Goal: Task Accomplishment & Management: Complete application form

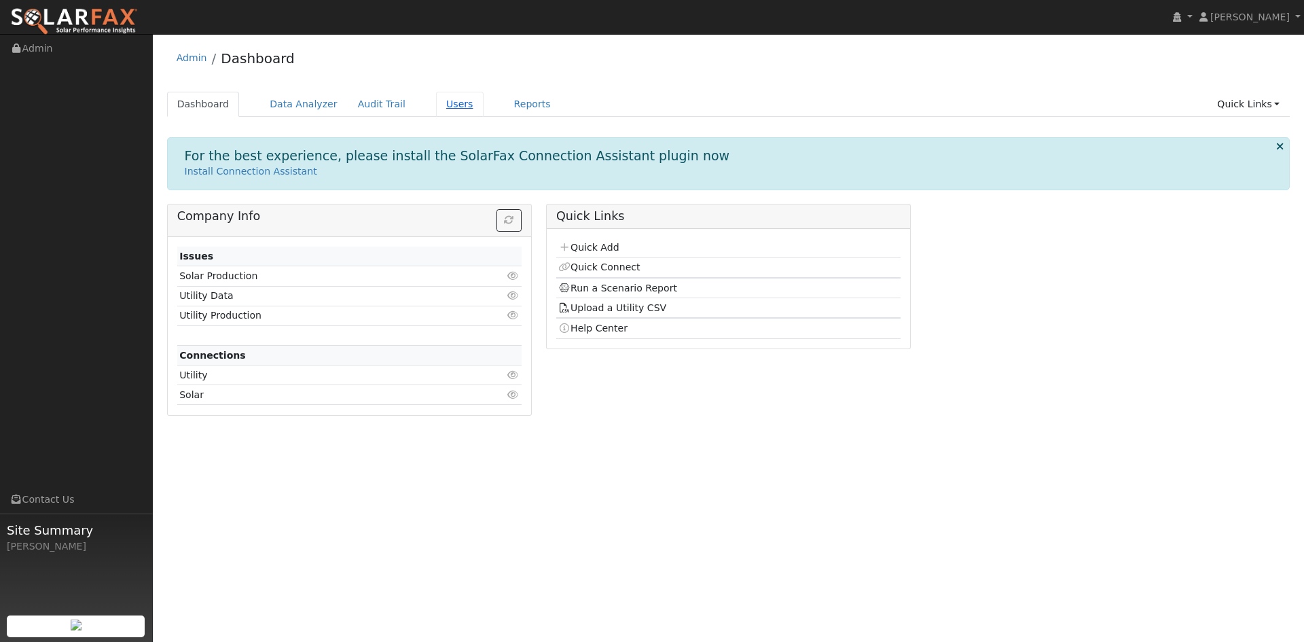
click at [484, 115] on link "Users" at bounding box center [460, 104] width 48 height 25
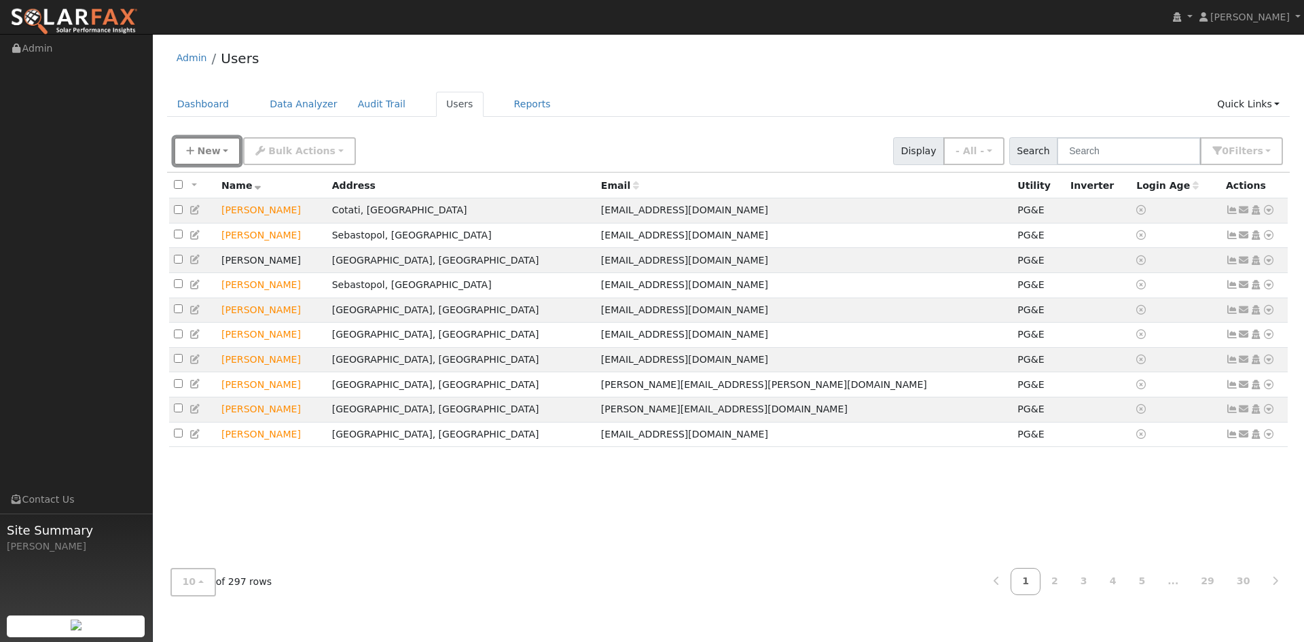
click at [214, 156] on span "New" at bounding box center [208, 150] width 23 height 11
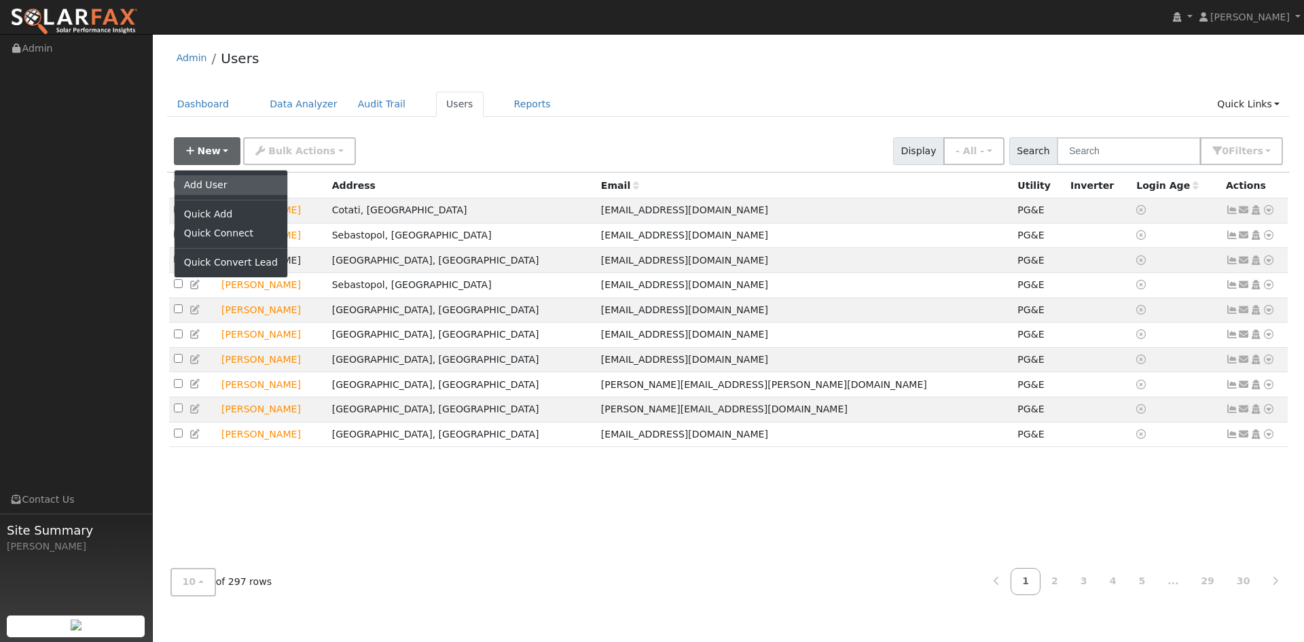
click at [217, 193] on link "Add User" at bounding box center [231, 184] width 113 height 19
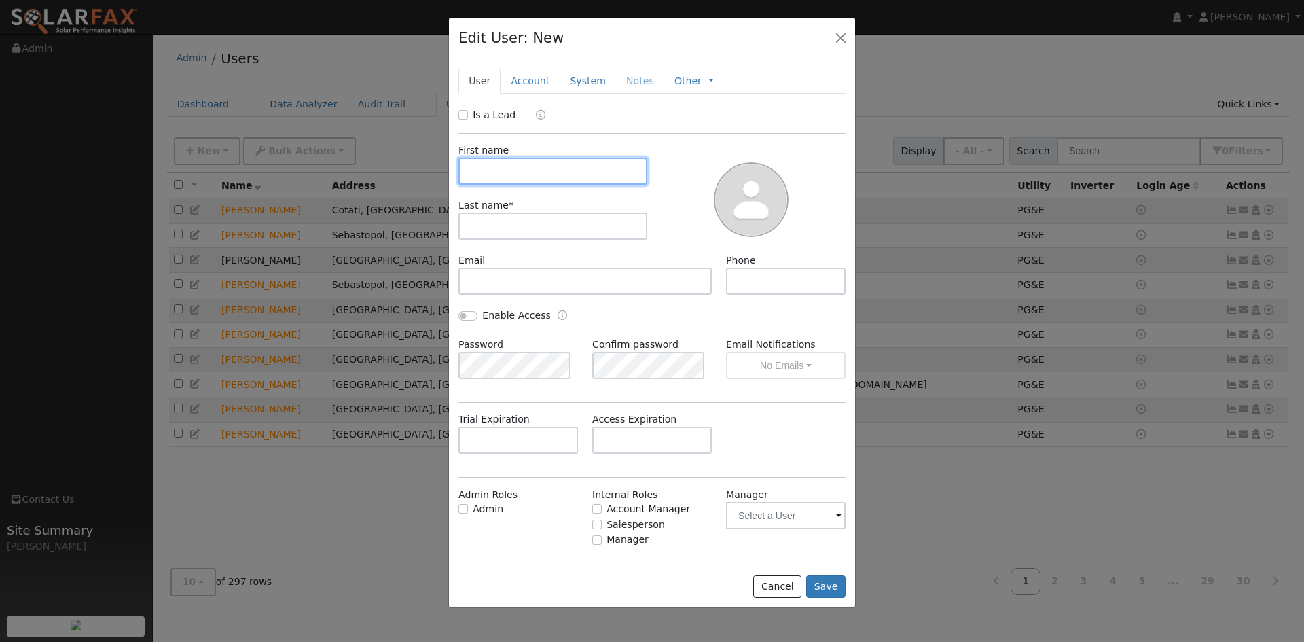
paste input "Kameron"
type input "Kameron"
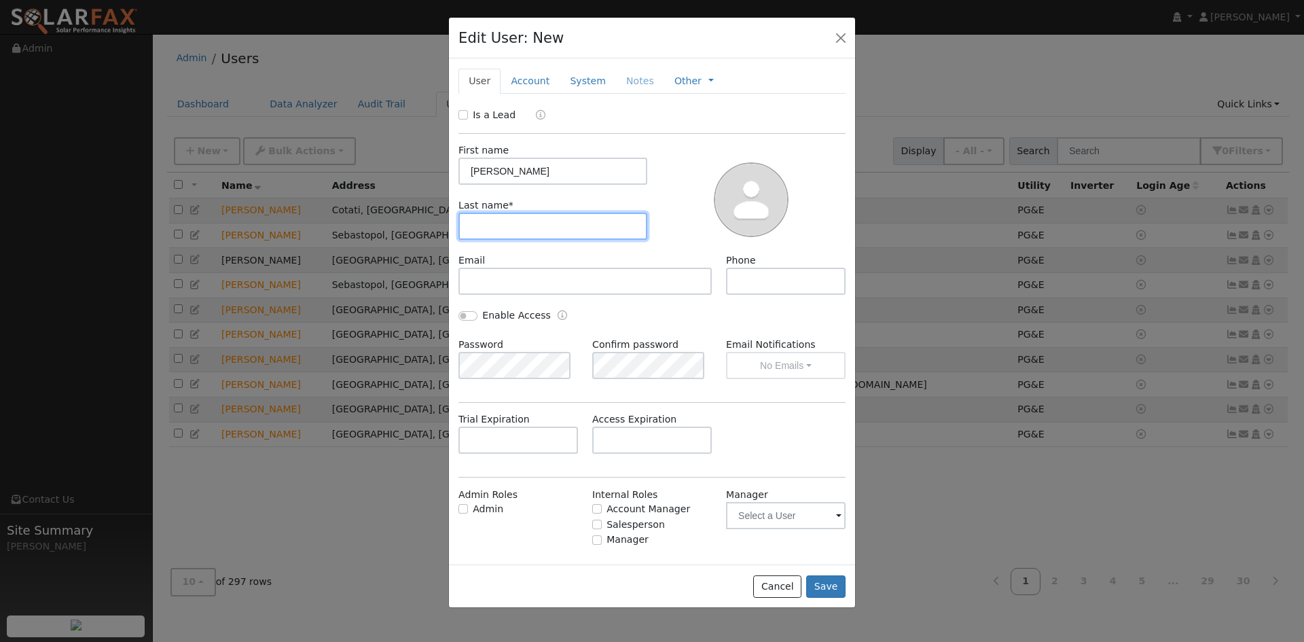
paste input "Webb"
type input "Webb"
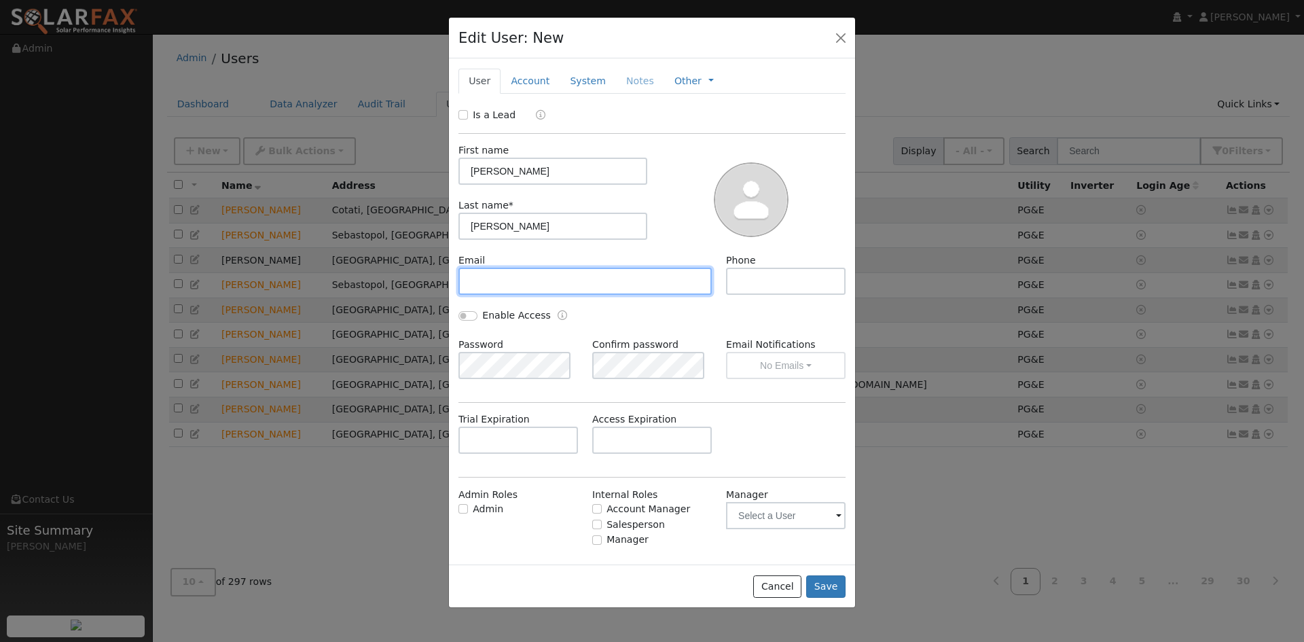
click at [541, 295] on input "text" at bounding box center [585, 281] width 253 height 27
paste input "Kwebb707@gmail.com"
type input "Kwebb707@gmail.com"
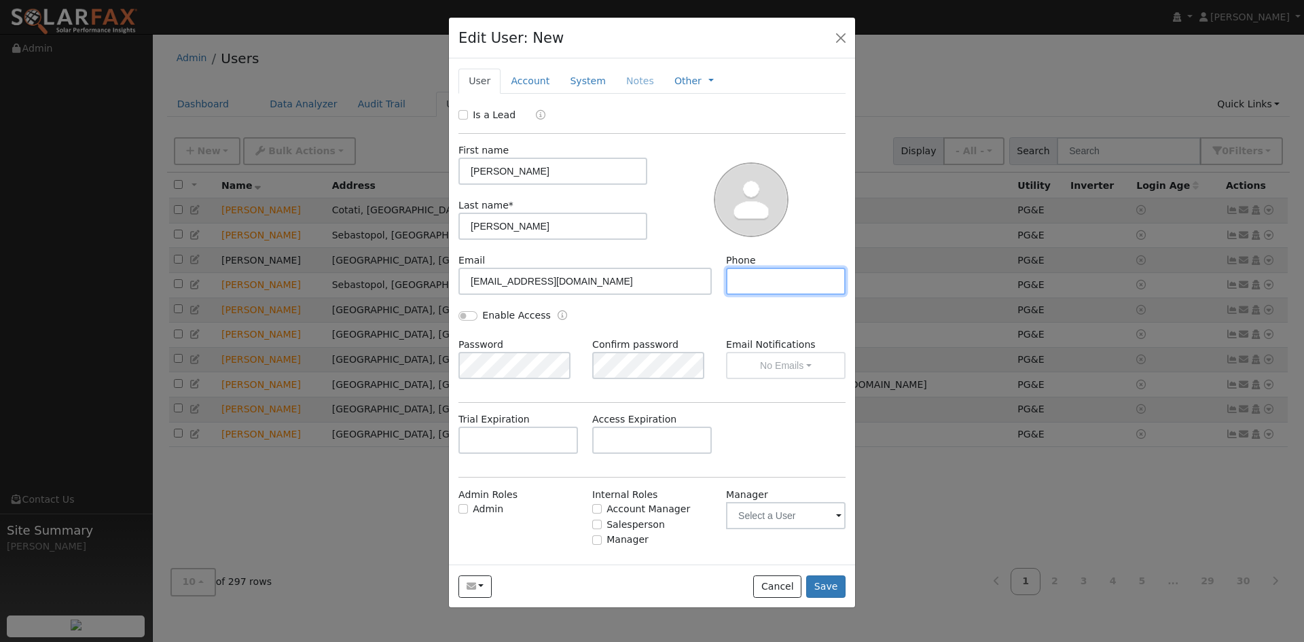
click at [764, 295] on input "text" at bounding box center [786, 281] width 120 height 27
type input "707-508-7507"
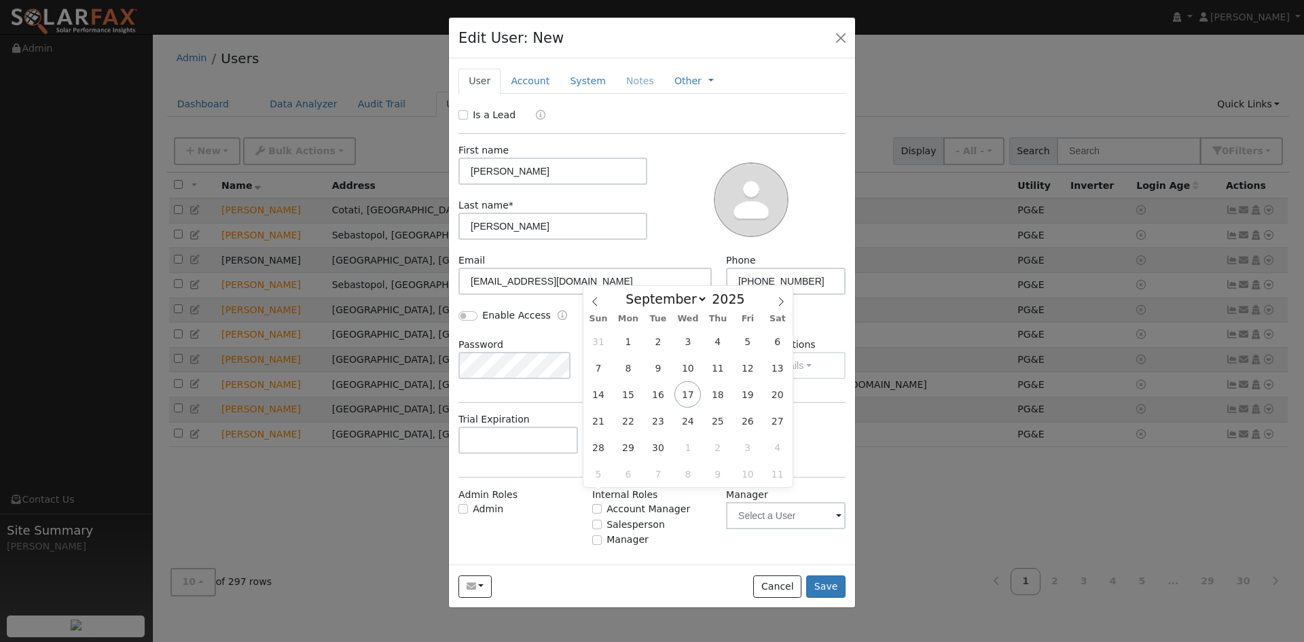
click at [630, 454] on input "text" at bounding box center [652, 440] width 120 height 27
click at [780, 303] on icon at bounding box center [781, 302] width 10 height 10
click at [779, 303] on icon at bounding box center [781, 302] width 10 height 10
select select "10"
click at [662, 420] on span "18" at bounding box center [658, 421] width 26 height 26
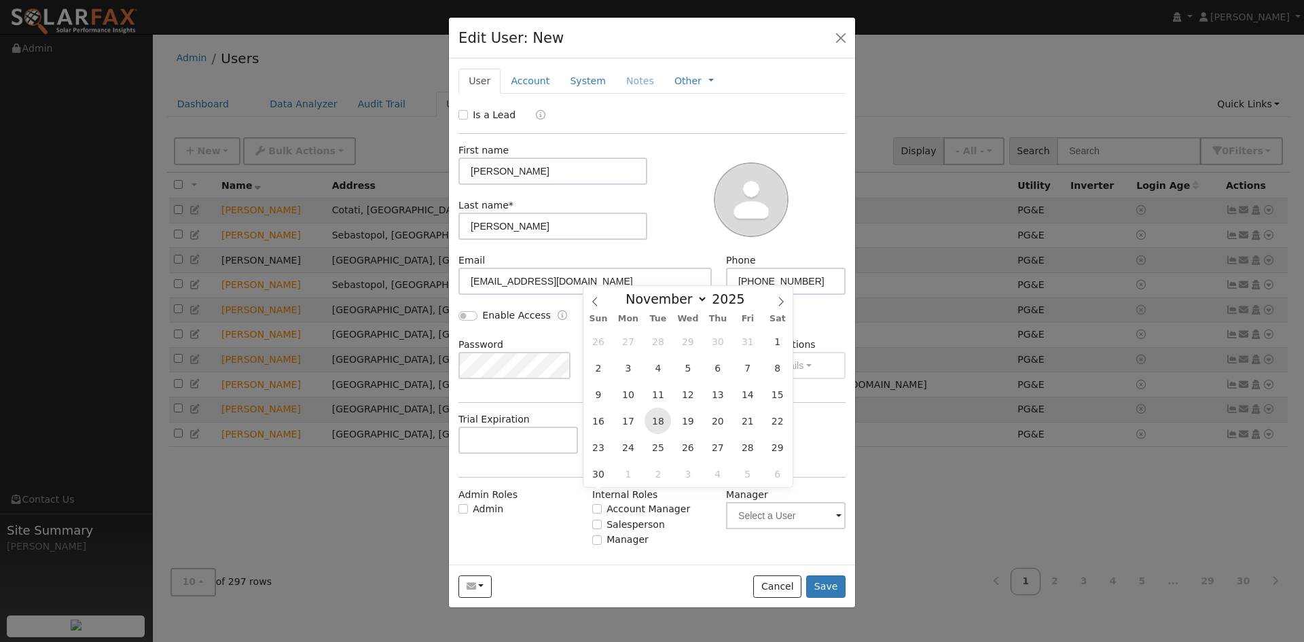
type input "11/18/2025"
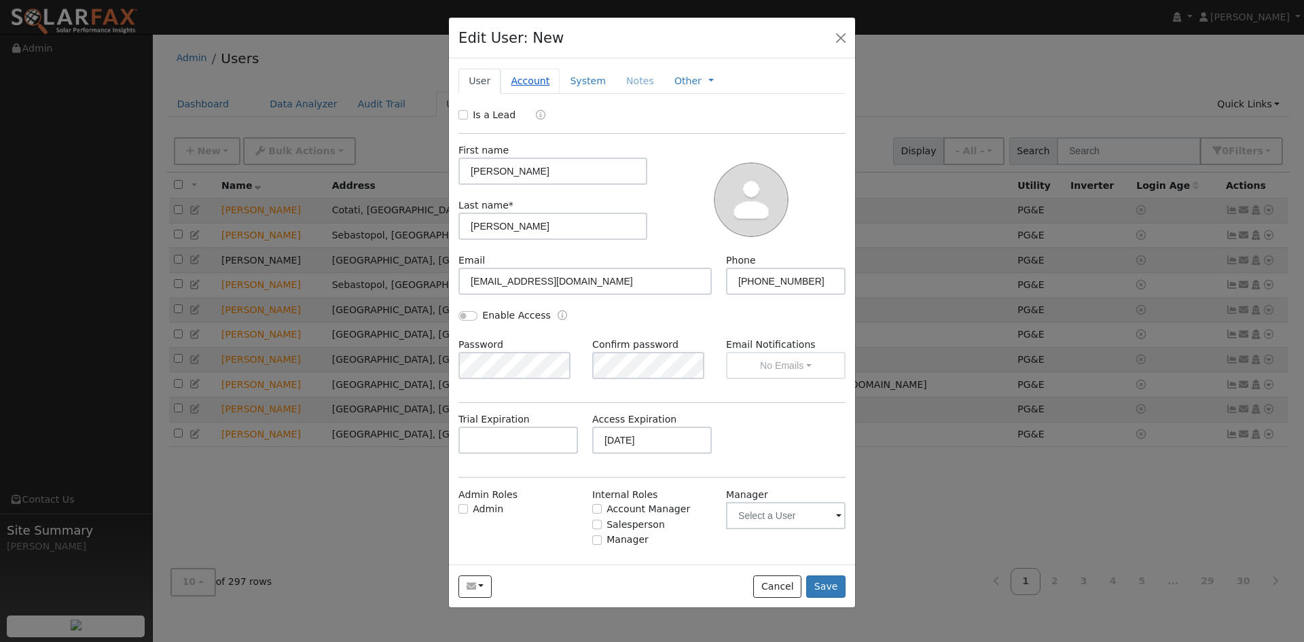
click at [537, 94] on link "Account" at bounding box center [530, 81] width 59 height 25
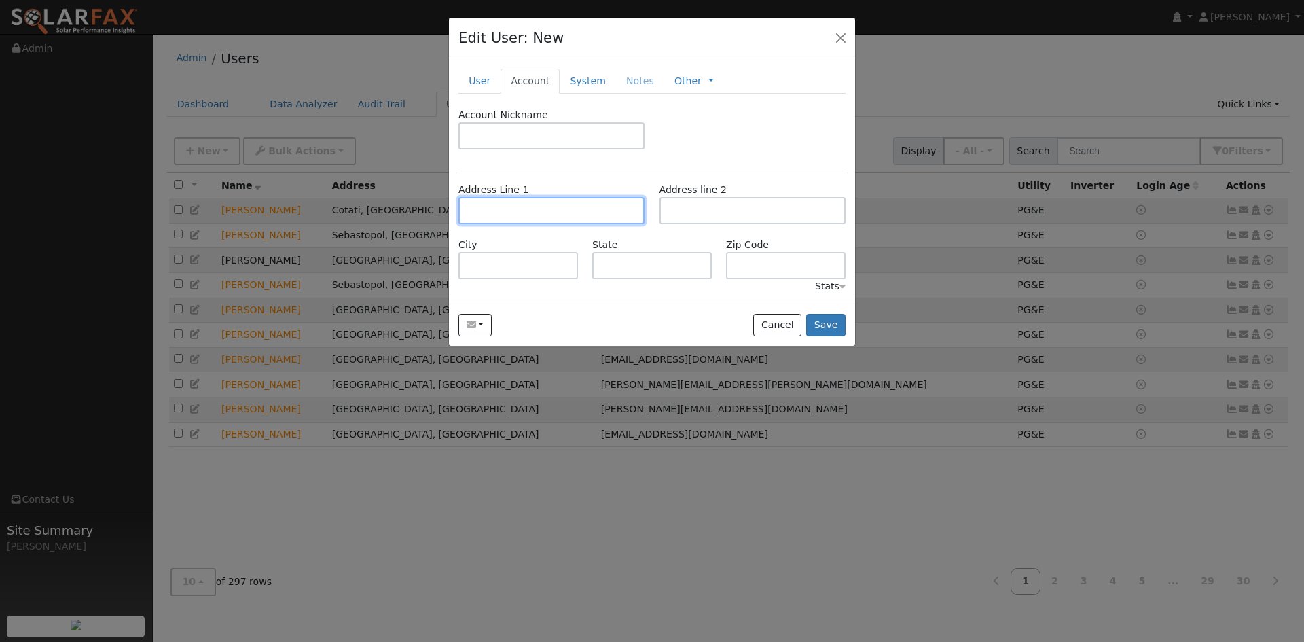
click at [579, 224] on input "text" at bounding box center [552, 210] width 186 height 27
paste input "2064 Mount Olive Drive"
type input "2064 Mount Olive Drive"
type input "Santa Rosa"
type input "CA"
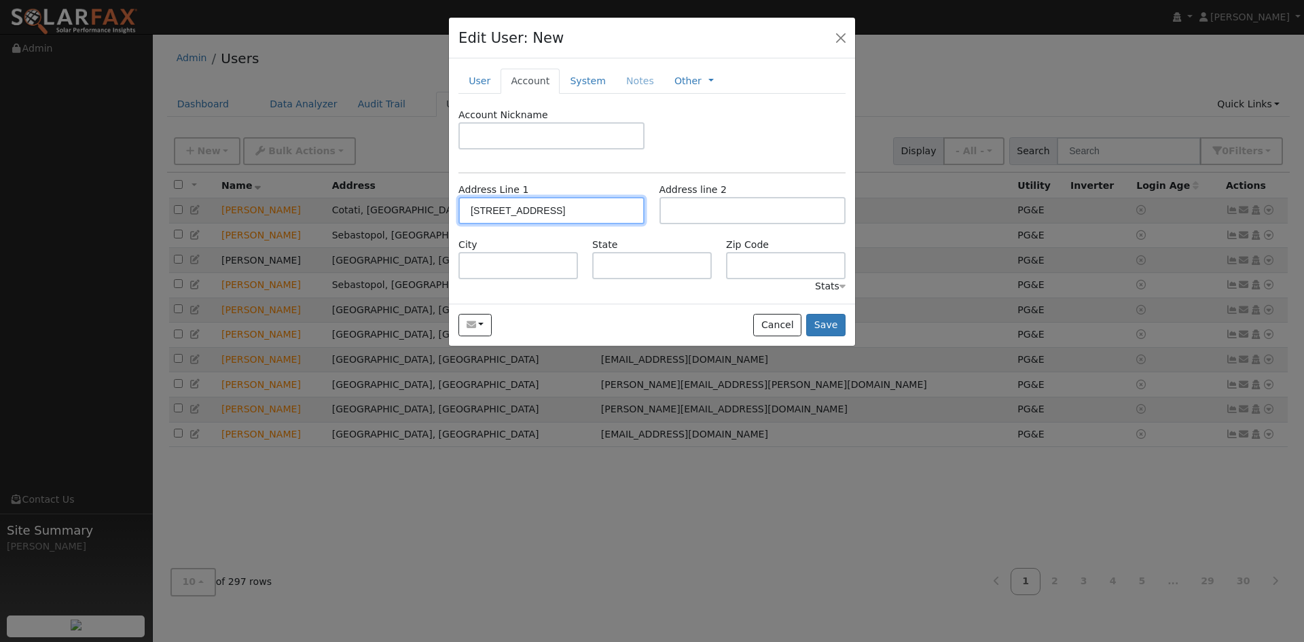
type input "95404"
click at [604, 94] on link "System" at bounding box center [588, 81] width 56 height 25
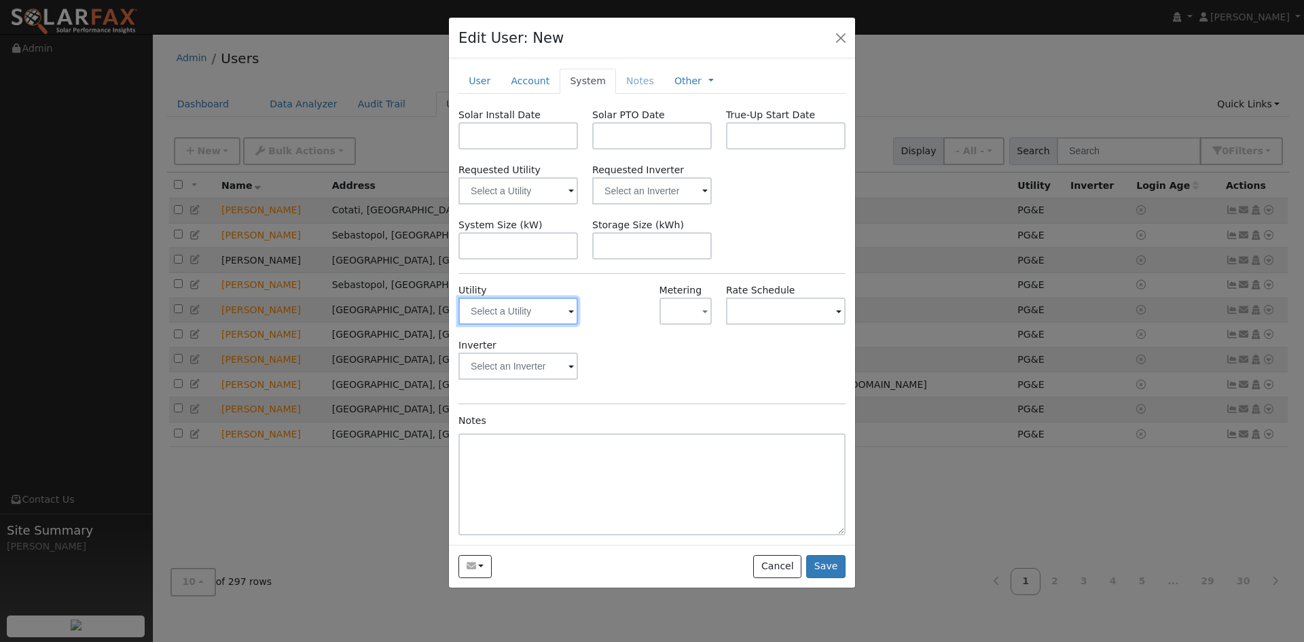
click at [559, 325] on input "text" at bounding box center [519, 311] width 120 height 27
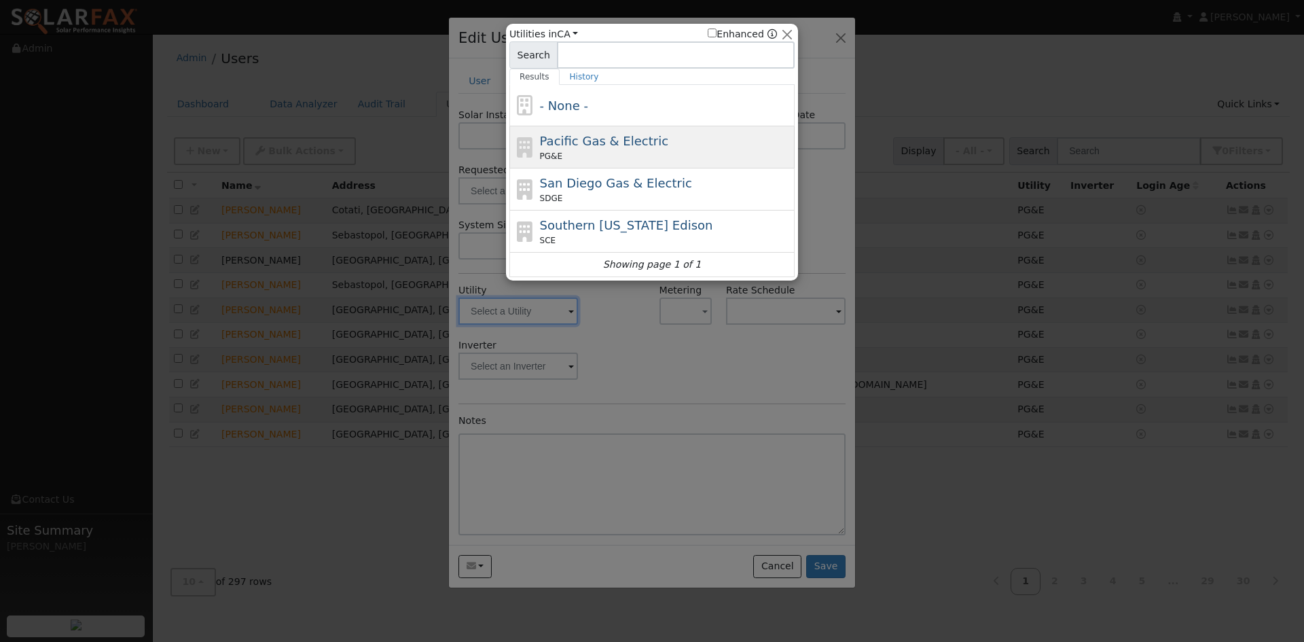
click at [586, 147] on span "Pacific Gas & Electric" at bounding box center [604, 141] width 128 height 14
type input "PG&E"
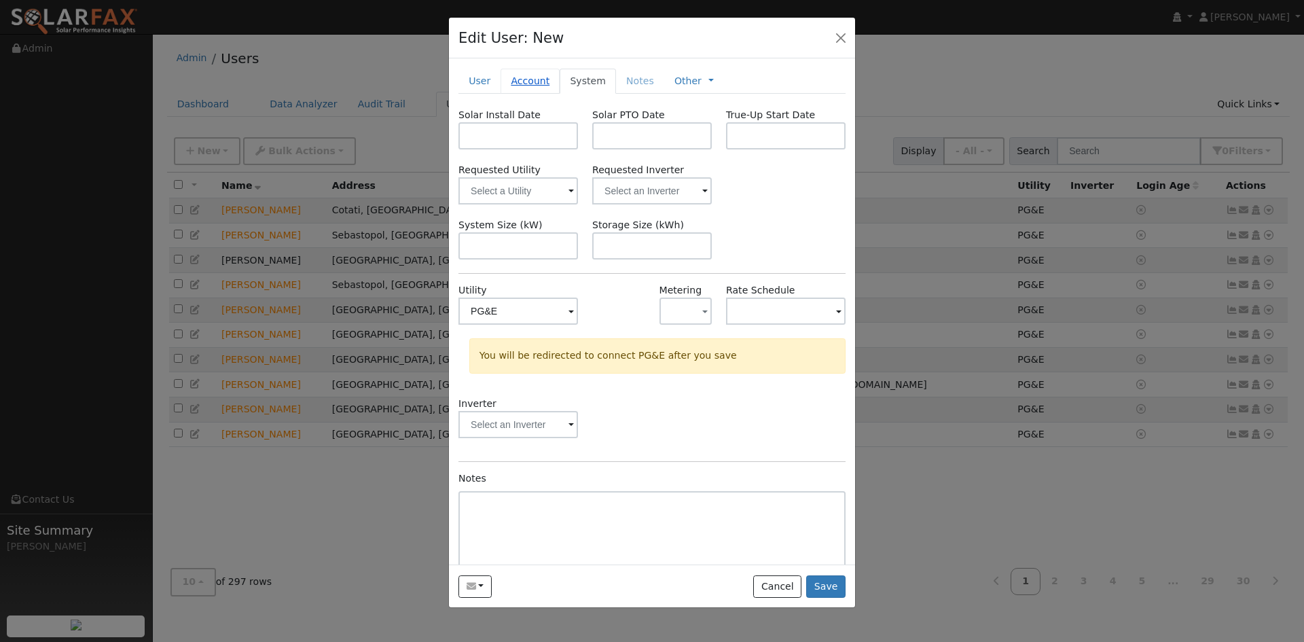
click at [543, 94] on link "Account" at bounding box center [530, 81] width 59 height 25
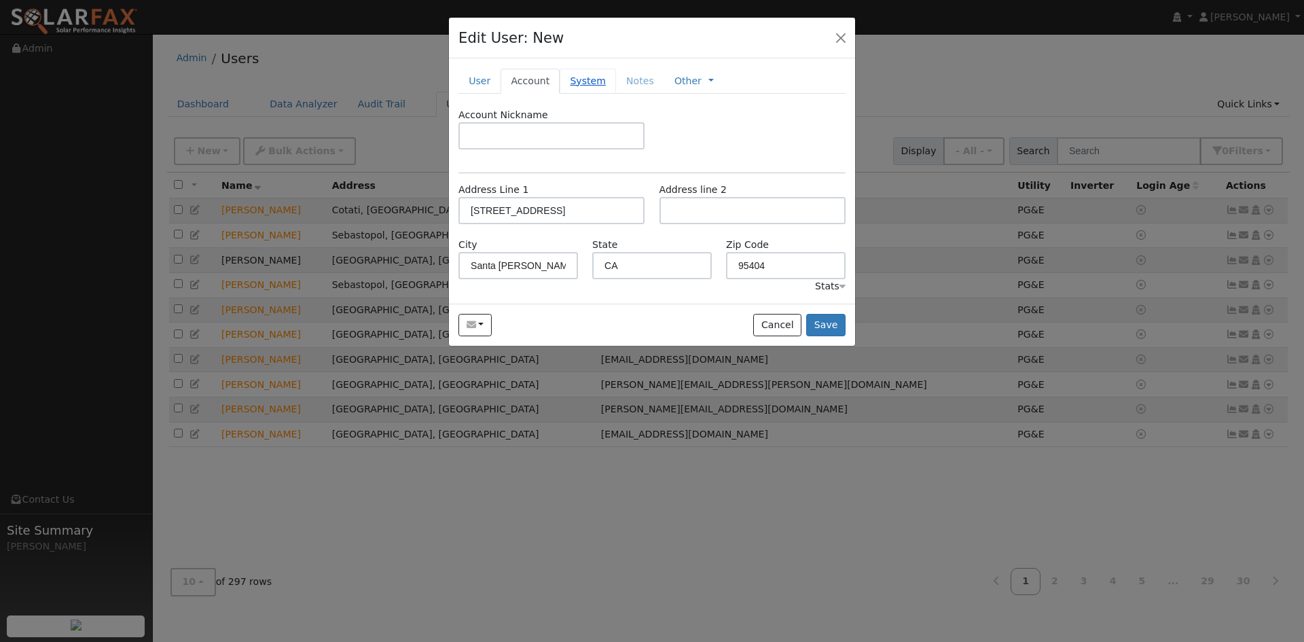
click at [611, 94] on link "System" at bounding box center [588, 81] width 56 height 25
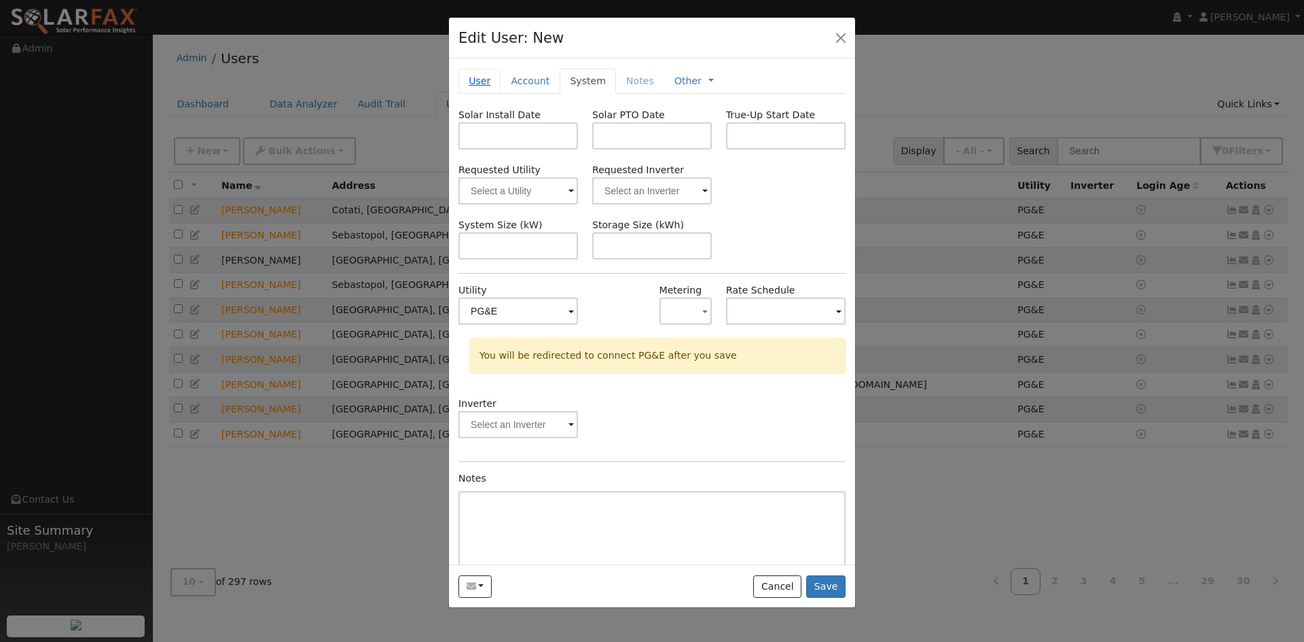
click at [482, 94] on link "User" at bounding box center [480, 81] width 42 height 25
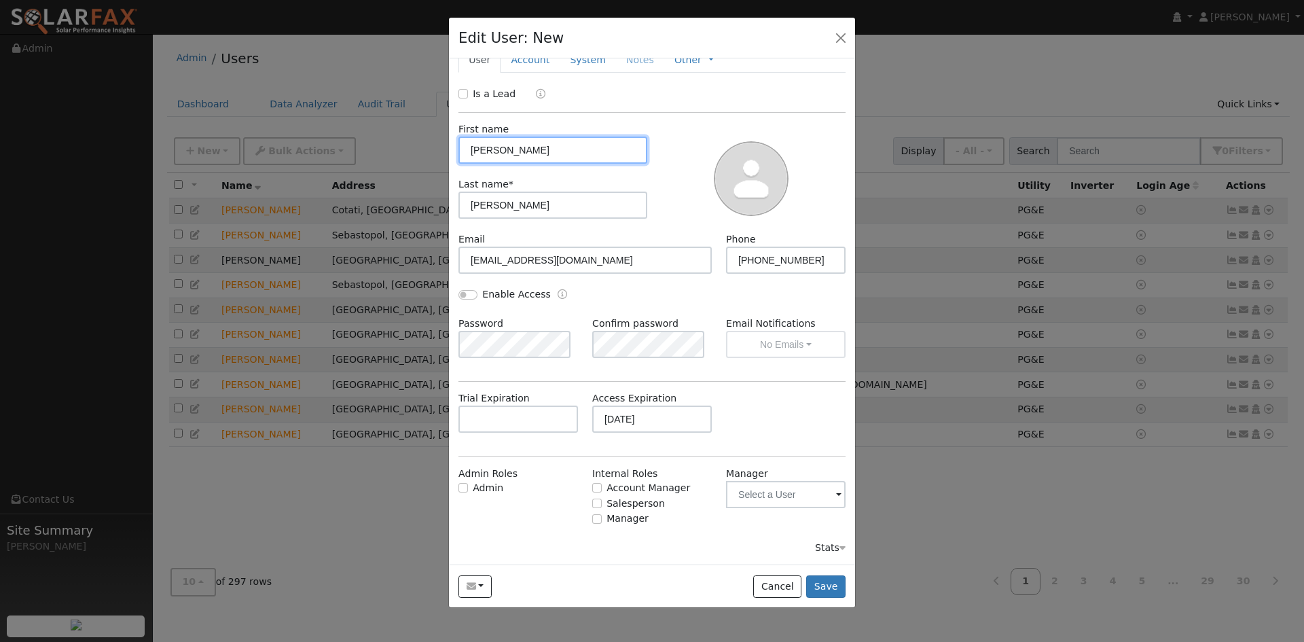
scroll to position [68, 0]
click at [814, 598] on button "Save" at bounding box center [825, 586] width 39 height 23
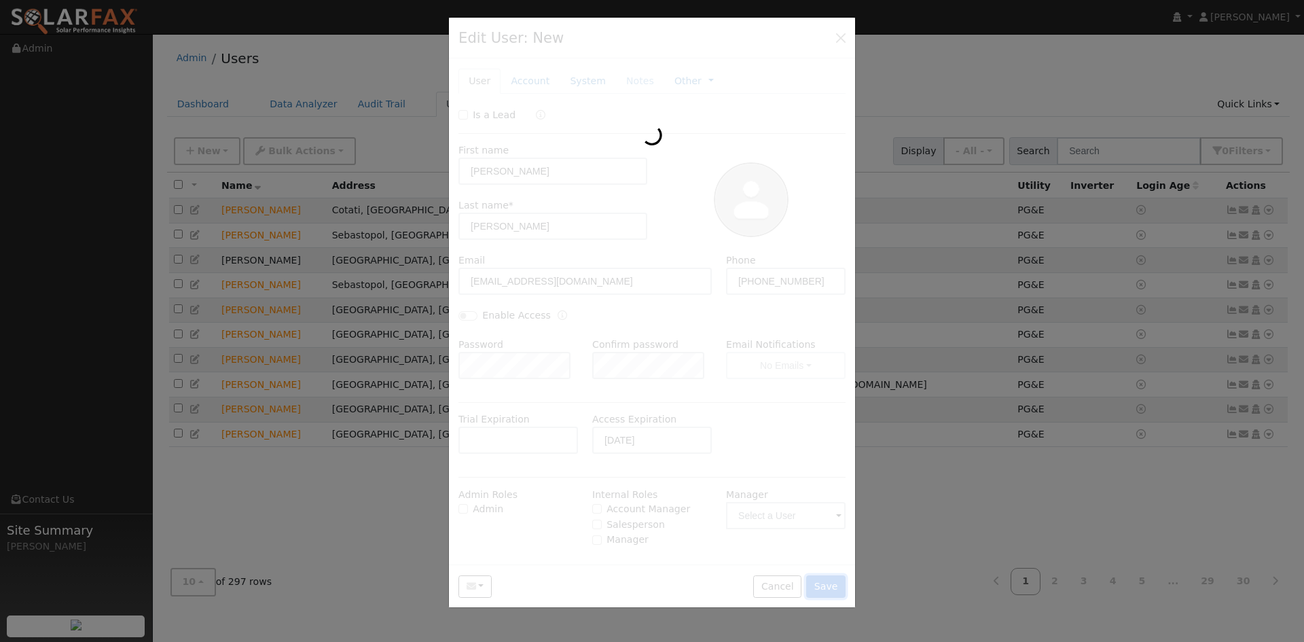
type input "Kameron"
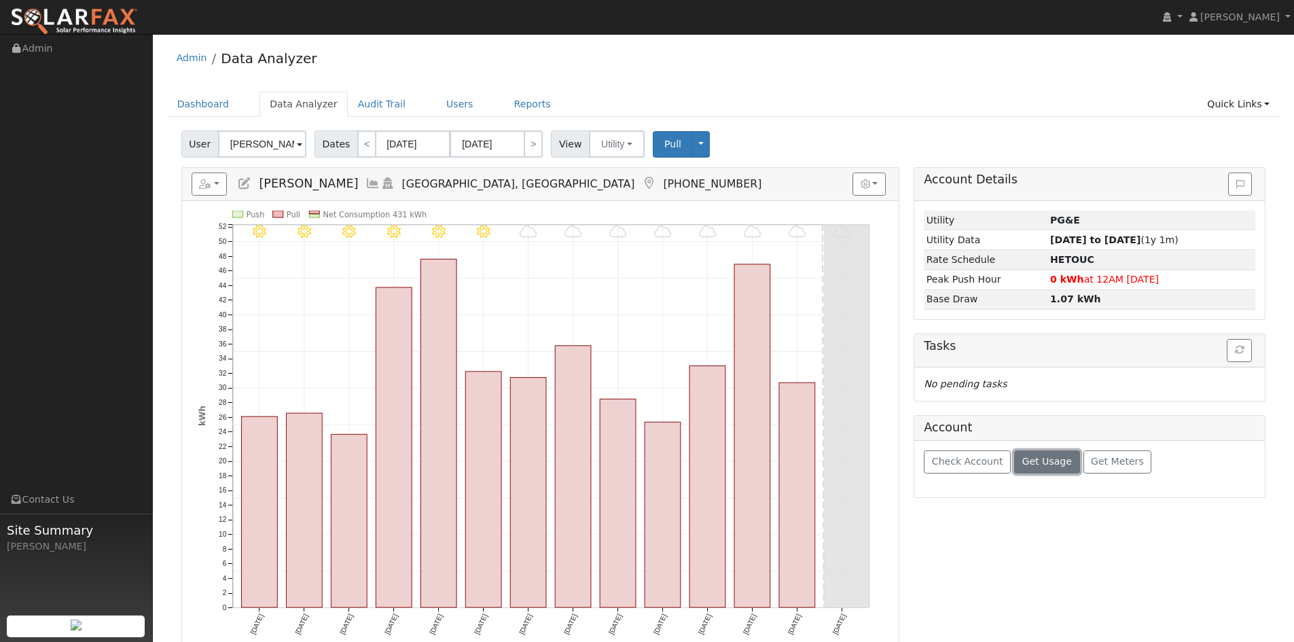
click at [1067, 467] on span "Get Usage" at bounding box center [1047, 461] width 50 height 11
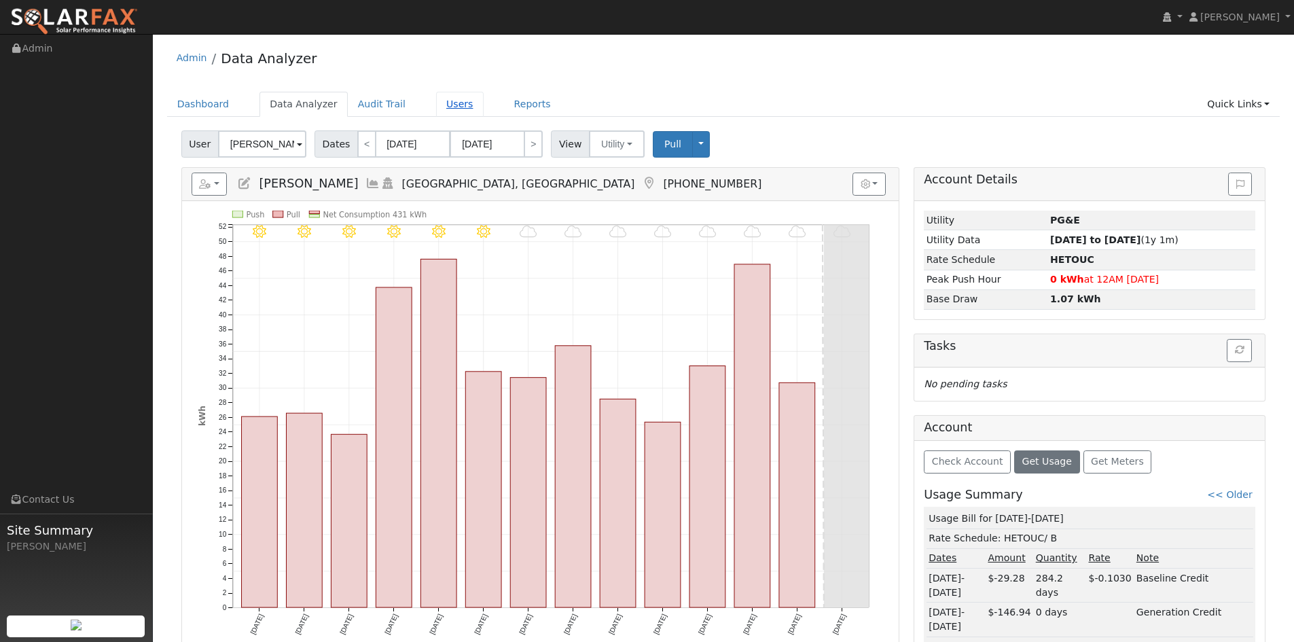
click at [484, 113] on link "Users" at bounding box center [460, 104] width 48 height 25
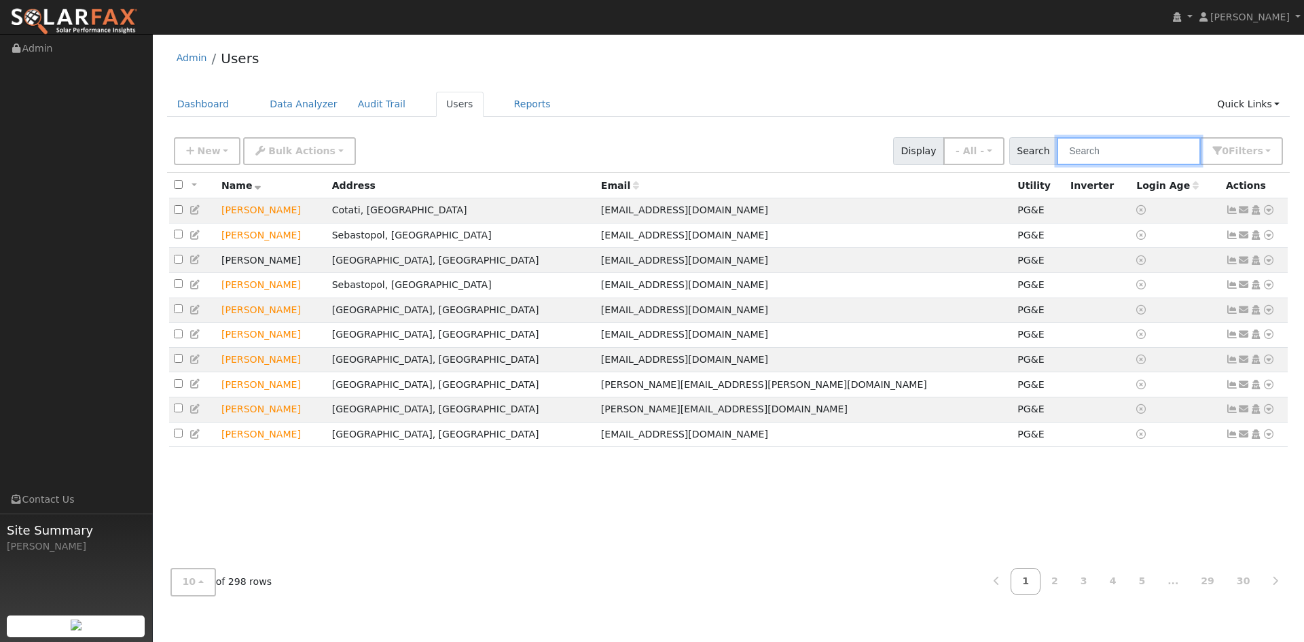
click at [1092, 165] on input "text" at bounding box center [1129, 151] width 144 height 28
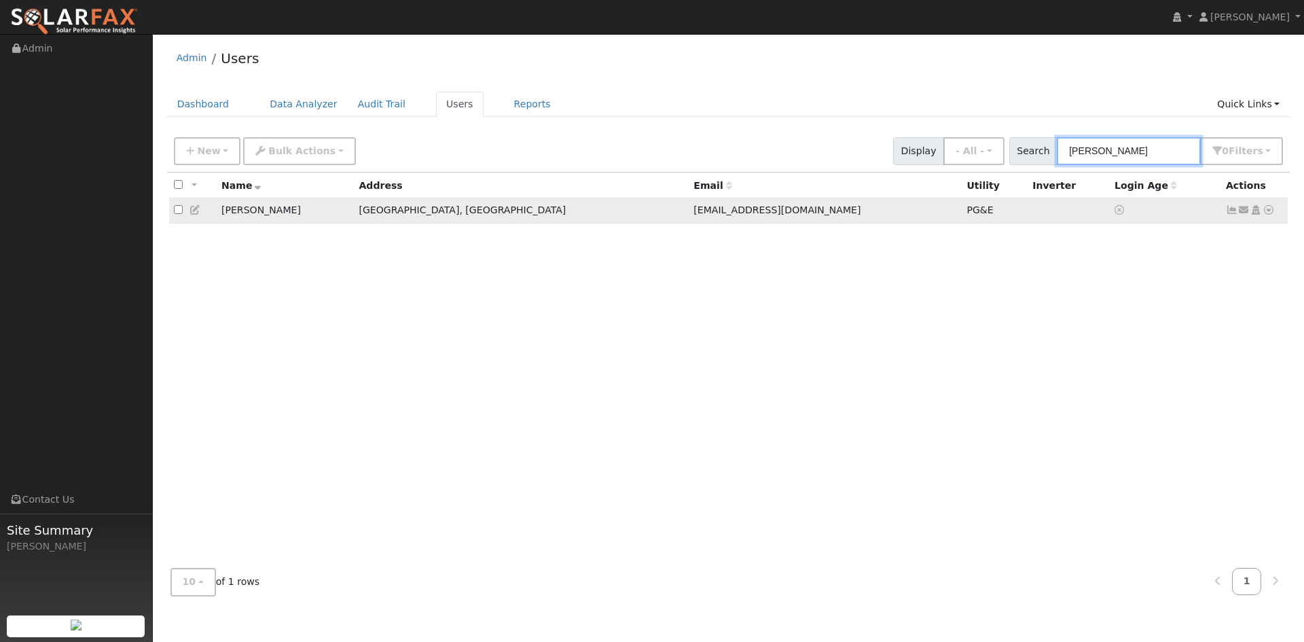
type input "webb"
click at [1263, 215] on icon at bounding box center [1269, 210] width 12 height 10
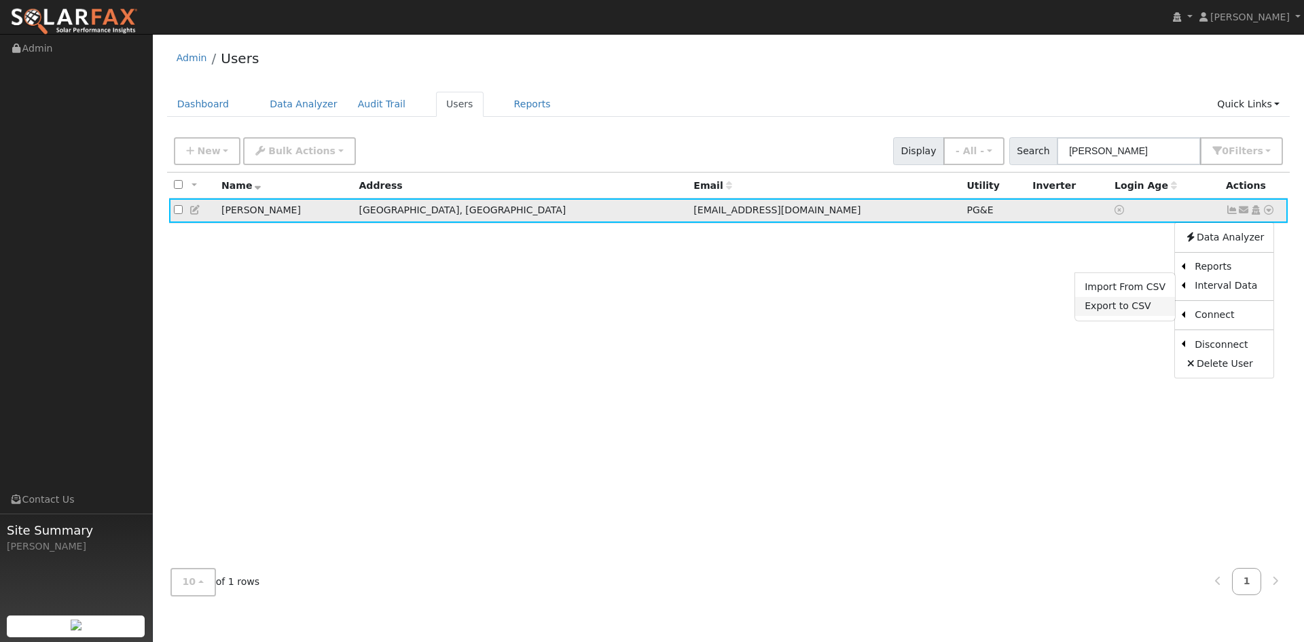
click at [1115, 316] on link "Export to CSV" at bounding box center [1125, 306] width 100 height 19
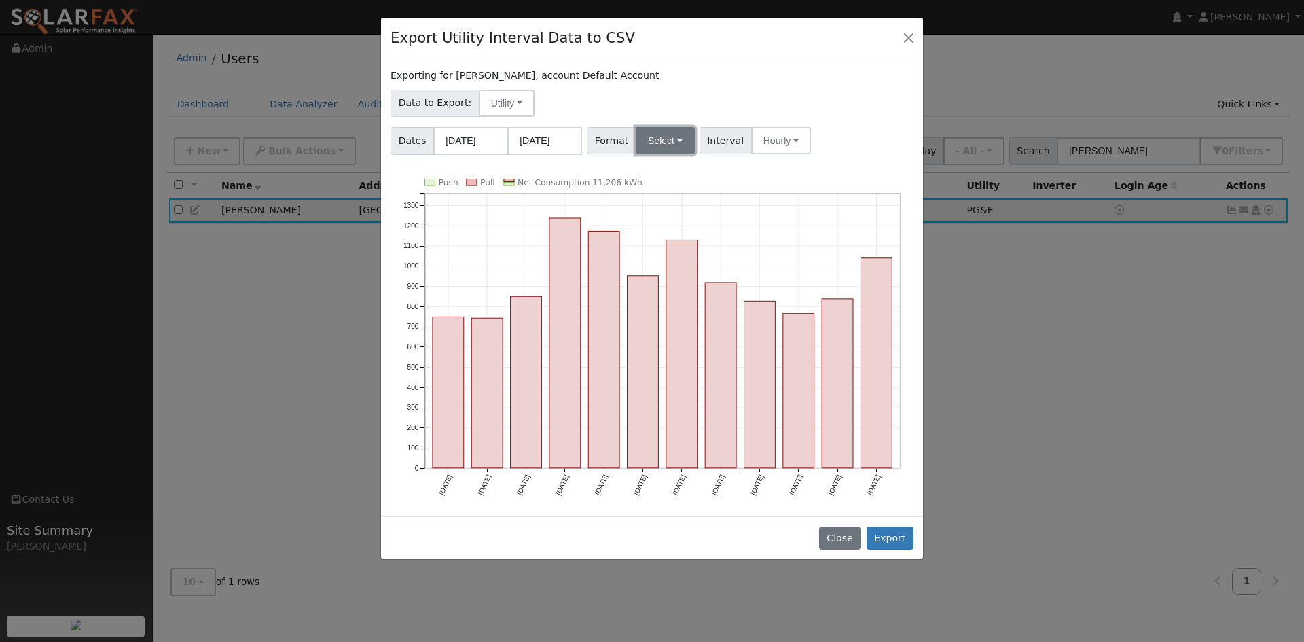
click at [681, 154] on button "Select" at bounding box center [665, 140] width 59 height 27
click at [700, 324] on link "Solargraf" at bounding box center [691, 314] width 97 height 19
click at [883, 550] on button "Export" at bounding box center [890, 537] width 47 height 23
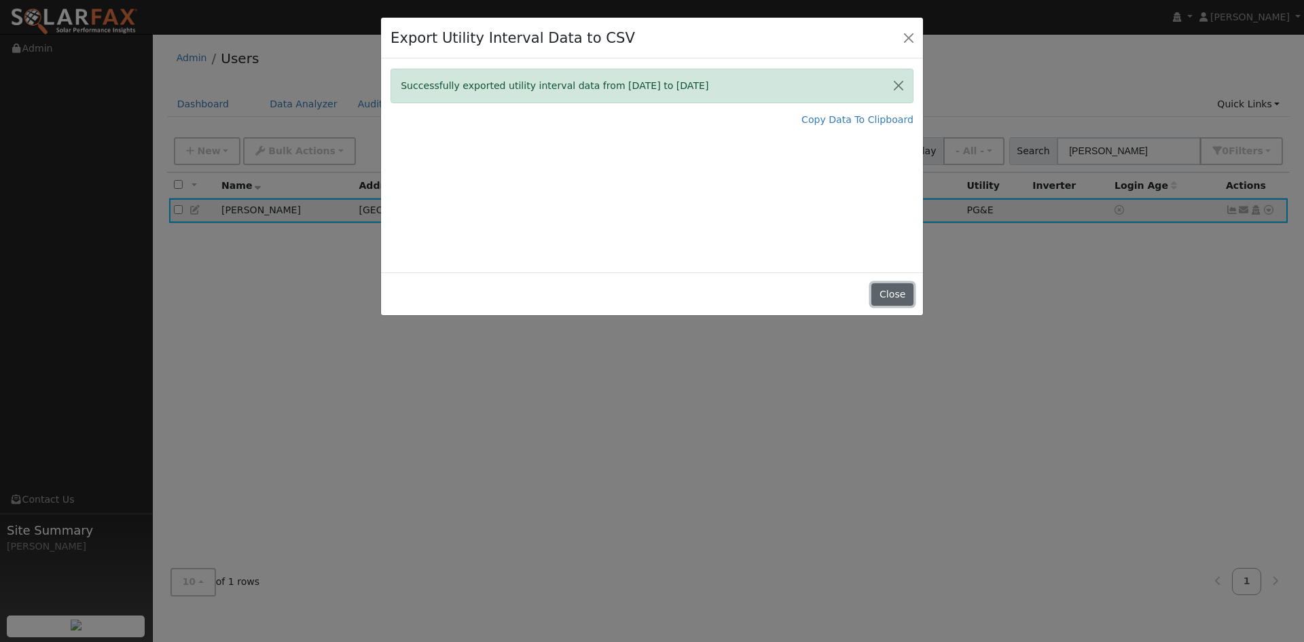
click at [895, 306] on button "Close" at bounding box center [892, 294] width 41 height 23
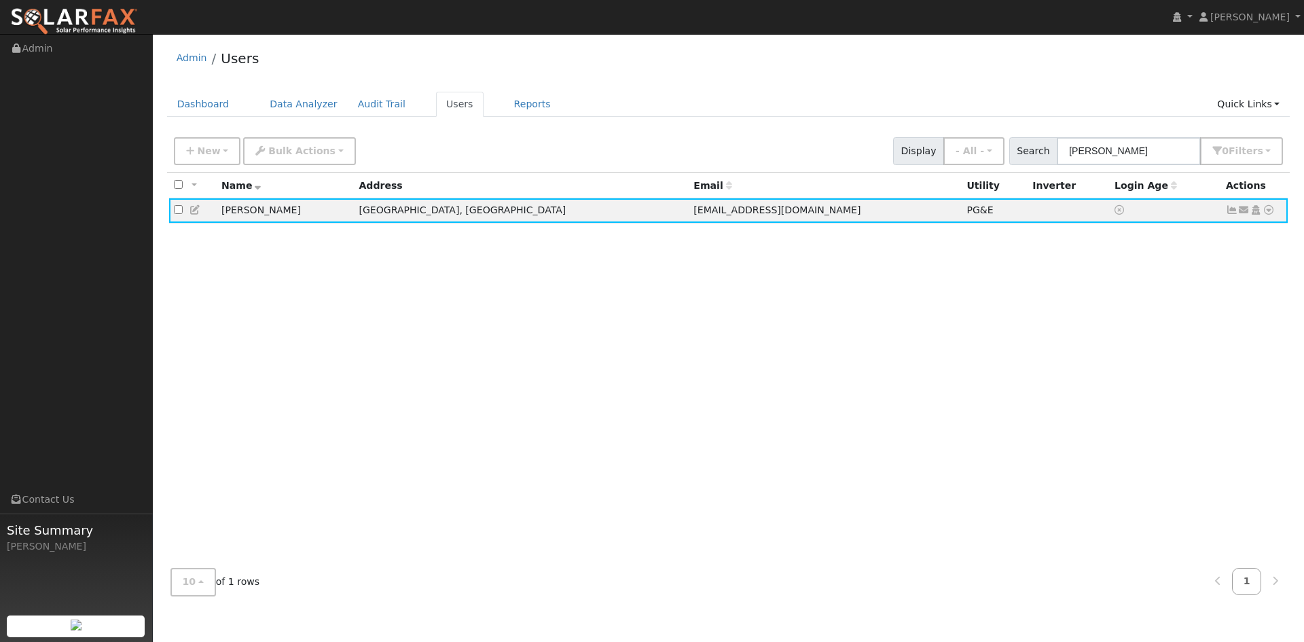
click at [1095, 427] on div "All None All on page None on page Name Address Email Utility Inverter Login Age…" at bounding box center [729, 365] width 1124 height 385
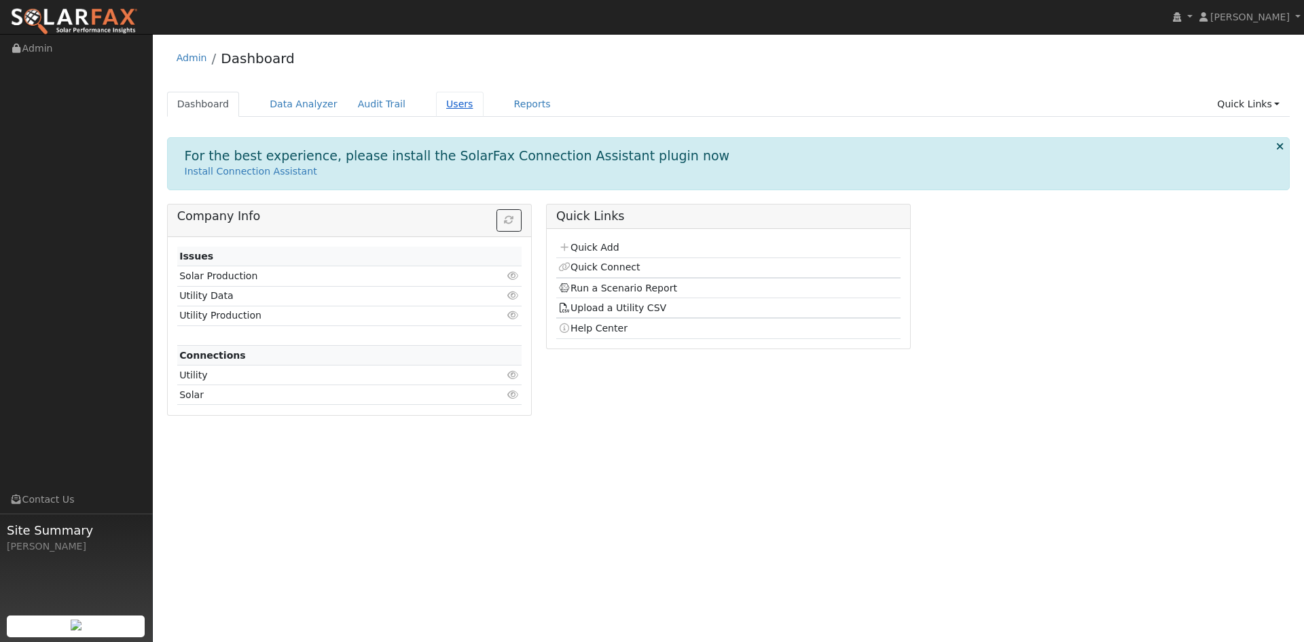
click at [484, 111] on link "Users" at bounding box center [460, 104] width 48 height 25
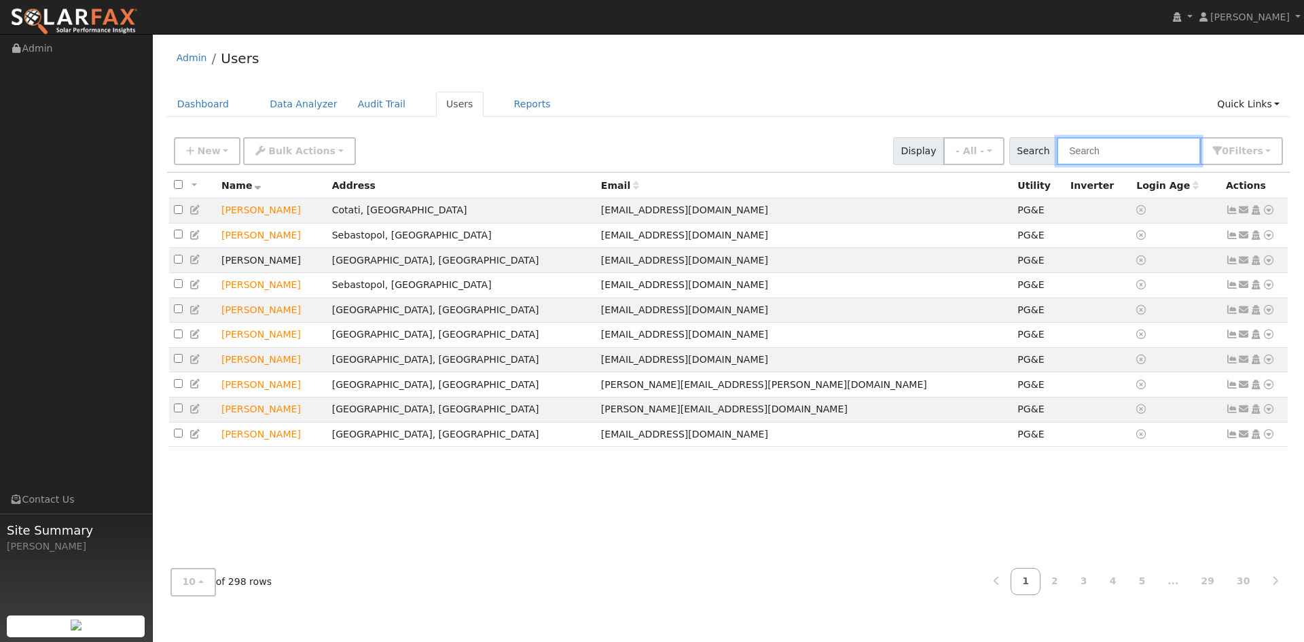
click at [1073, 161] on input "text" at bounding box center [1129, 151] width 144 height 28
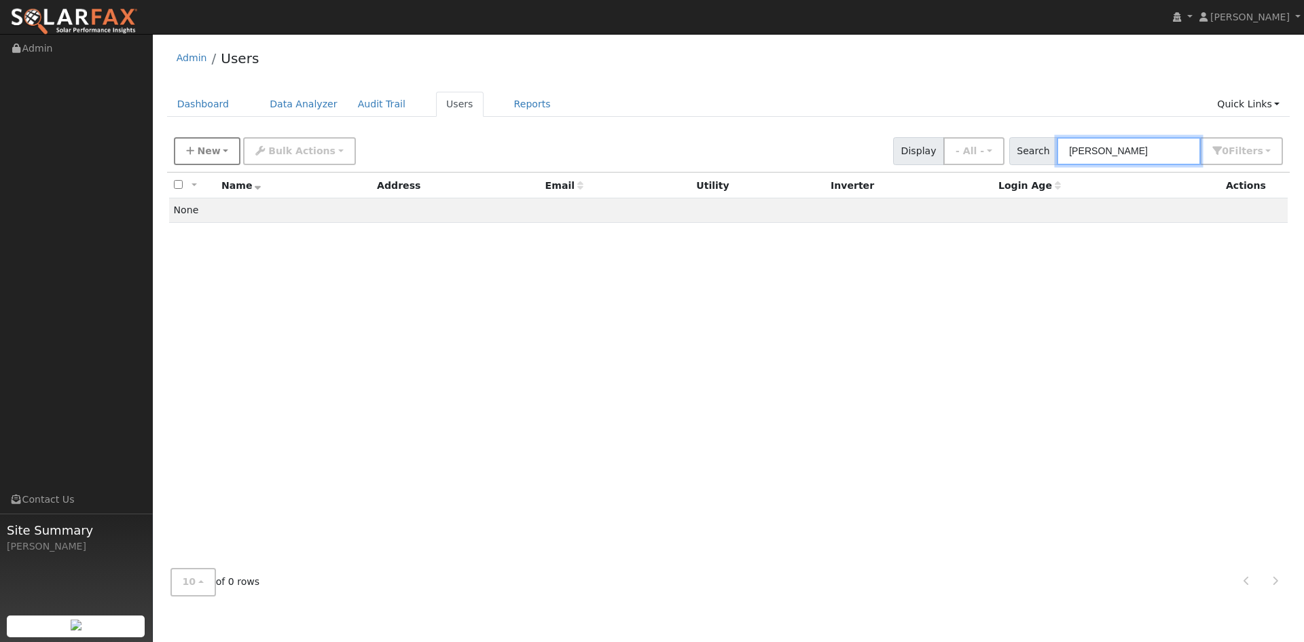
type input "dawson"
click at [233, 165] on button "New" at bounding box center [207, 151] width 67 height 28
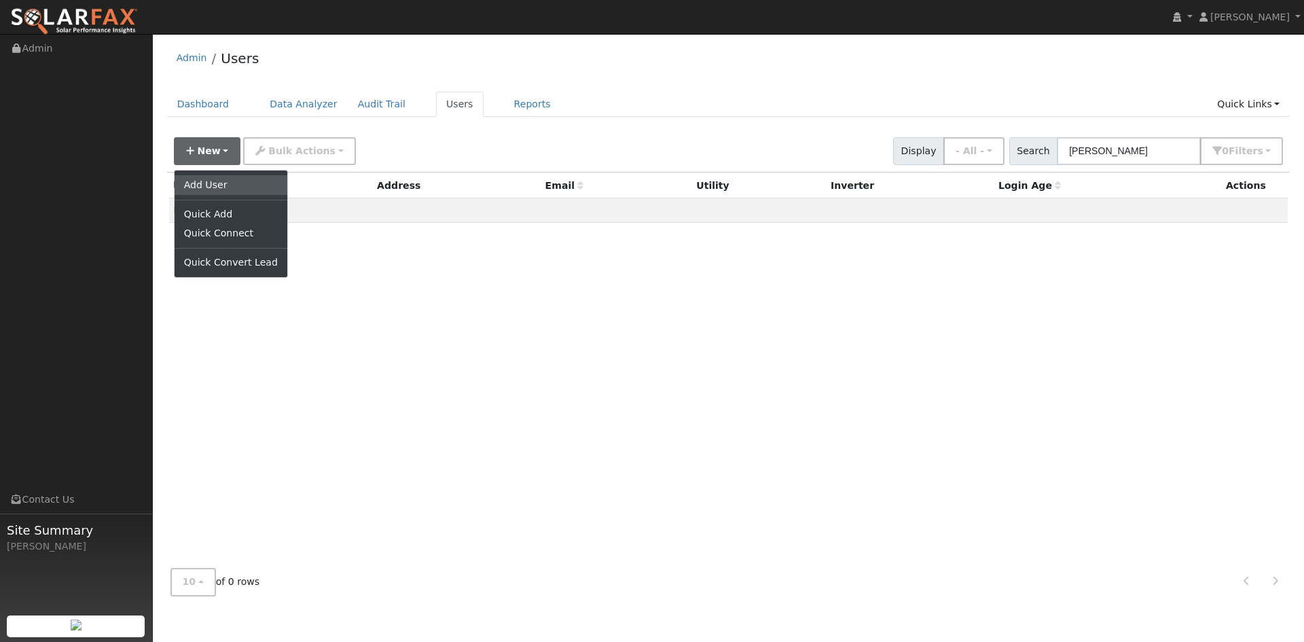
click at [224, 194] on link "Add User" at bounding box center [231, 184] width 113 height 19
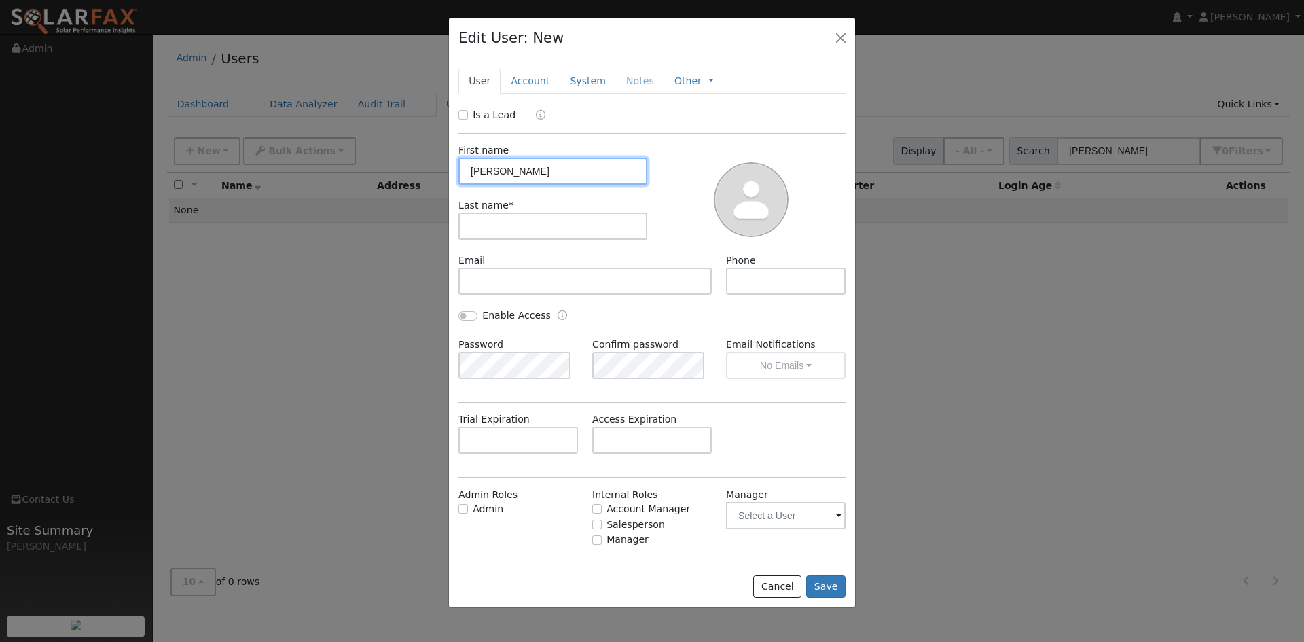
type input "[PERSON_NAME]"
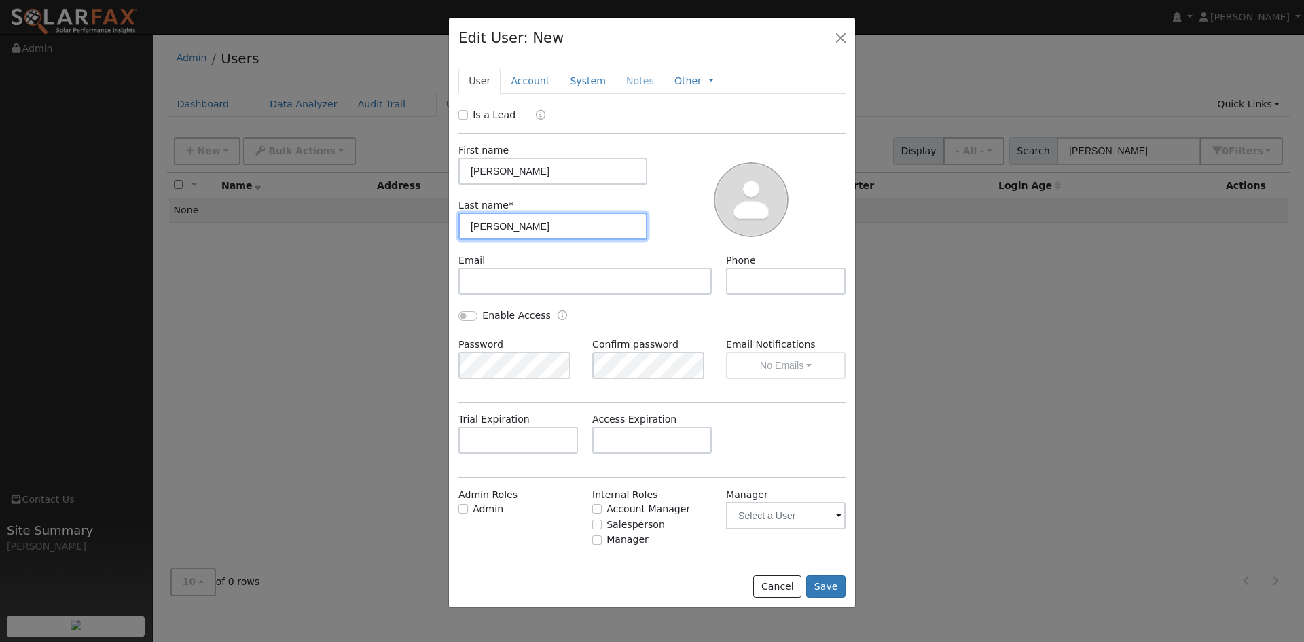
type input "[PERSON_NAME]"
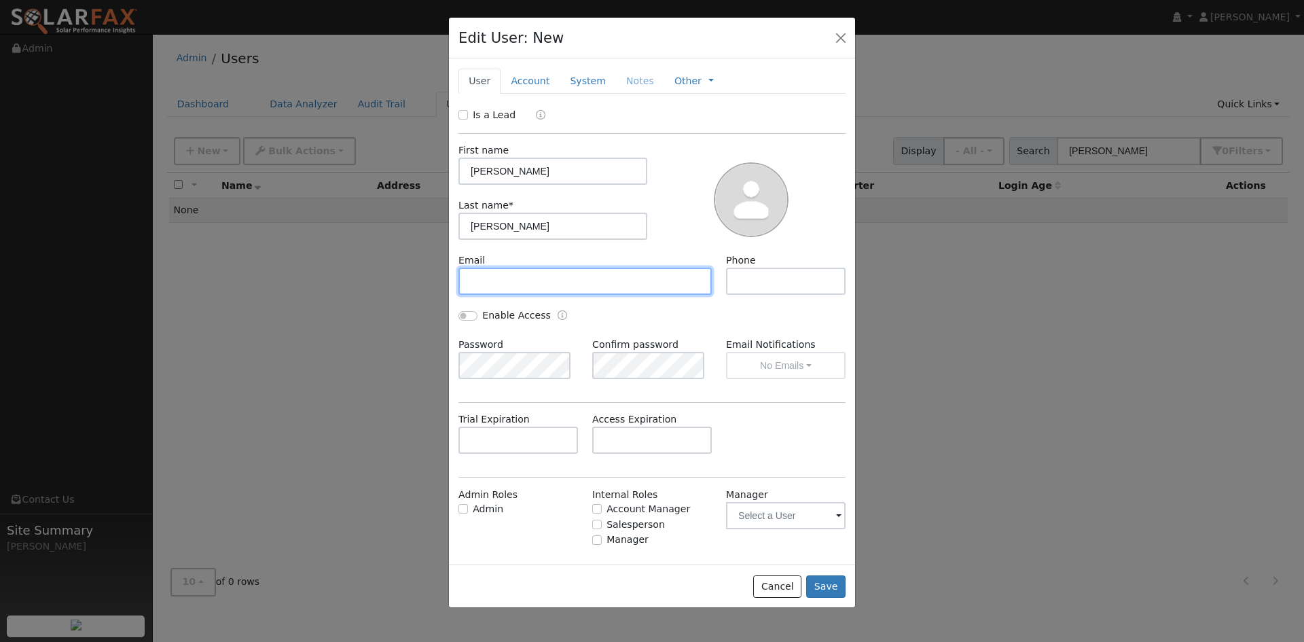
paste input "[EMAIL_ADDRESS][DOMAIN_NAME]"
type input "[EMAIL_ADDRESS][DOMAIN_NAME]"
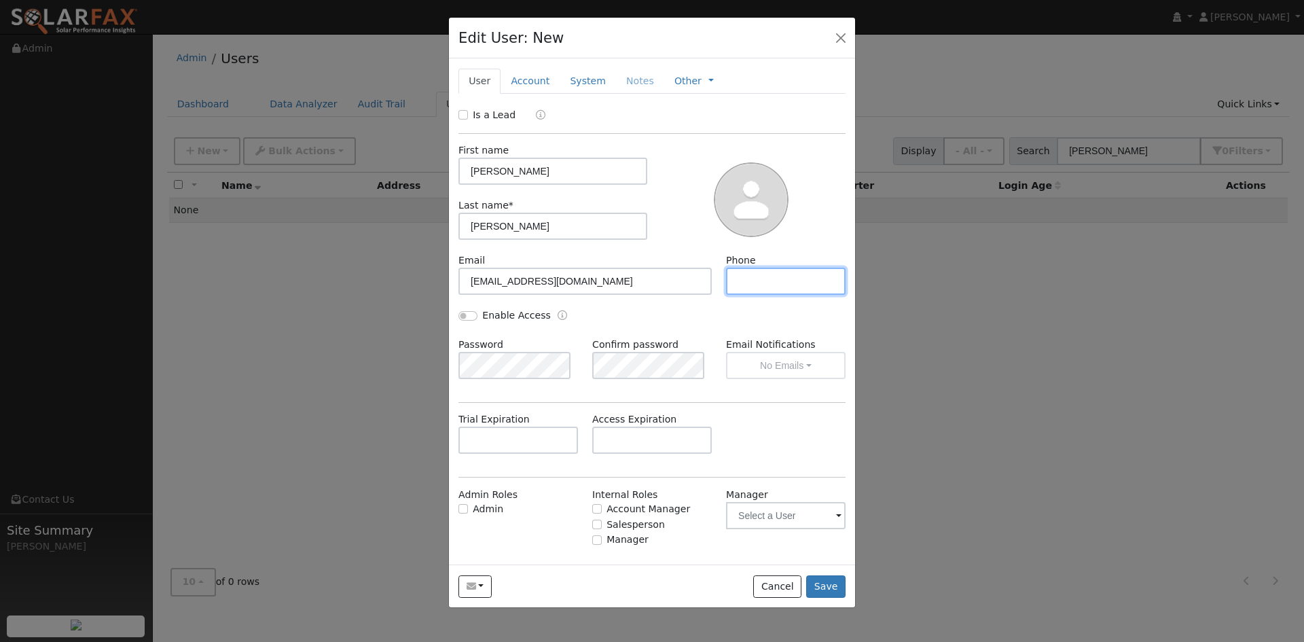
click at [772, 295] on input "text" at bounding box center [786, 281] width 120 height 27
paste input "[PHONE_NUMBER]"
type input "[PHONE_NUMBER]"
click at [546, 94] on link "Account" at bounding box center [530, 81] width 59 height 25
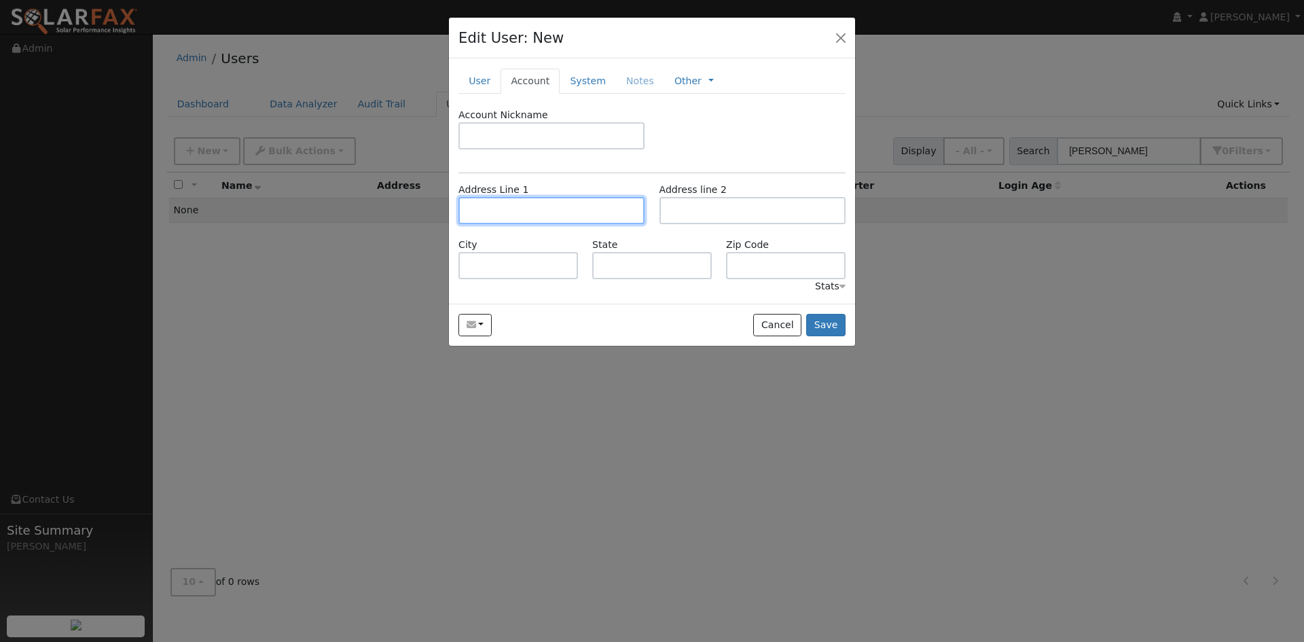
click at [497, 224] on input "text" at bounding box center [552, 210] width 186 height 27
paste input "[STREET_ADDRESS][PERSON_NAME]"
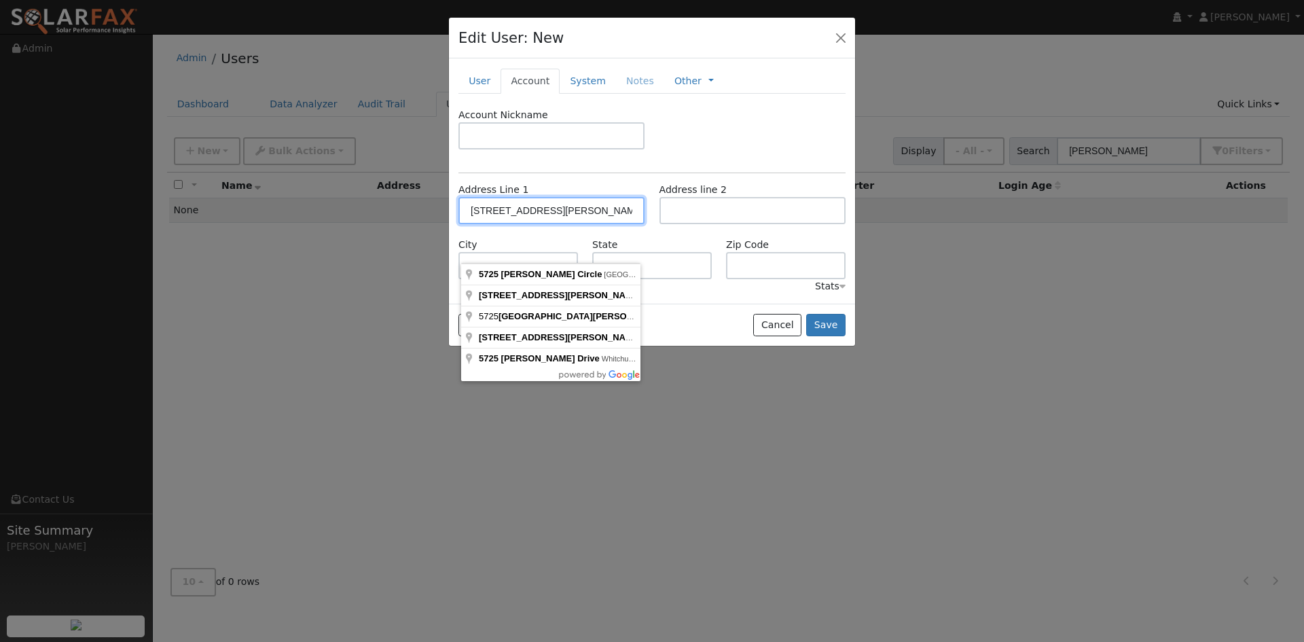
type input "[STREET_ADDRESS][PERSON_NAME]"
type input "[GEOGRAPHIC_DATA]"
type input "CA"
type input "94928"
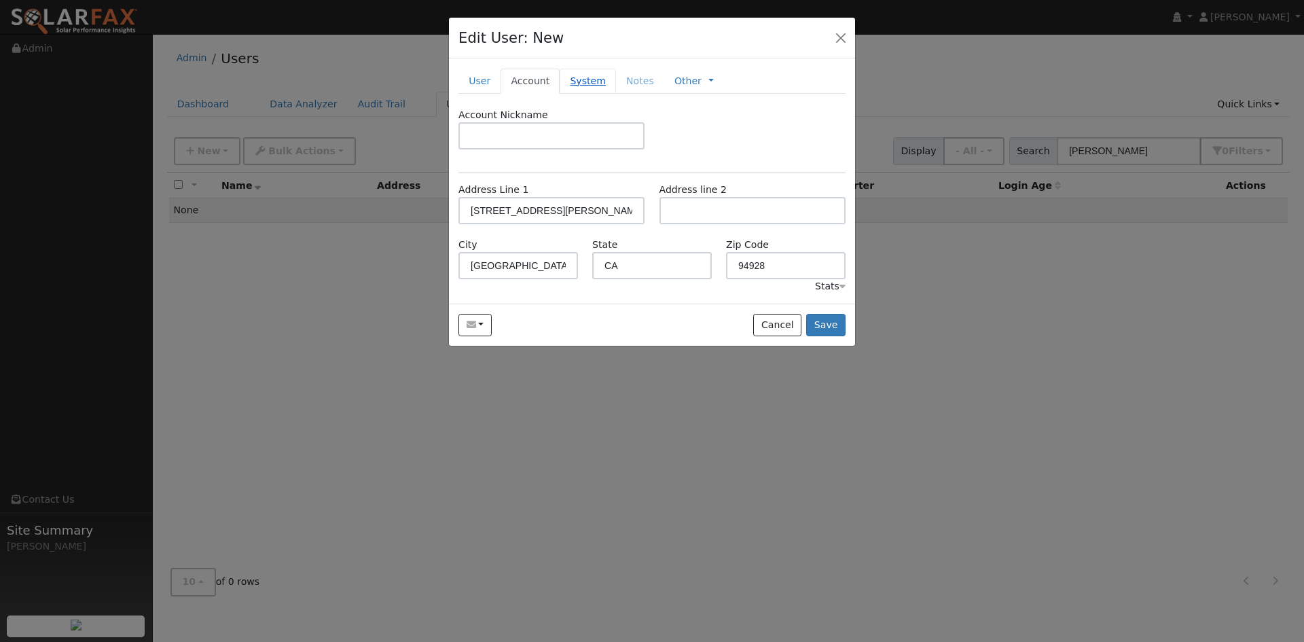
click at [616, 94] on link "System" at bounding box center [588, 81] width 56 height 25
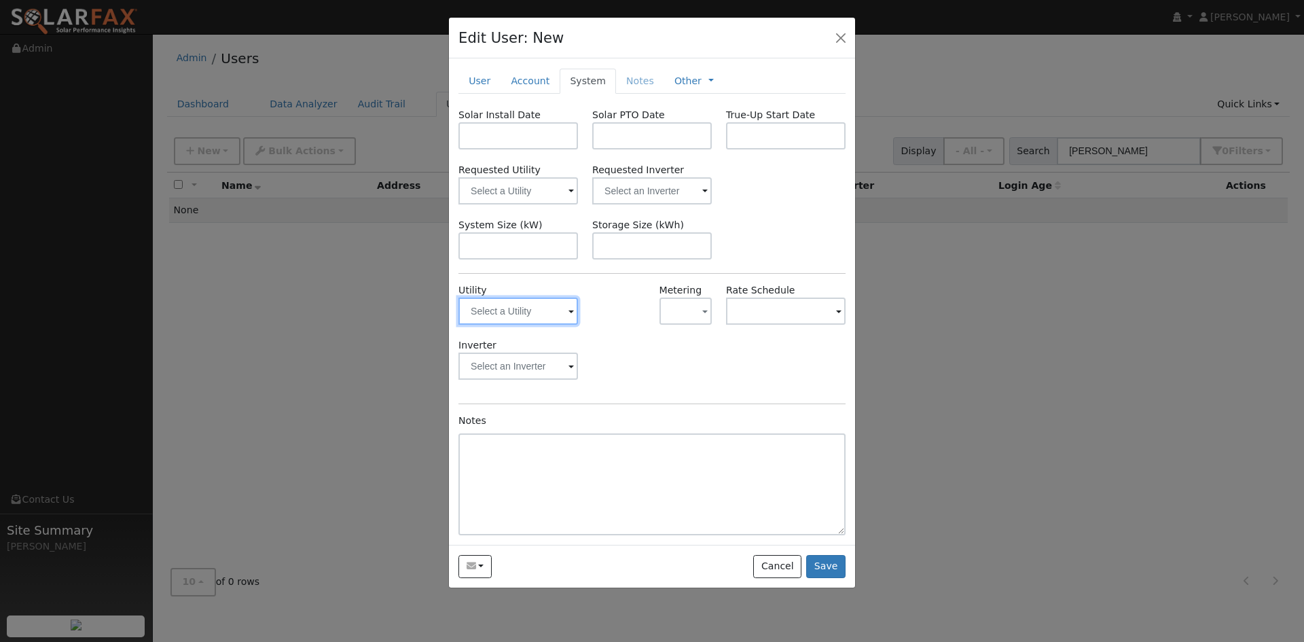
click at [542, 325] on input "text" at bounding box center [519, 311] width 120 height 27
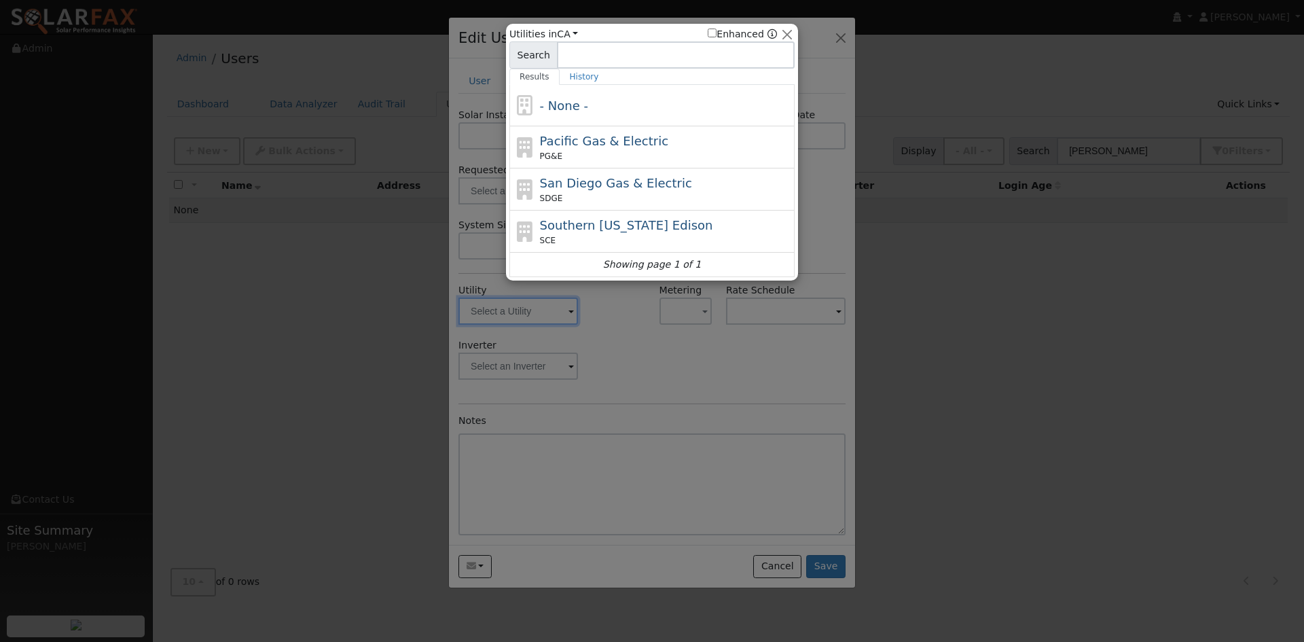
click at [615, 148] on span "Pacific Gas & Electric" at bounding box center [604, 141] width 128 height 14
type input "PG&E"
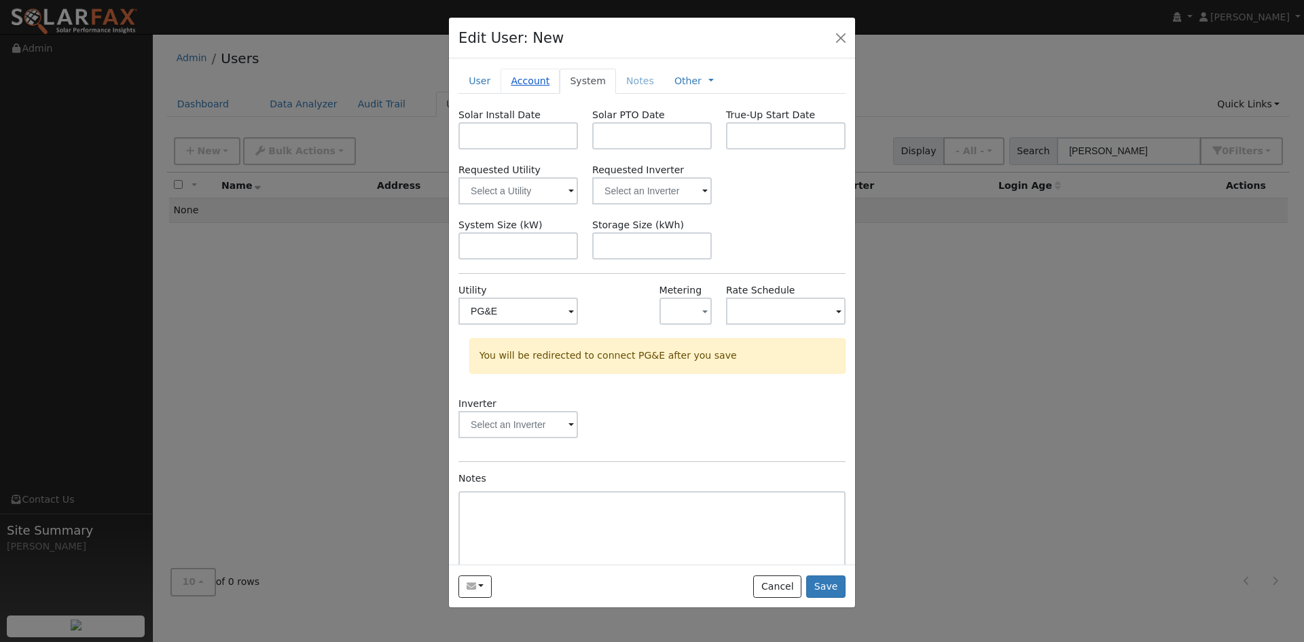
click at [545, 94] on link "Account" at bounding box center [530, 81] width 59 height 25
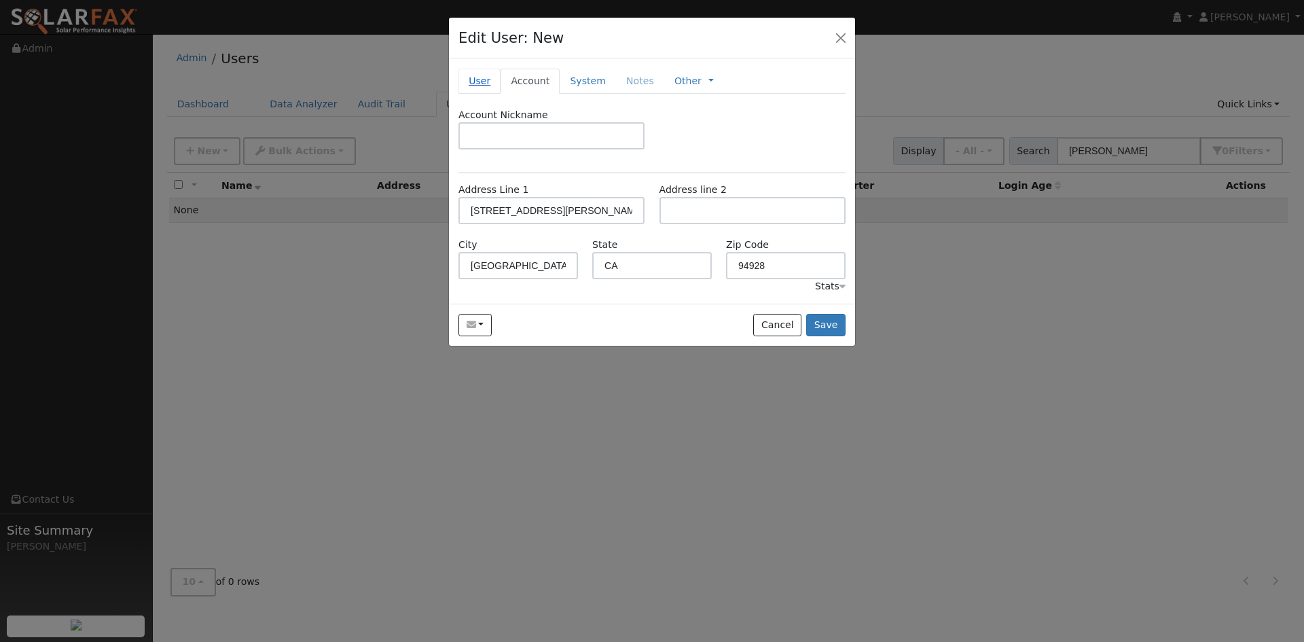
click at [487, 94] on link "User" at bounding box center [480, 81] width 42 height 25
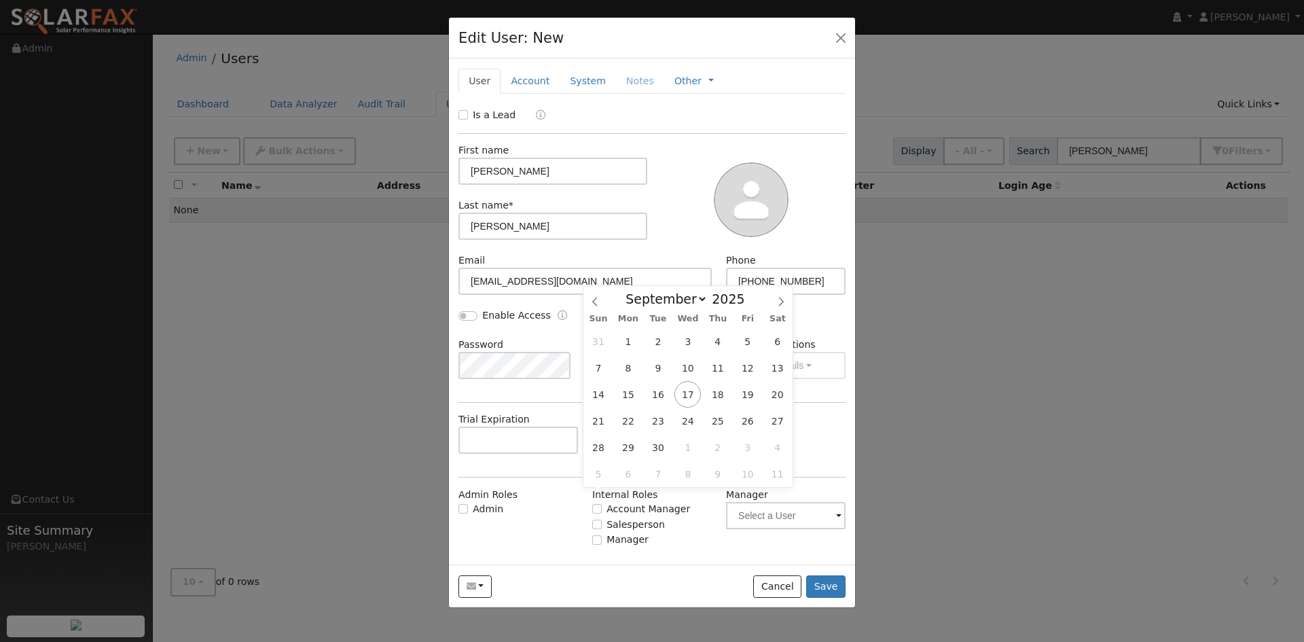
click at [661, 454] on input "text" at bounding box center [652, 440] width 120 height 27
click at [668, 230] on div at bounding box center [751, 198] width 198 height 110
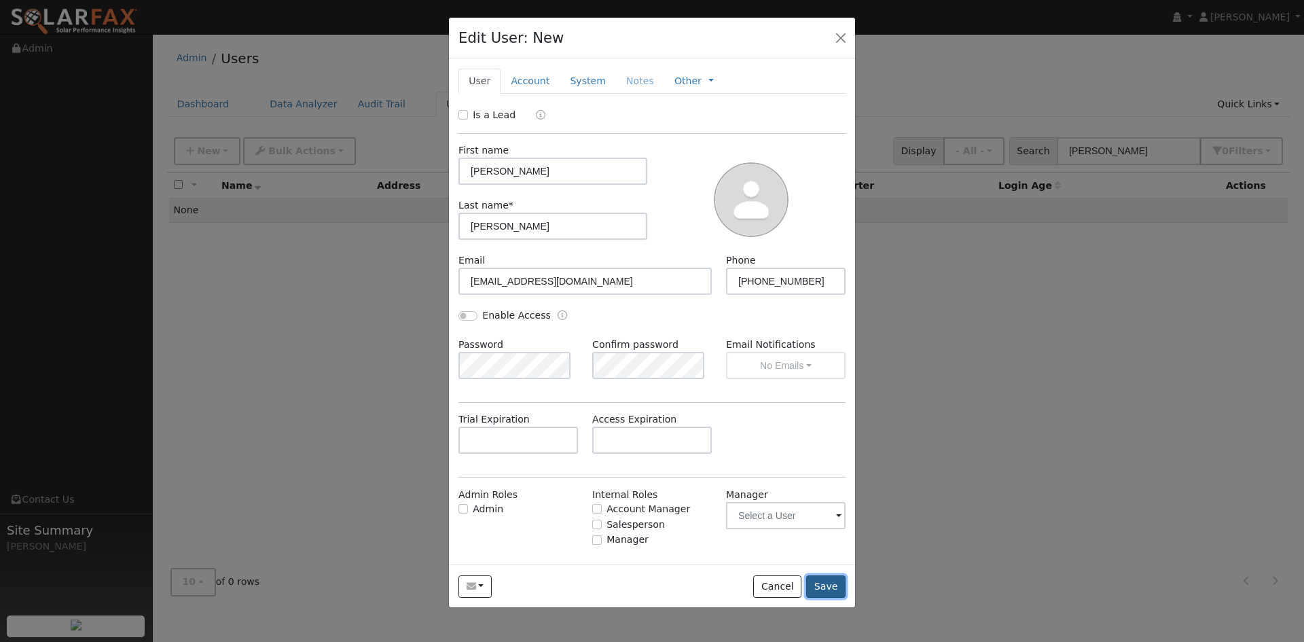
click at [812, 598] on button "Save" at bounding box center [825, 586] width 39 height 23
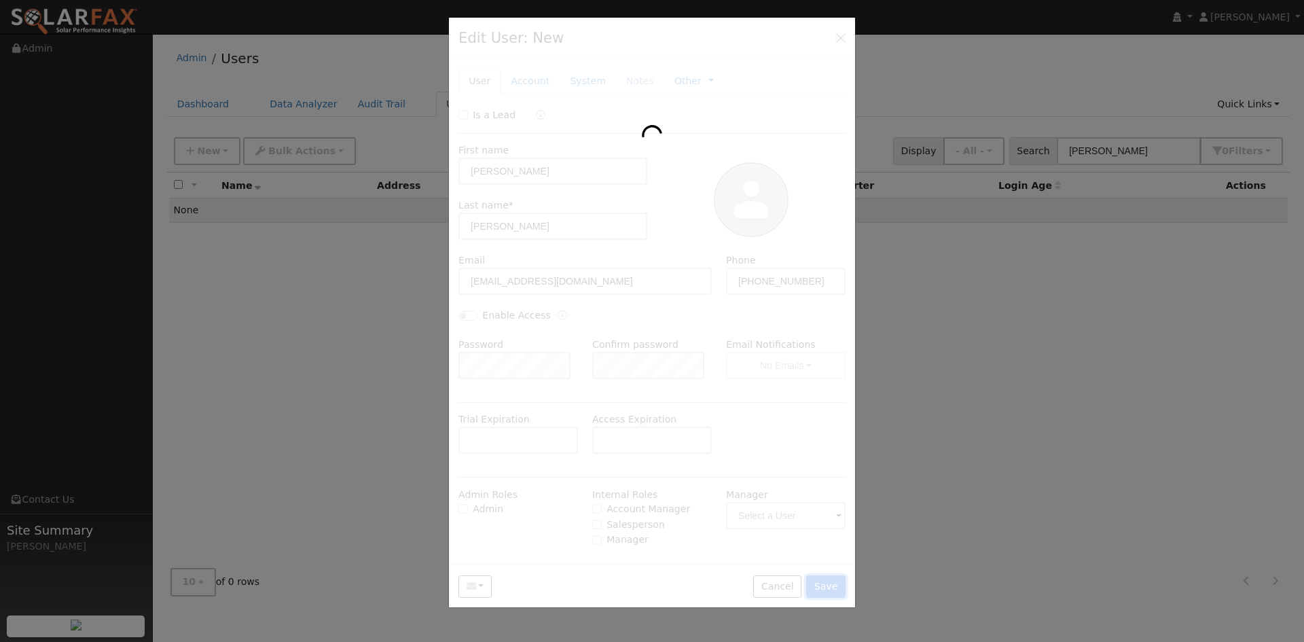
type input "[PERSON_NAME]"
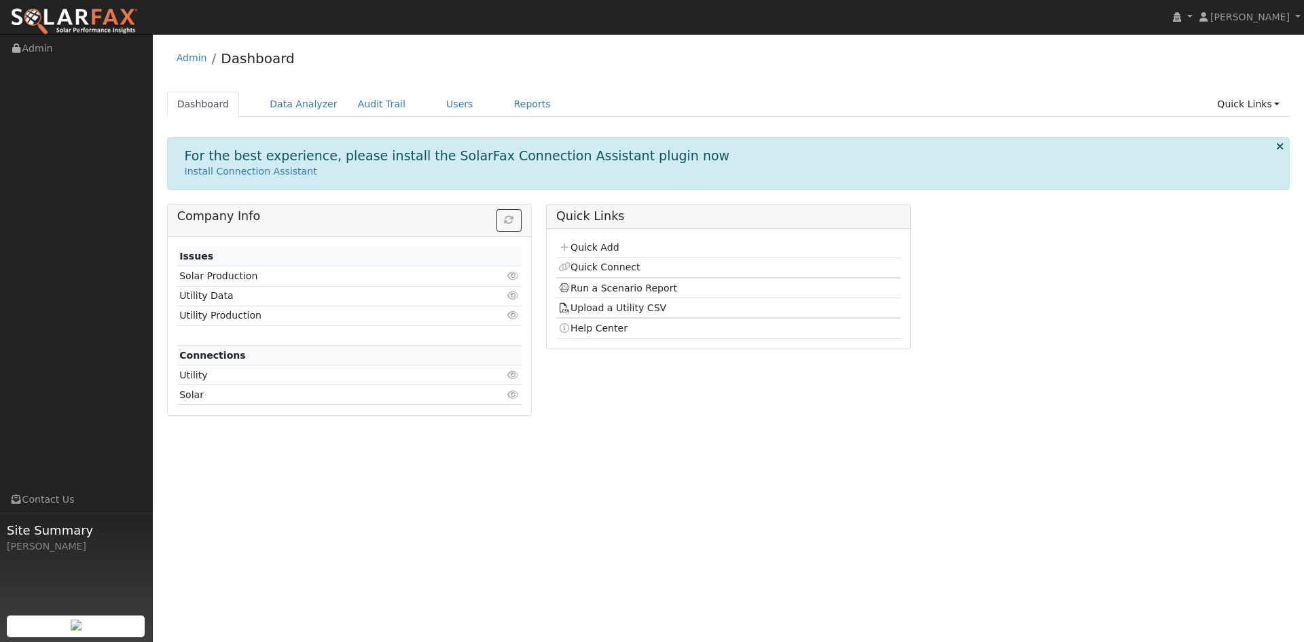
click at [759, 77] on div "Admin Dashboard" at bounding box center [729, 61] width 1124 height 41
click at [484, 113] on link "Users" at bounding box center [460, 104] width 48 height 25
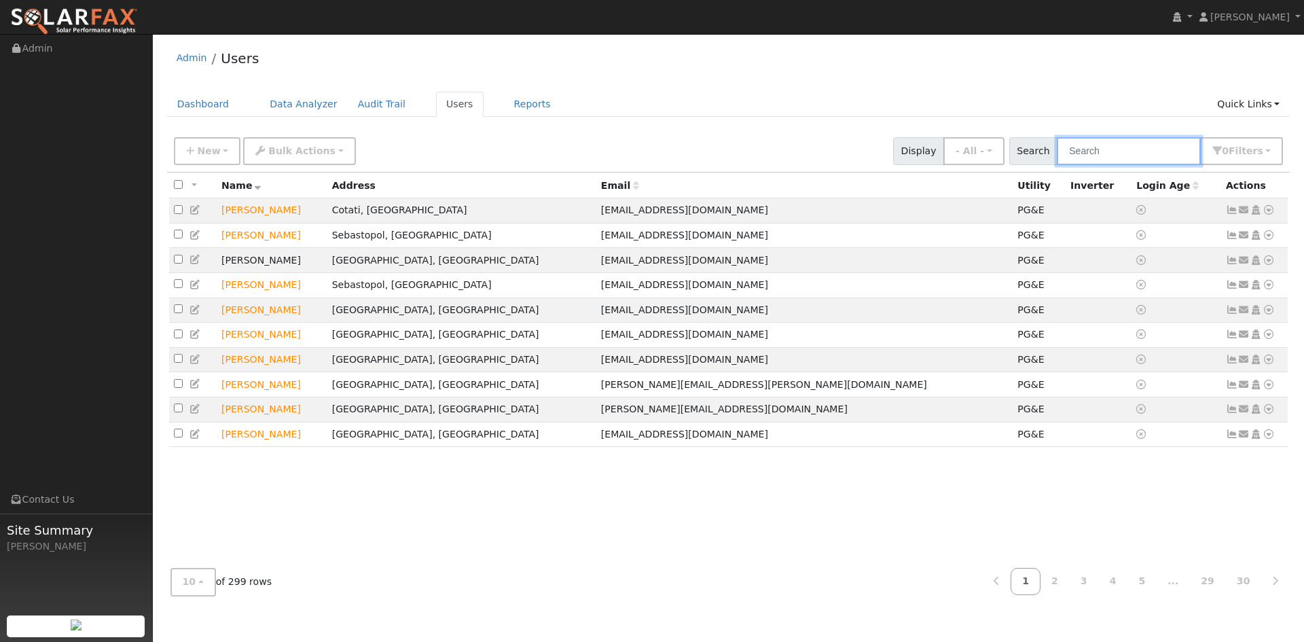
click at [1103, 165] on input "text" at bounding box center [1129, 151] width 144 height 28
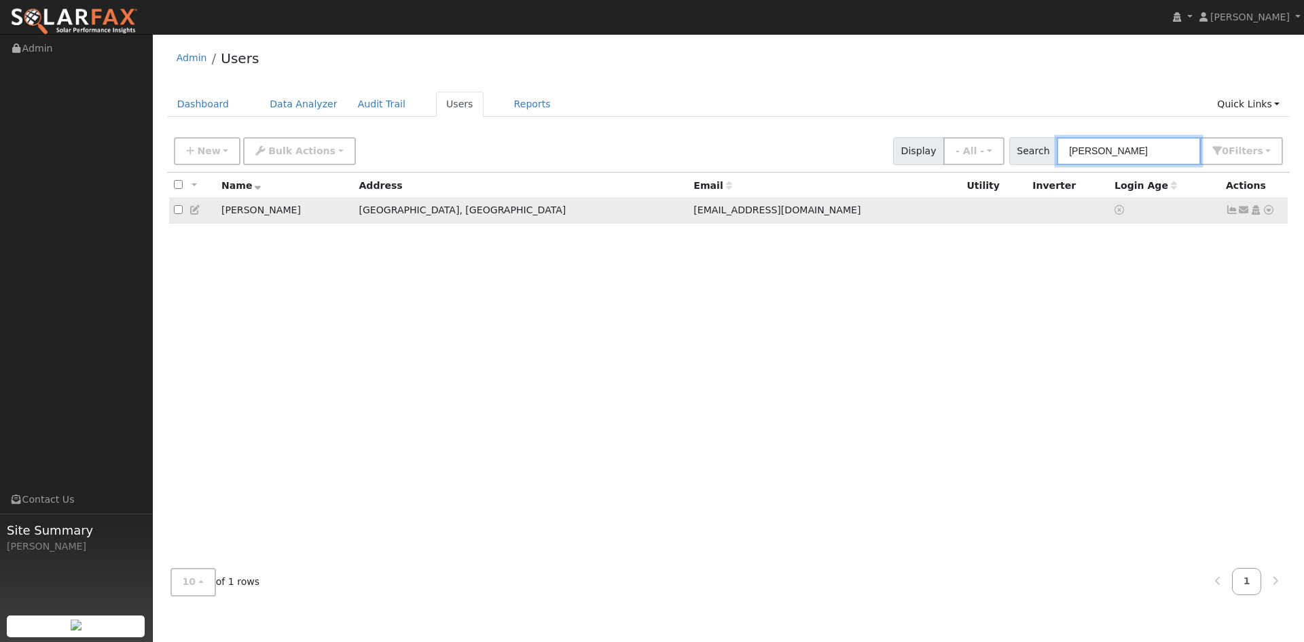
type input "[PERSON_NAME]"
click at [200, 215] on icon at bounding box center [196, 210] width 12 height 10
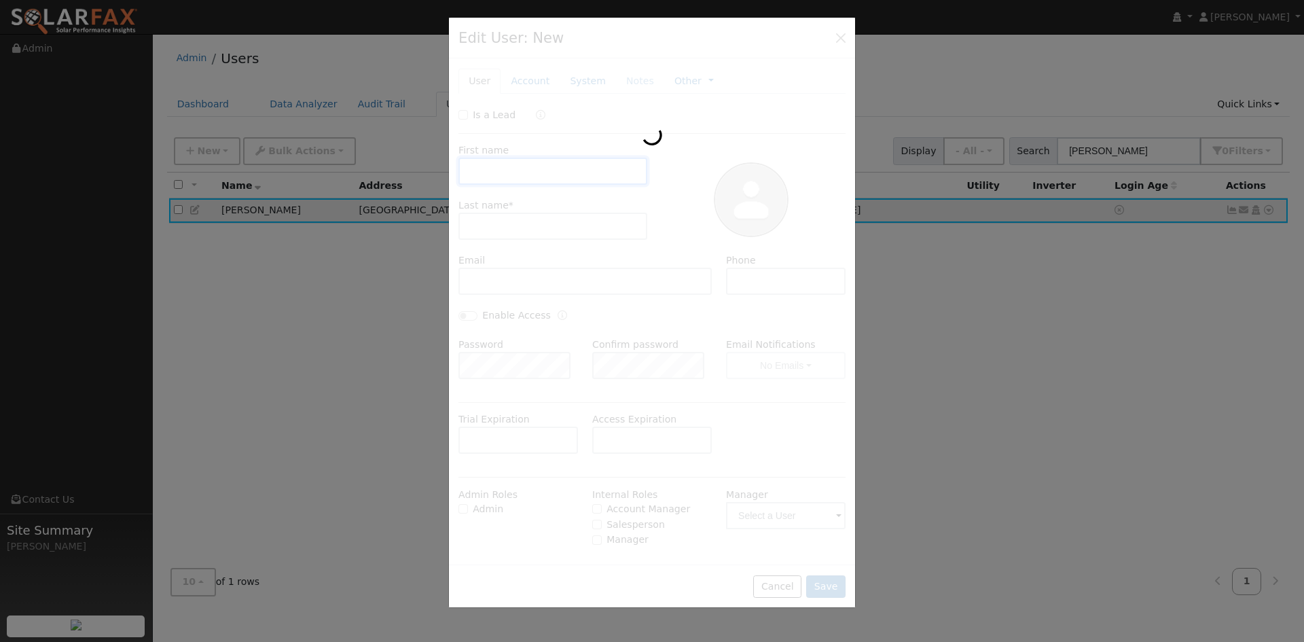
type input "[PERSON_NAME]"
type input "[EMAIL_ADDRESS][DOMAIN_NAME]"
type input "[PHONE_NUMBER]"
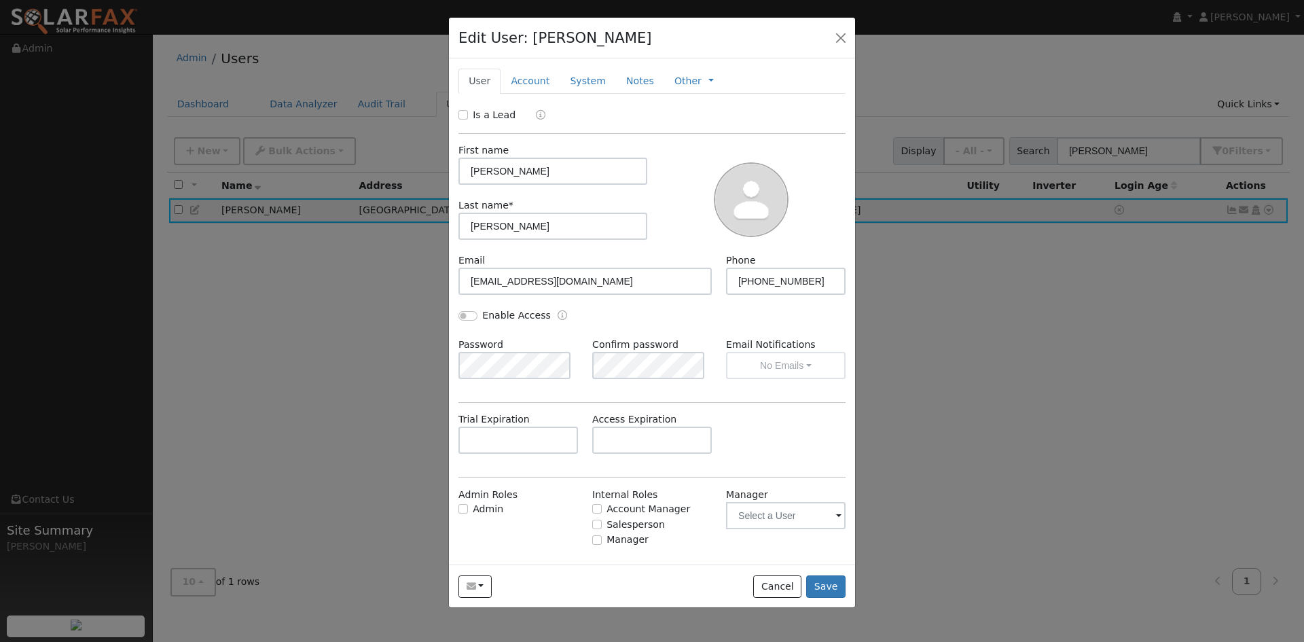
click at [634, 164] on div "Is a Lead First name [PERSON_NAME] Last name * [PERSON_NAME] Email [EMAIL_ADDRE…" at bounding box center [652, 342] width 387 height 469
click at [548, 94] on link "Account" at bounding box center [530, 81] width 59 height 25
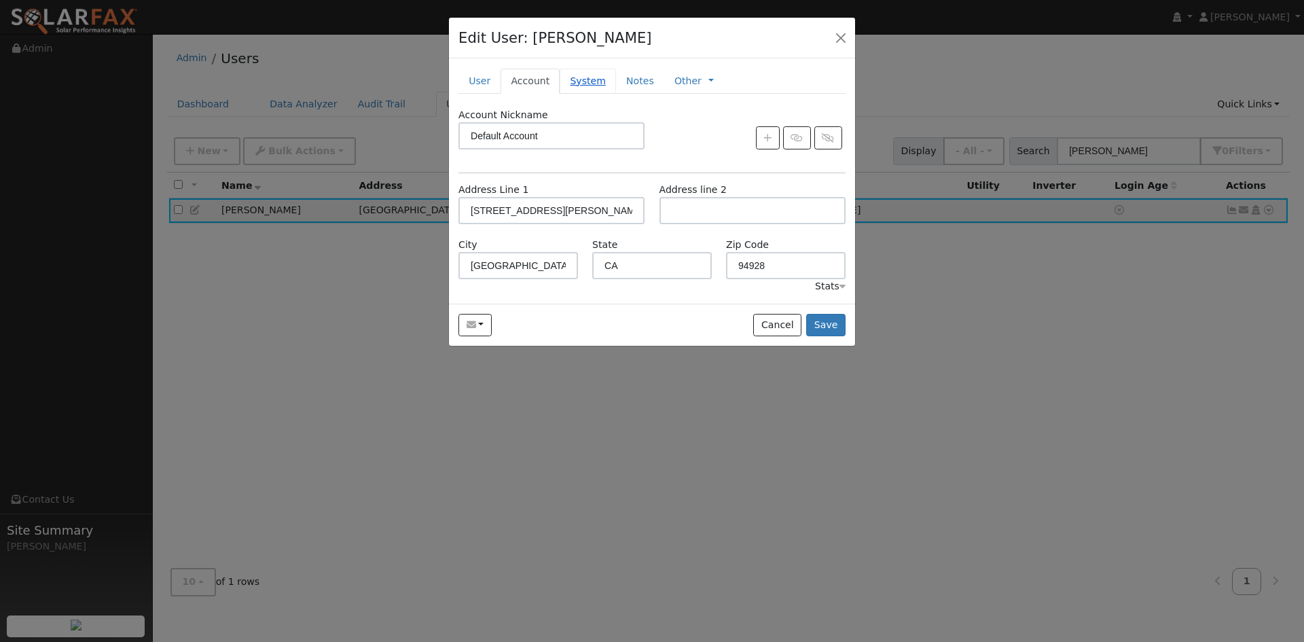
click at [609, 94] on link "System" at bounding box center [588, 81] width 56 height 25
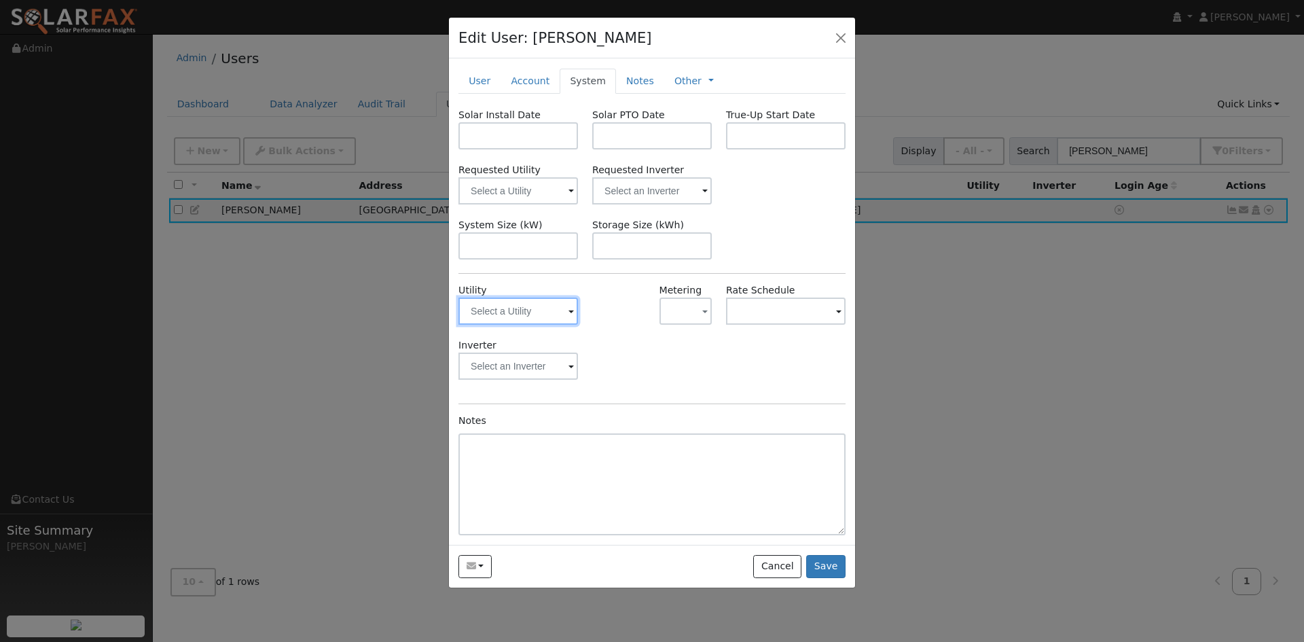
click at [541, 325] on input "text" at bounding box center [519, 311] width 120 height 27
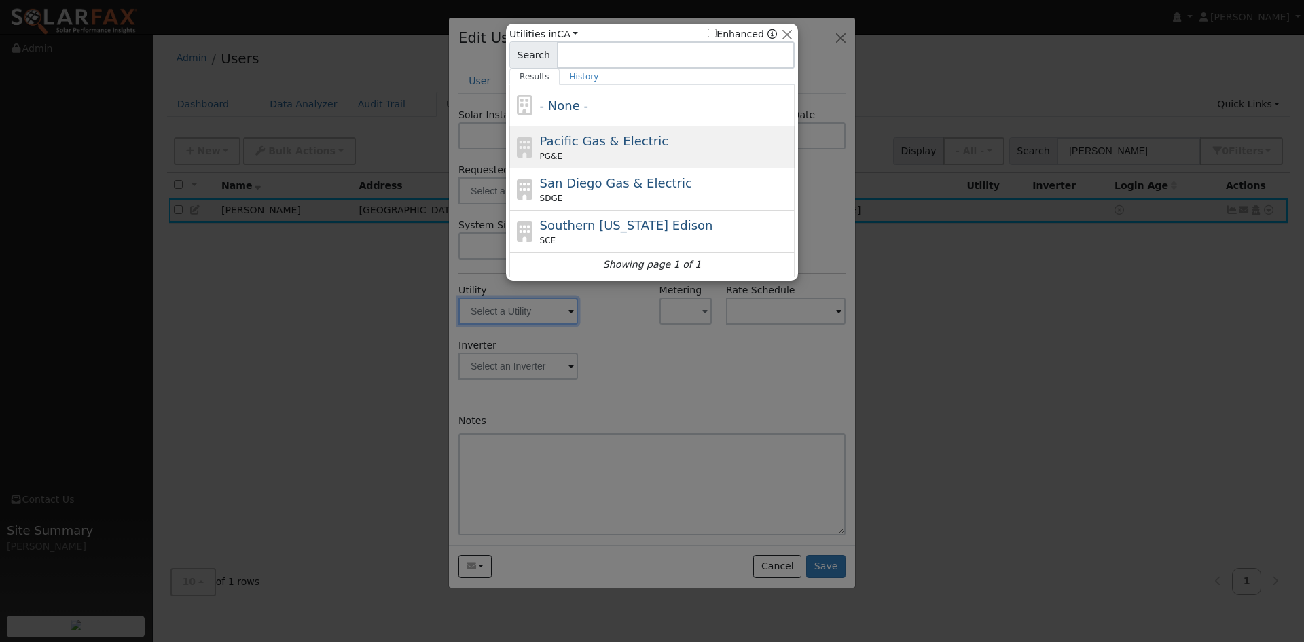
click at [595, 145] on span "Pacific Gas & Electric" at bounding box center [604, 141] width 128 height 14
type input "PG&E"
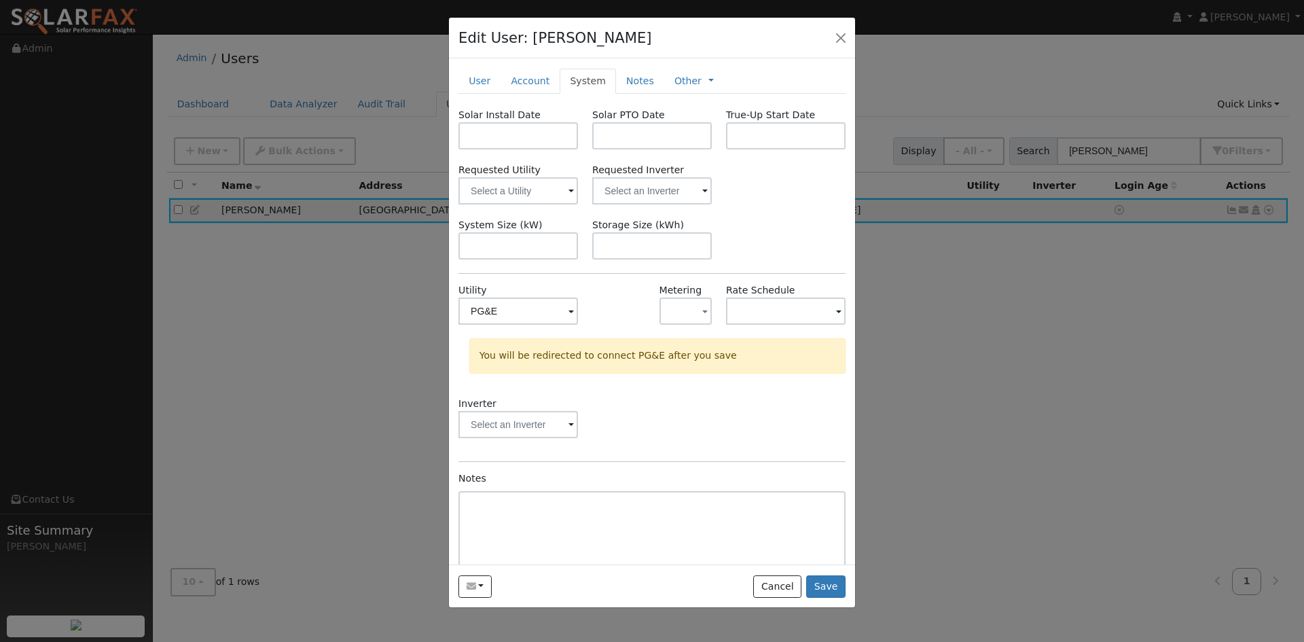
click at [766, 241] on div "Solar Install Date Solar PTO Date True-Up Start Date Requested Utility Requeste…" at bounding box center [652, 350] width 387 height 485
click at [702, 319] on span "button" at bounding box center [704, 312] width 5 height 14
click at [682, 399] on link "NEM" at bounding box center [704, 389] width 94 height 19
click at [785, 325] on input "text" at bounding box center [786, 311] width 120 height 27
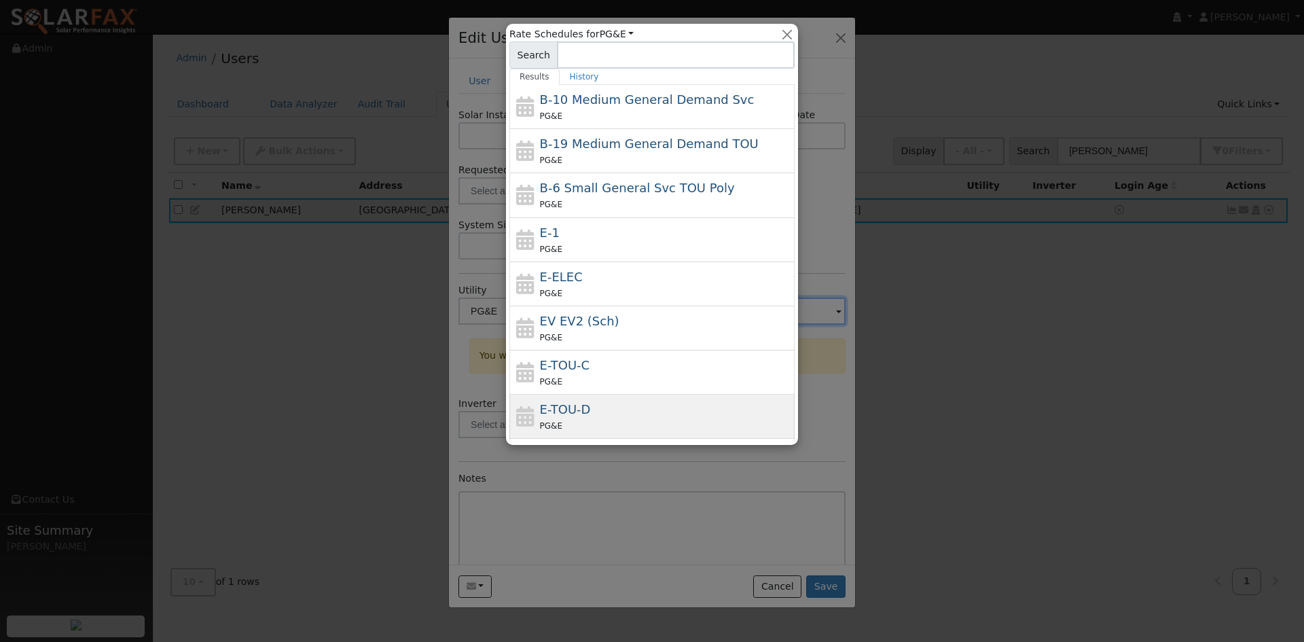
scroll to position [194, 0]
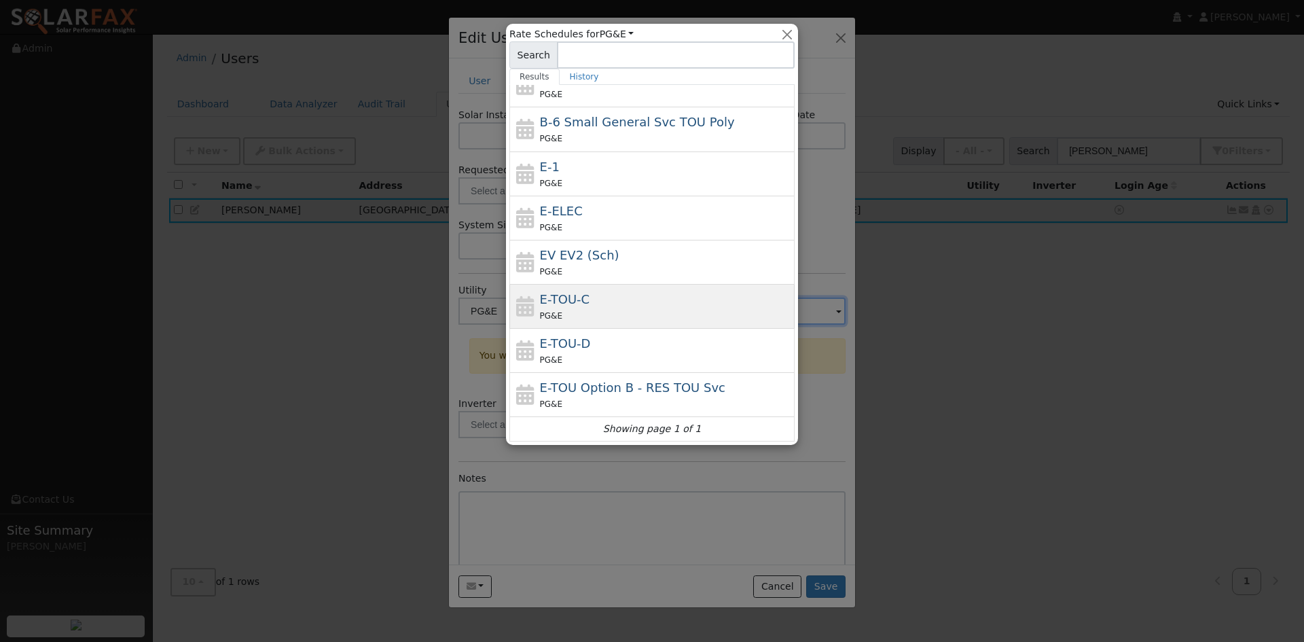
click at [722, 292] on div "E-TOU-C PG&E" at bounding box center [666, 306] width 252 height 33
type input "E-TOU-C"
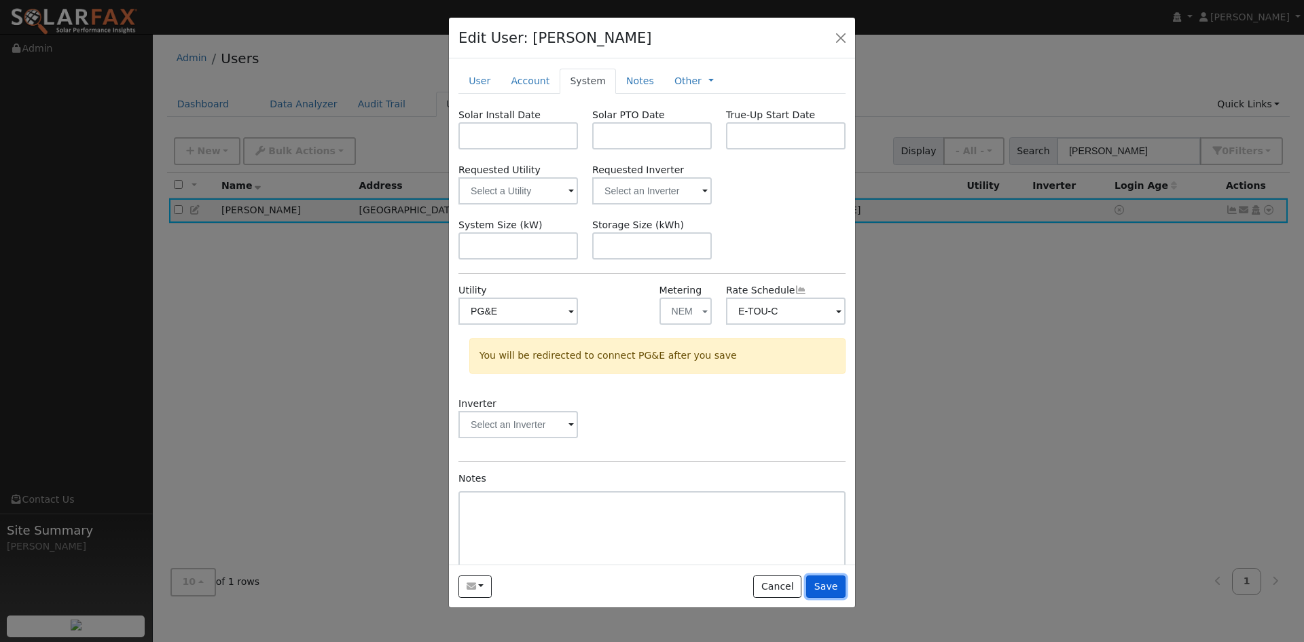
drag, startPoint x: 823, startPoint y: 605, endPoint x: 685, endPoint y: 467, distance: 195.0
click at [759, 459] on div "Edit User: Craig Dawson Default Account Default Account 5725 Davis Circle, Rohn…" at bounding box center [652, 313] width 408 height 592
click at [569, 433] on span at bounding box center [571, 426] width 5 height 16
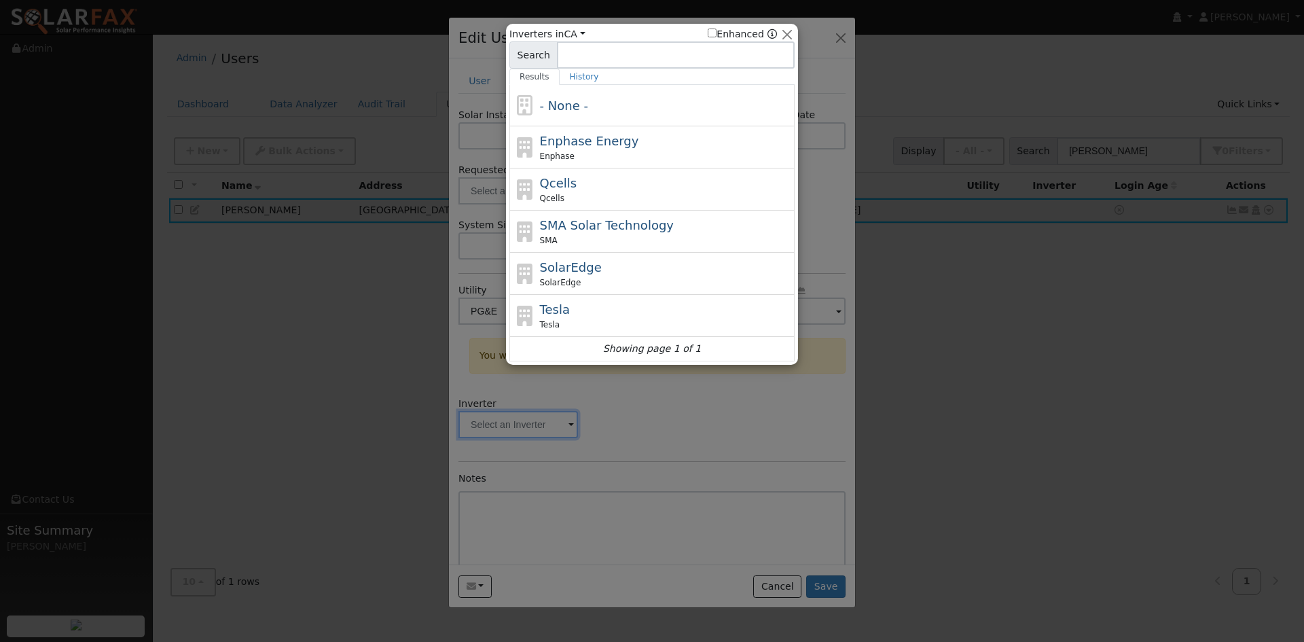
click at [651, 483] on div at bounding box center [652, 321] width 1304 height 642
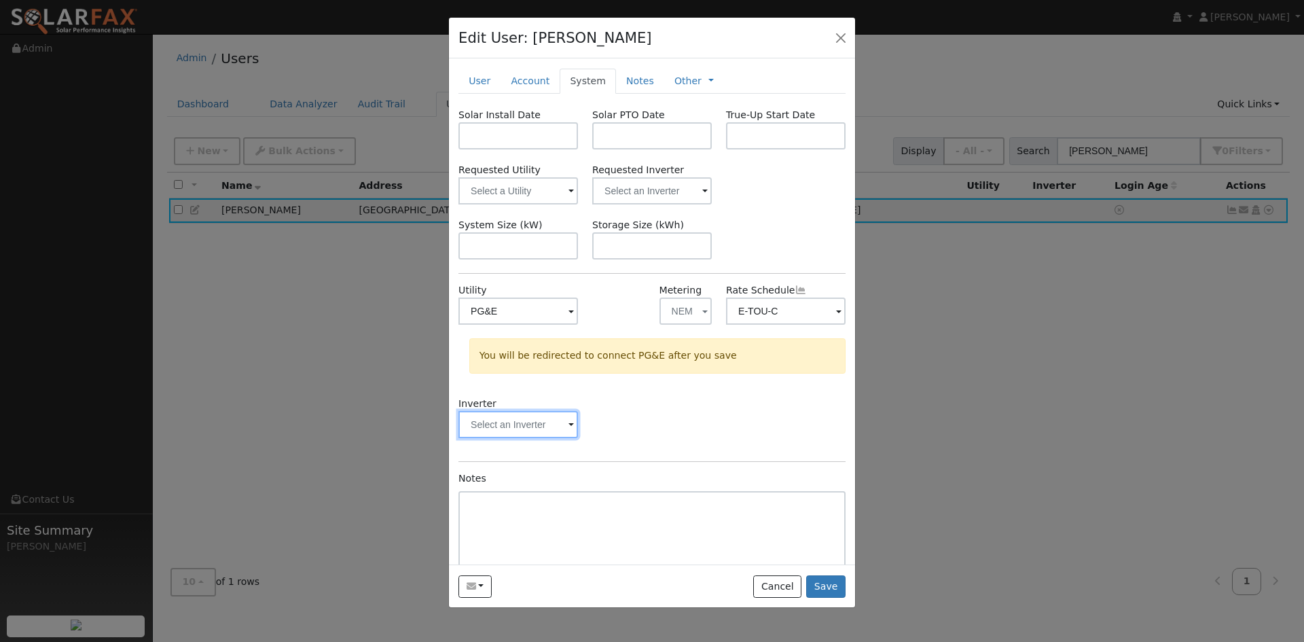
click at [553, 438] on input "text" at bounding box center [519, 424] width 120 height 27
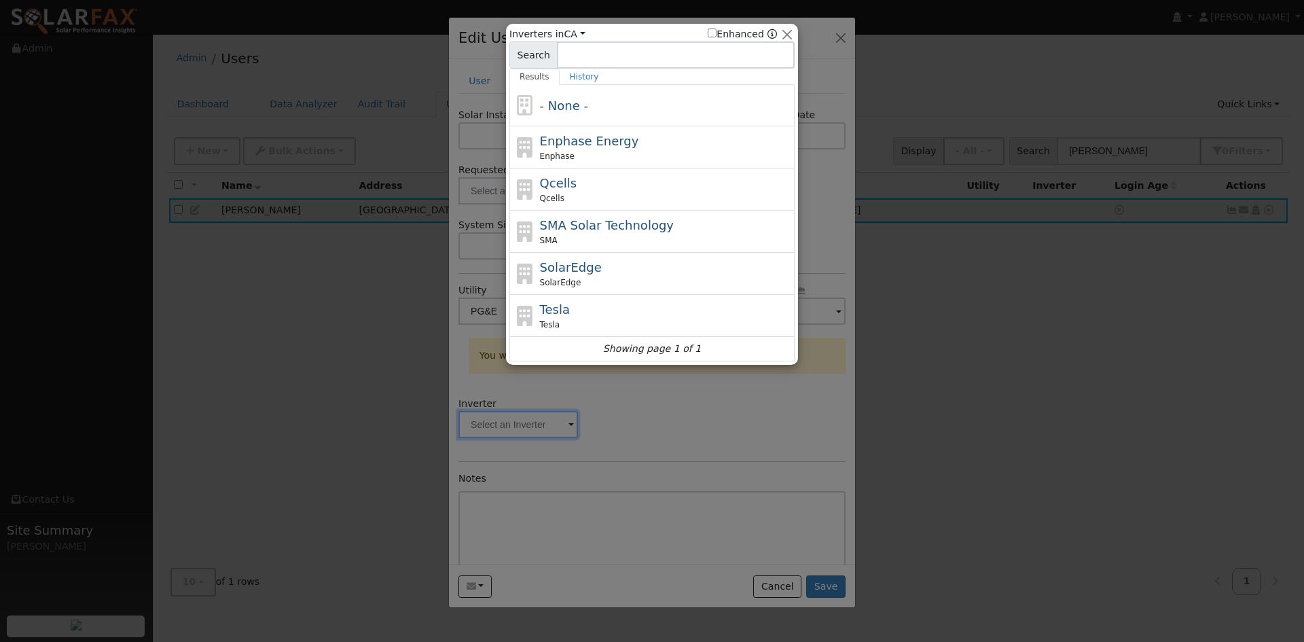
click at [687, 463] on div at bounding box center [652, 321] width 1304 height 642
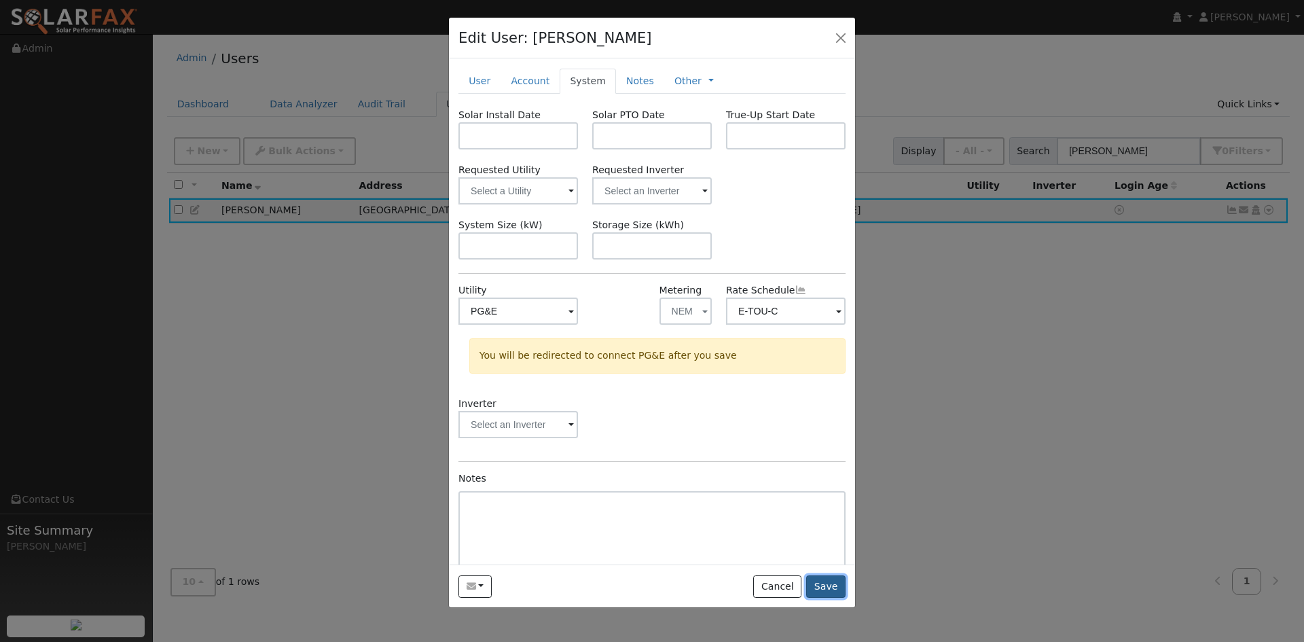
click at [822, 598] on button "Save" at bounding box center [825, 586] width 39 height 23
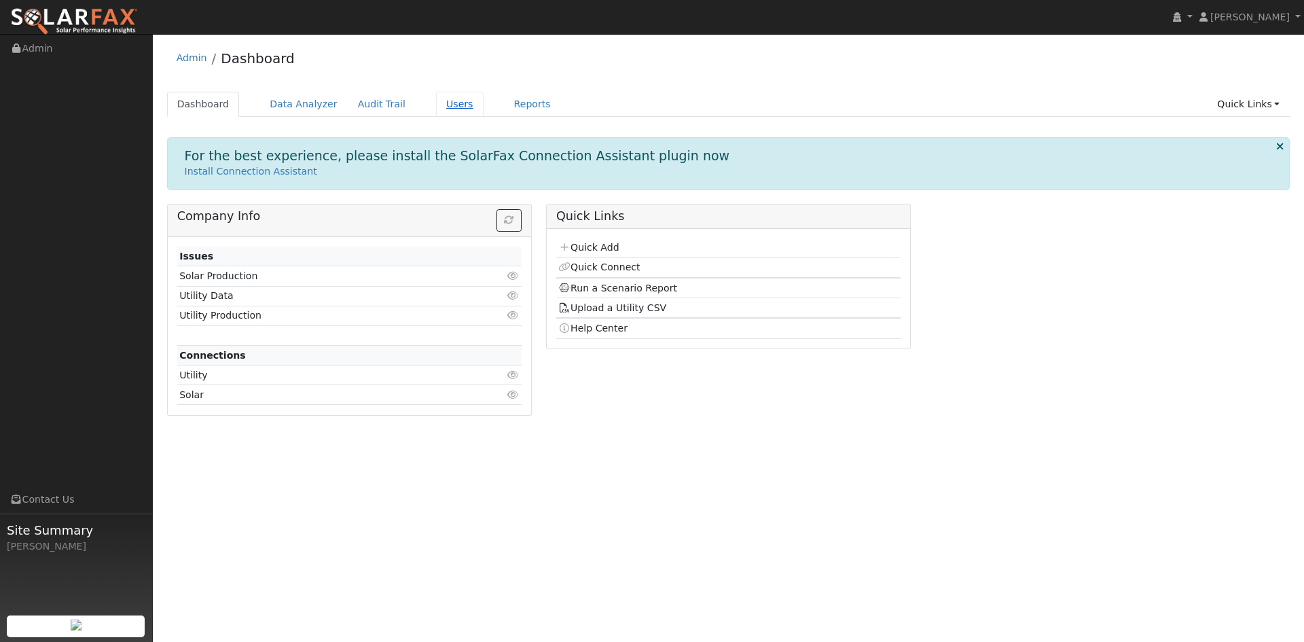
click at [484, 113] on link "Users" at bounding box center [460, 104] width 48 height 25
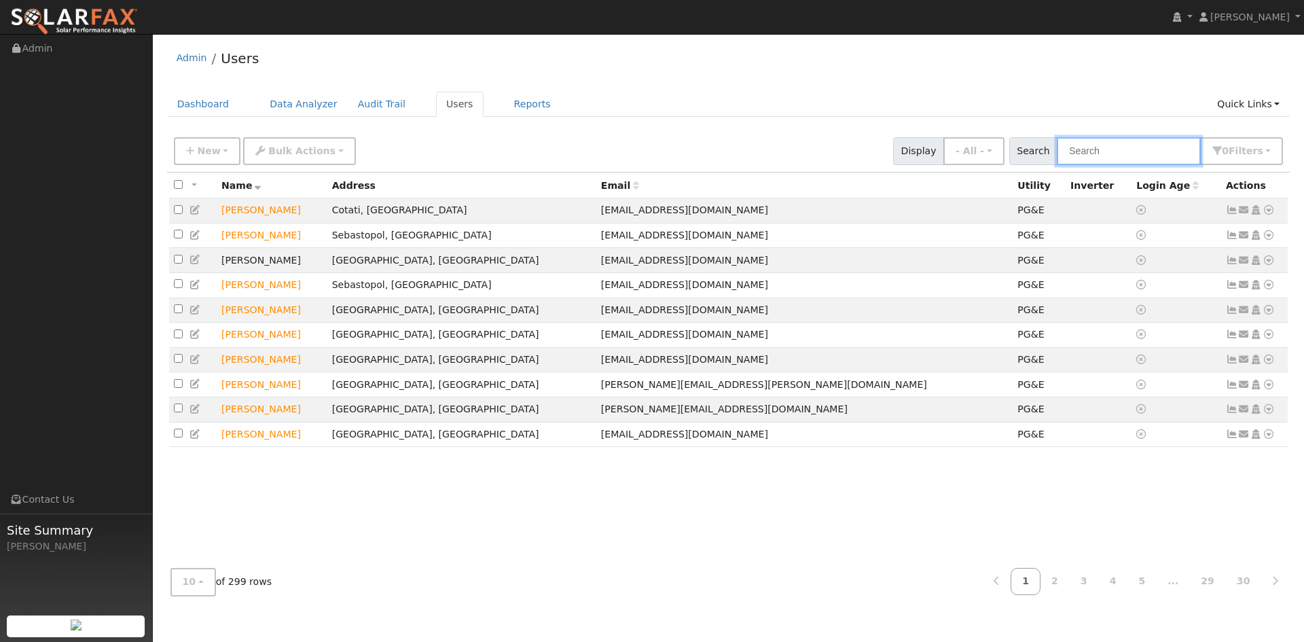
click at [1104, 163] on input "text" at bounding box center [1129, 151] width 144 height 28
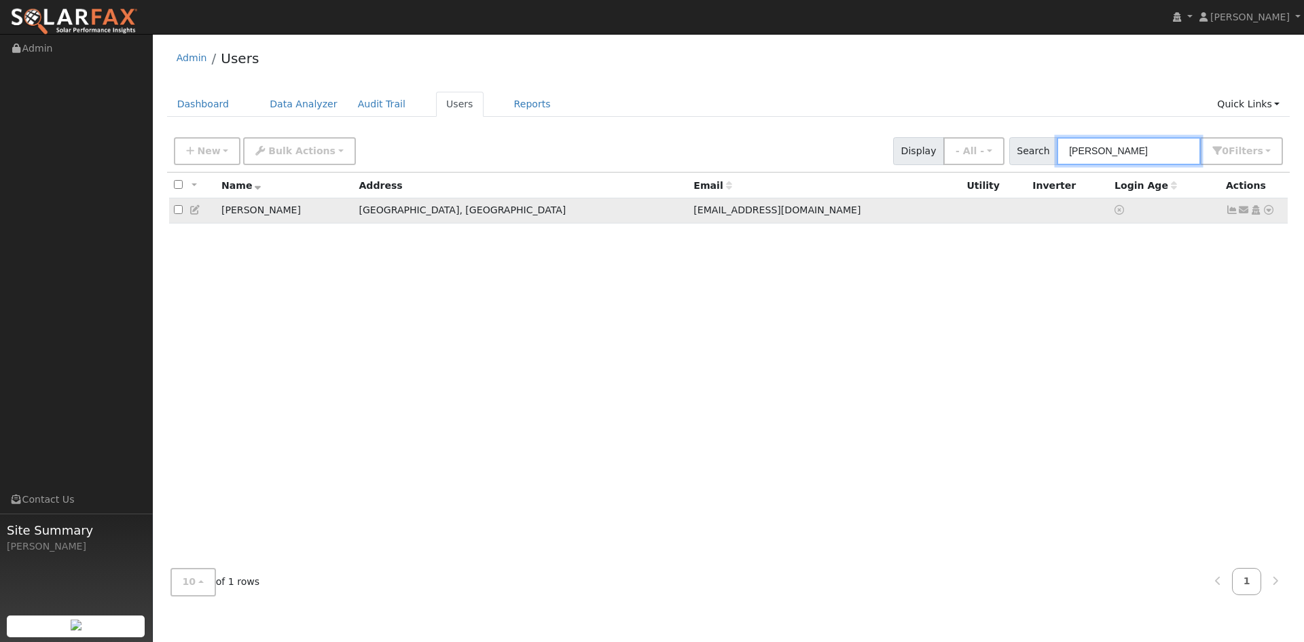
type input "[PERSON_NAME]"
click at [200, 215] on icon at bounding box center [196, 210] width 12 height 10
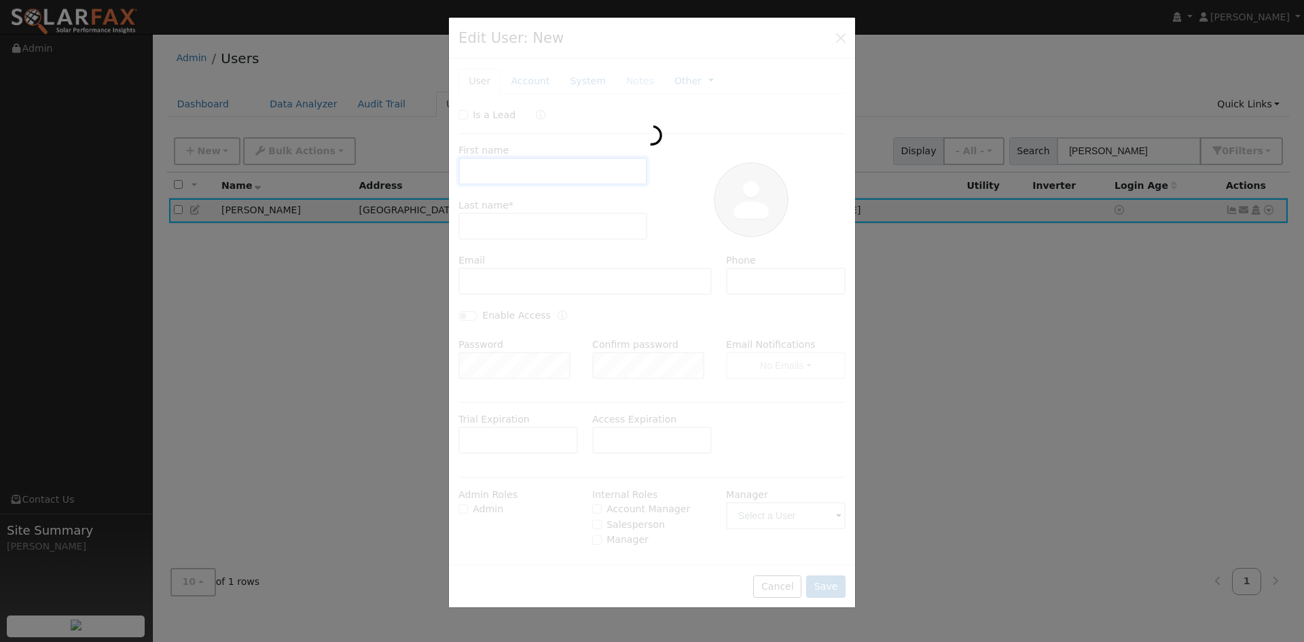
type input "[PERSON_NAME]"
type input "[EMAIL_ADDRESS][DOMAIN_NAME]"
type input "[PHONE_NUMBER]"
type input "Default Account"
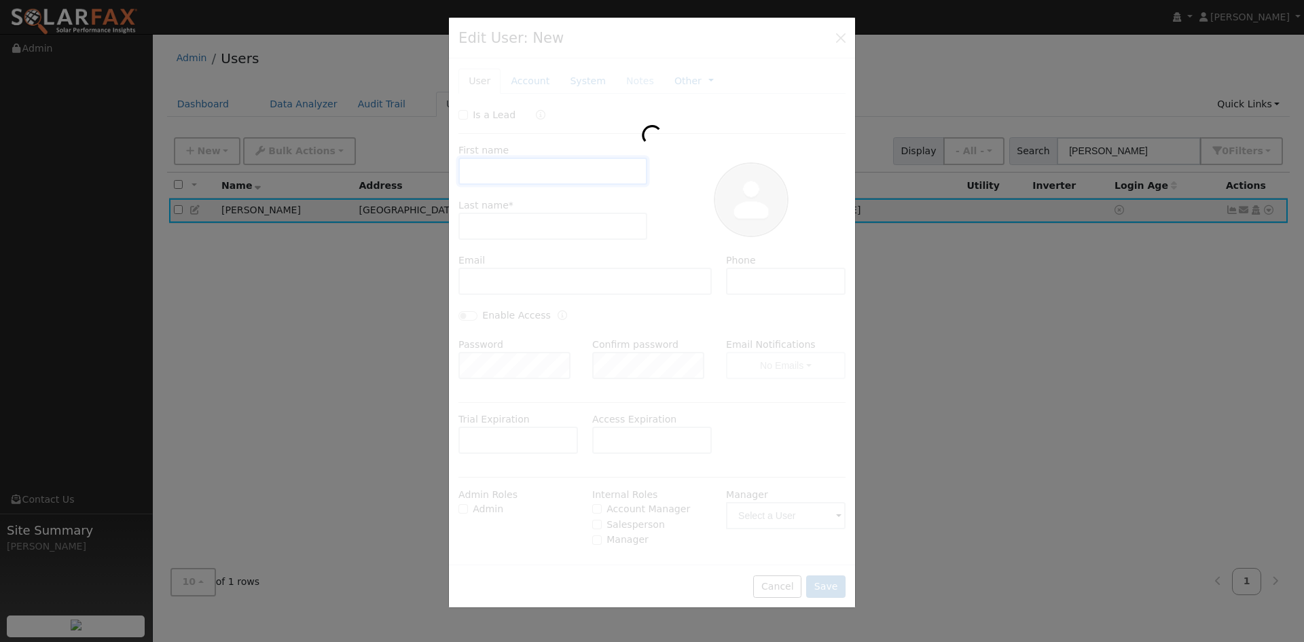
type input "[STREET_ADDRESS][PERSON_NAME]"
type input "[GEOGRAPHIC_DATA]"
type input "CA"
type input "94928"
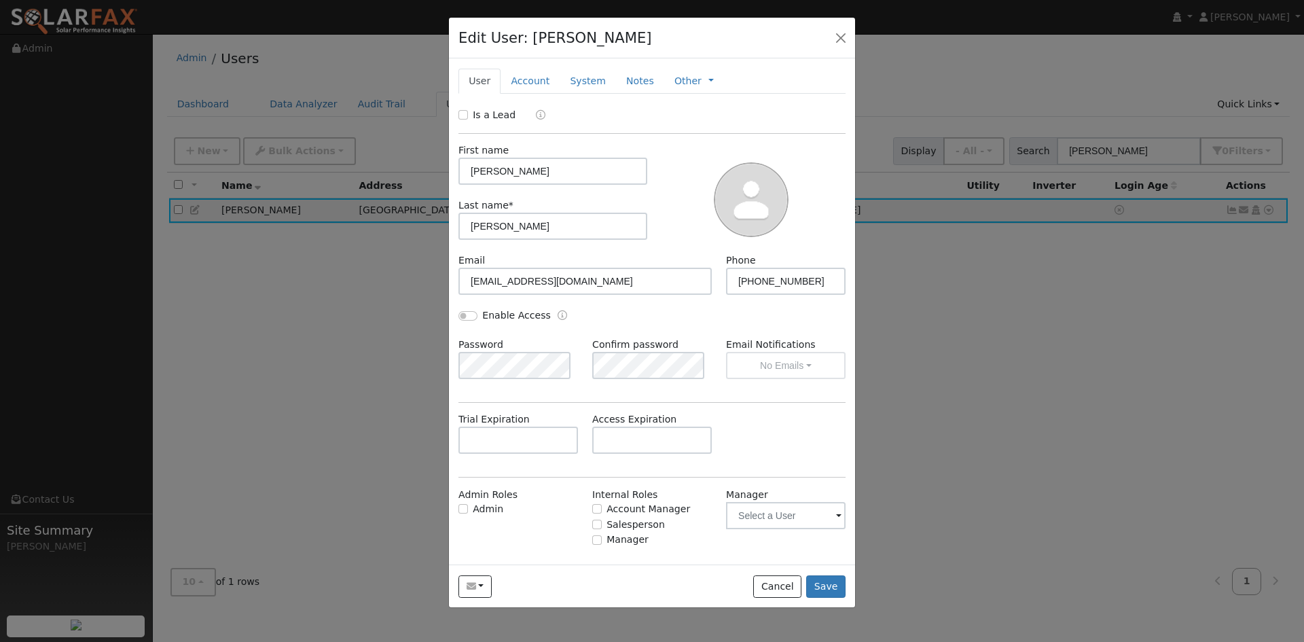
click at [685, 164] on div "Is a Lead First name [PERSON_NAME] Last name * [PERSON_NAME] Email [EMAIL_ADDRE…" at bounding box center [652, 342] width 387 height 469
click at [537, 94] on link "Account" at bounding box center [530, 81] width 59 height 25
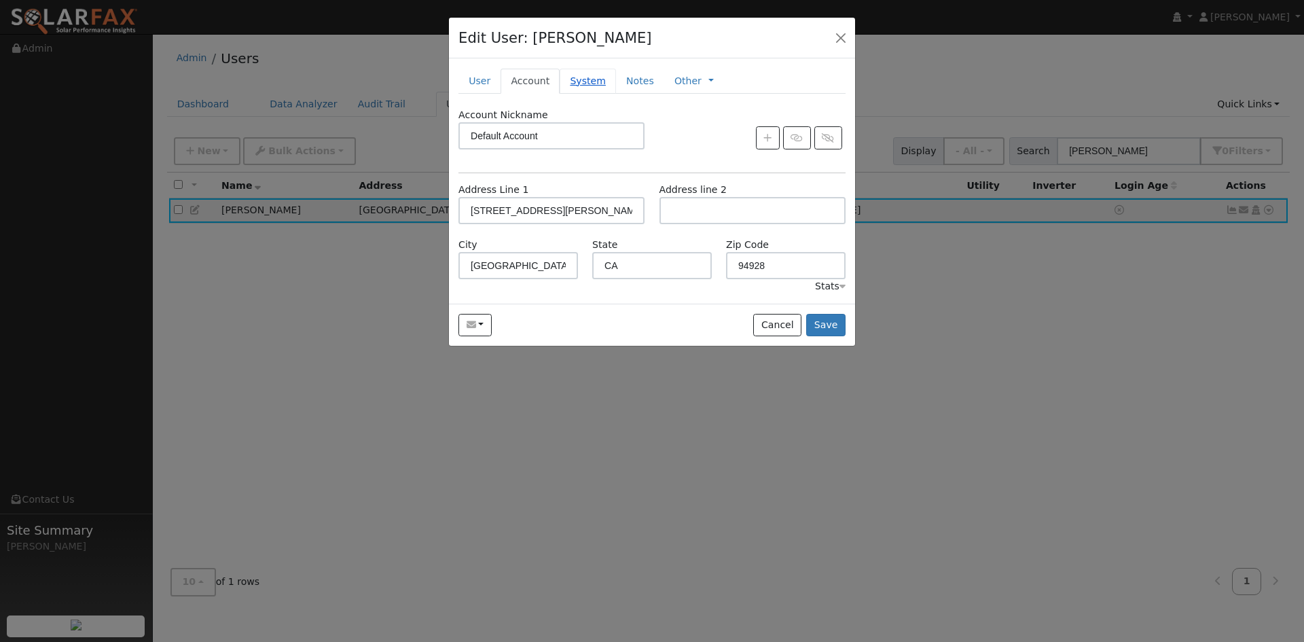
click at [616, 94] on link "System" at bounding box center [588, 81] width 56 height 25
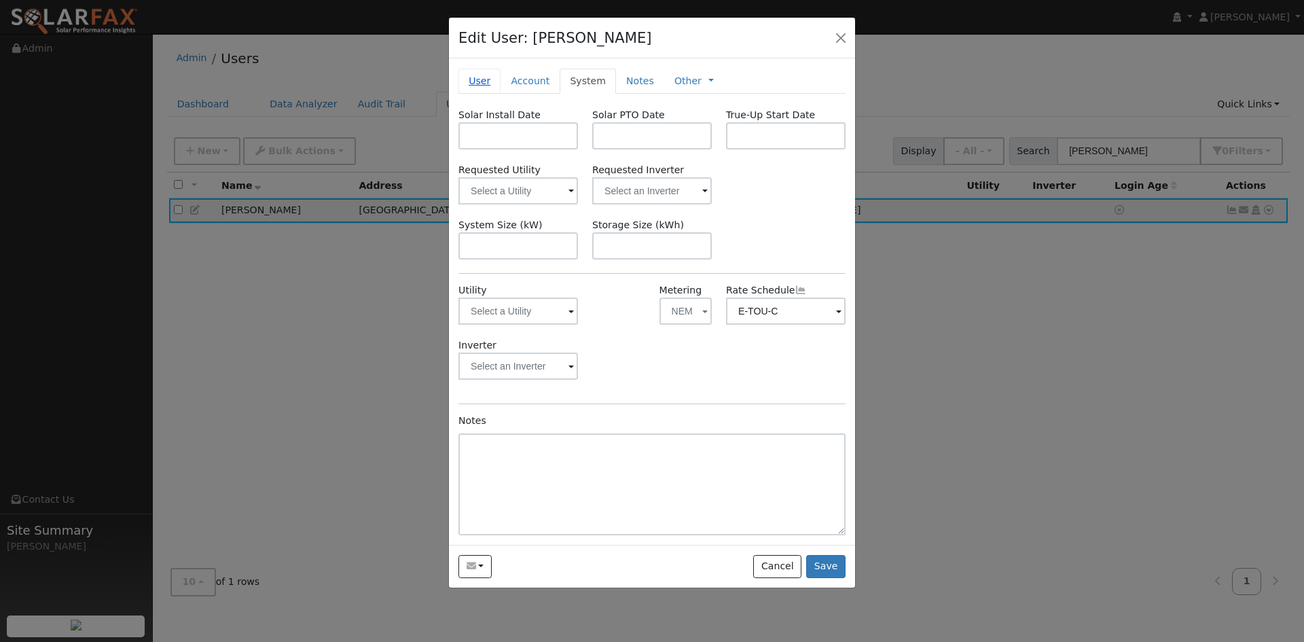
click at [486, 94] on link "User" at bounding box center [480, 81] width 42 height 25
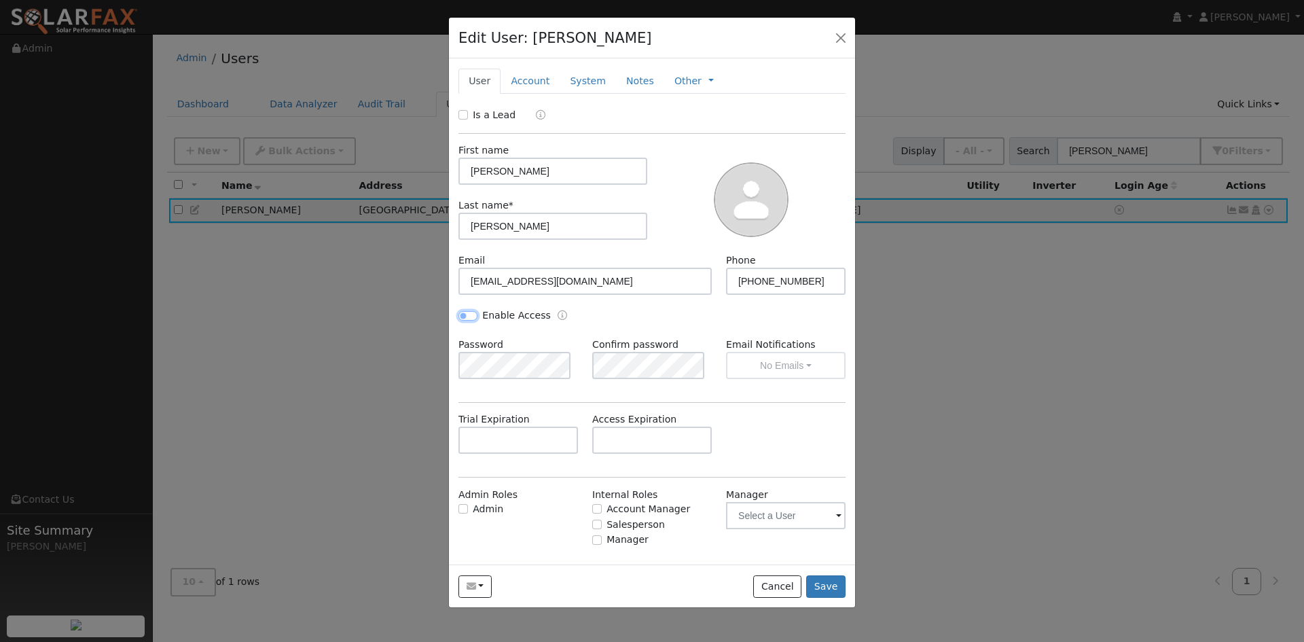
click at [478, 321] on input "Enable Access" at bounding box center [468, 316] width 19 height 10
checkbox input "false"
click at [548, 94] on link "Account" at bounding box center [530, 81] width 59 height 25
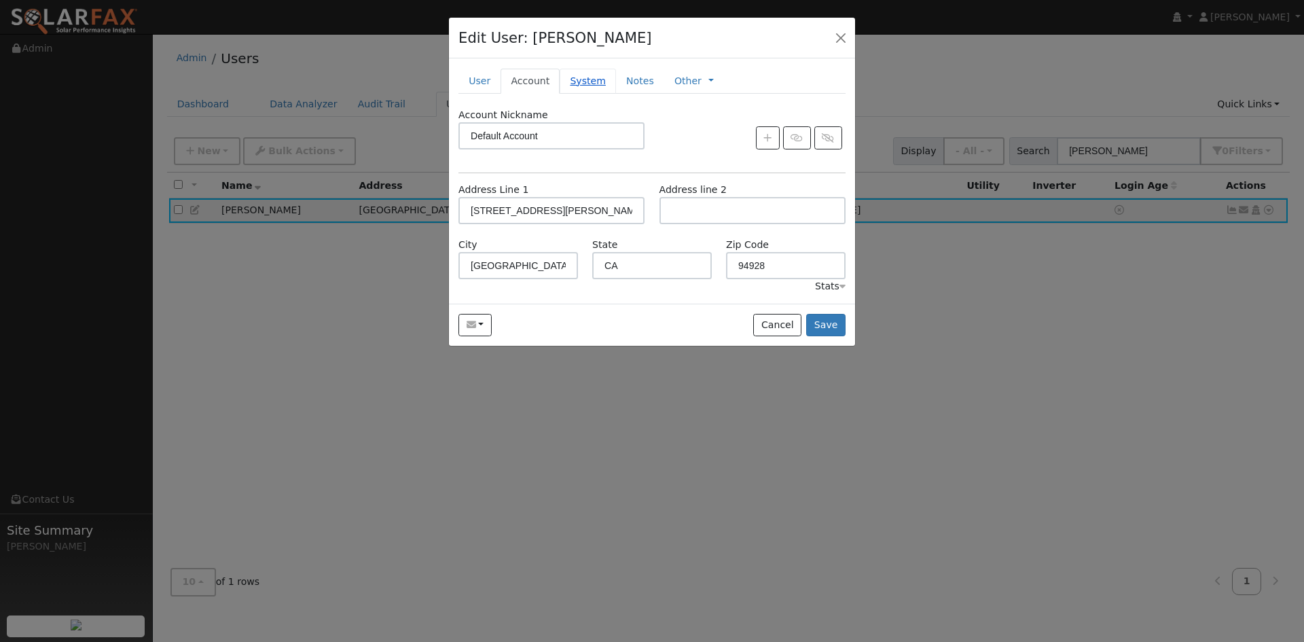
click at [616, 94] on link "System" at bounding box center [588, 81] width 56 height 25
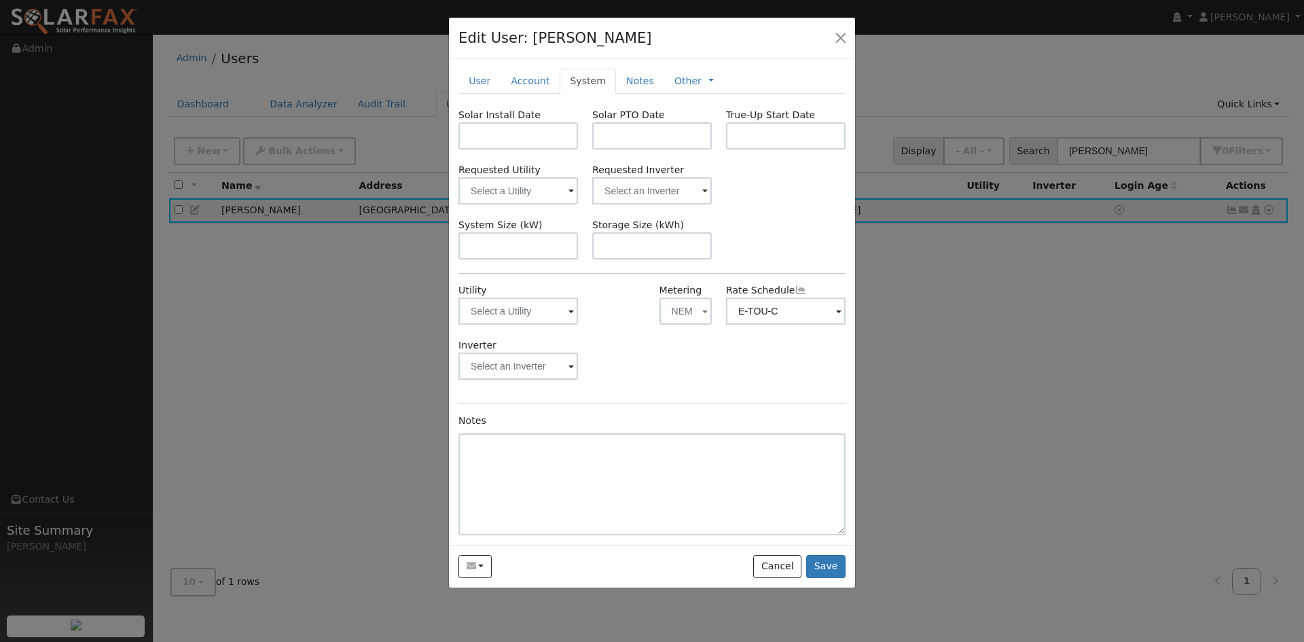
click at [607, 393] on div "Inverter" at bounding box center [652, 365] width 401 height 55
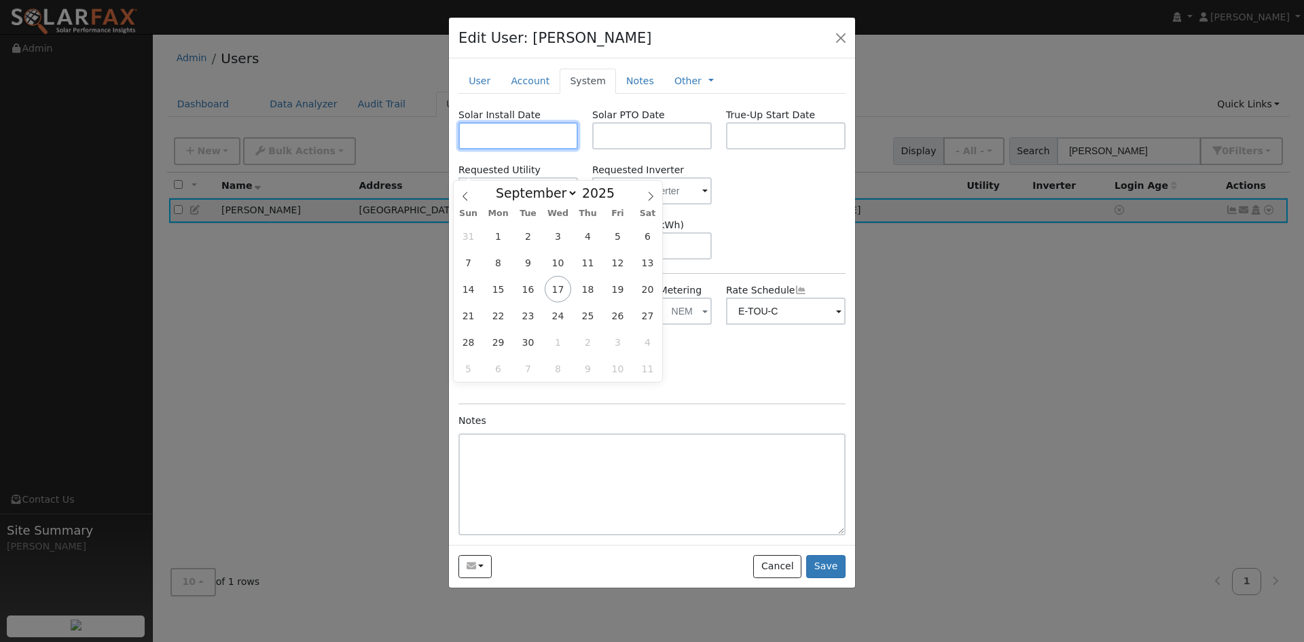
click at [531, 149] on input "text" at bounding box center [519, 135] width 120 height 27
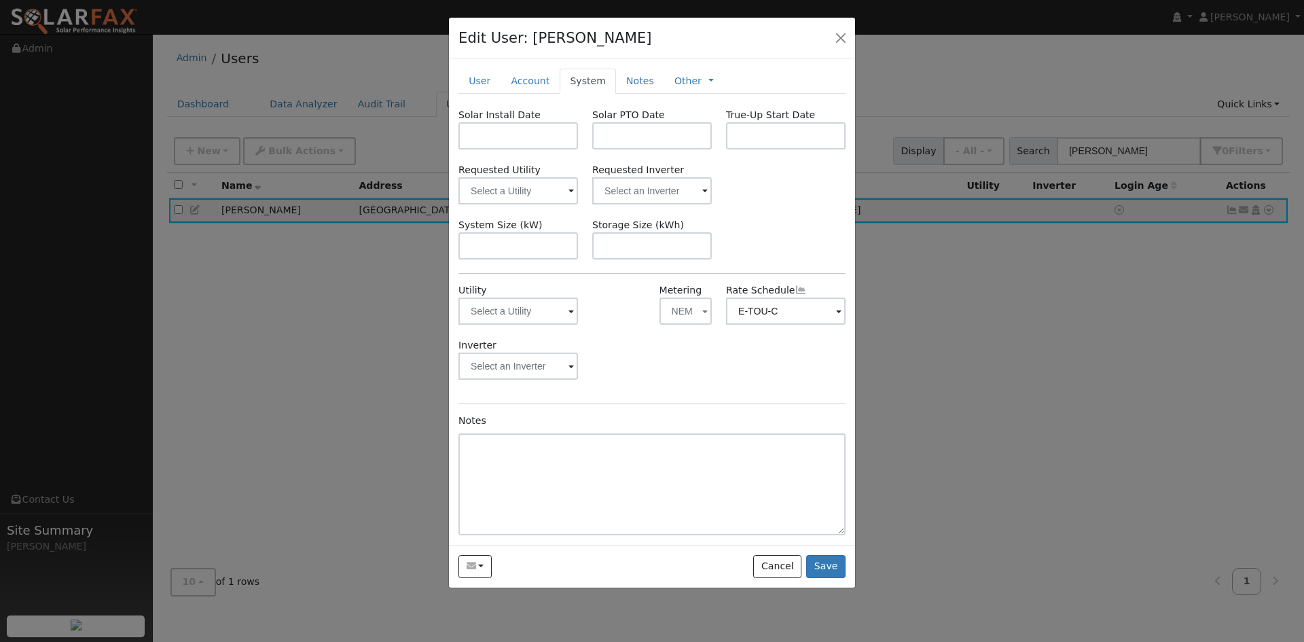
click at [1098, 338] on div at bounding box center [652, 321] width 1304 height 642
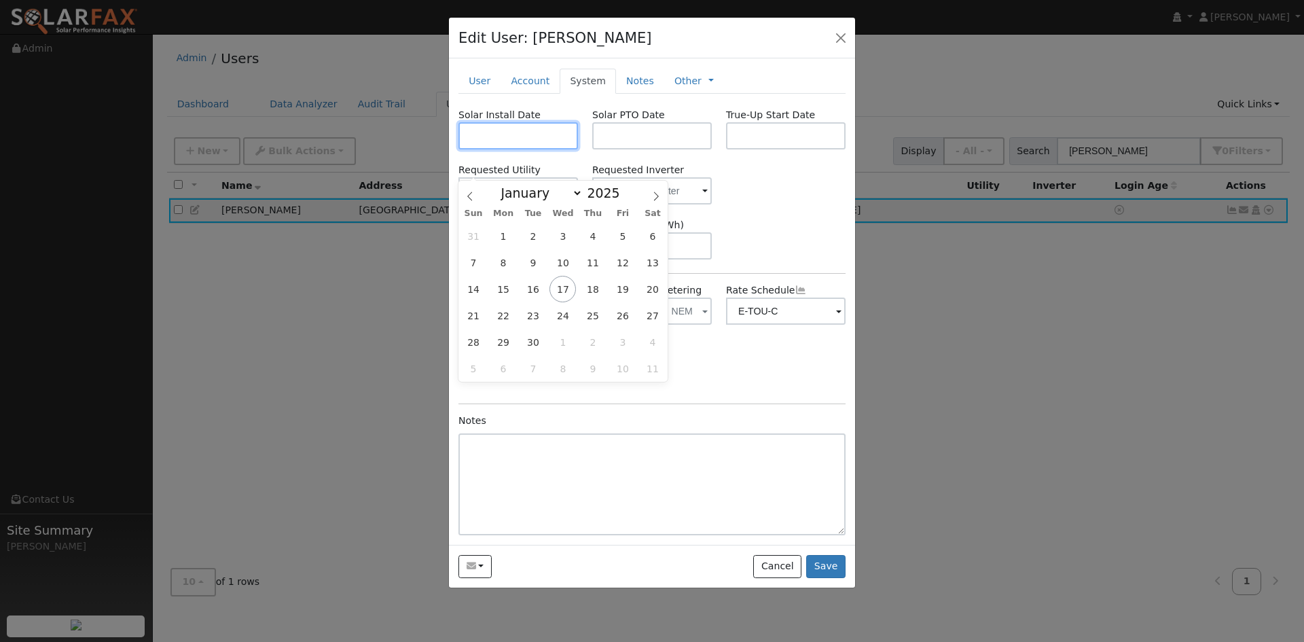
click at [490, 149] on input "text" at bounding box center [519, 135] width 120 height 27
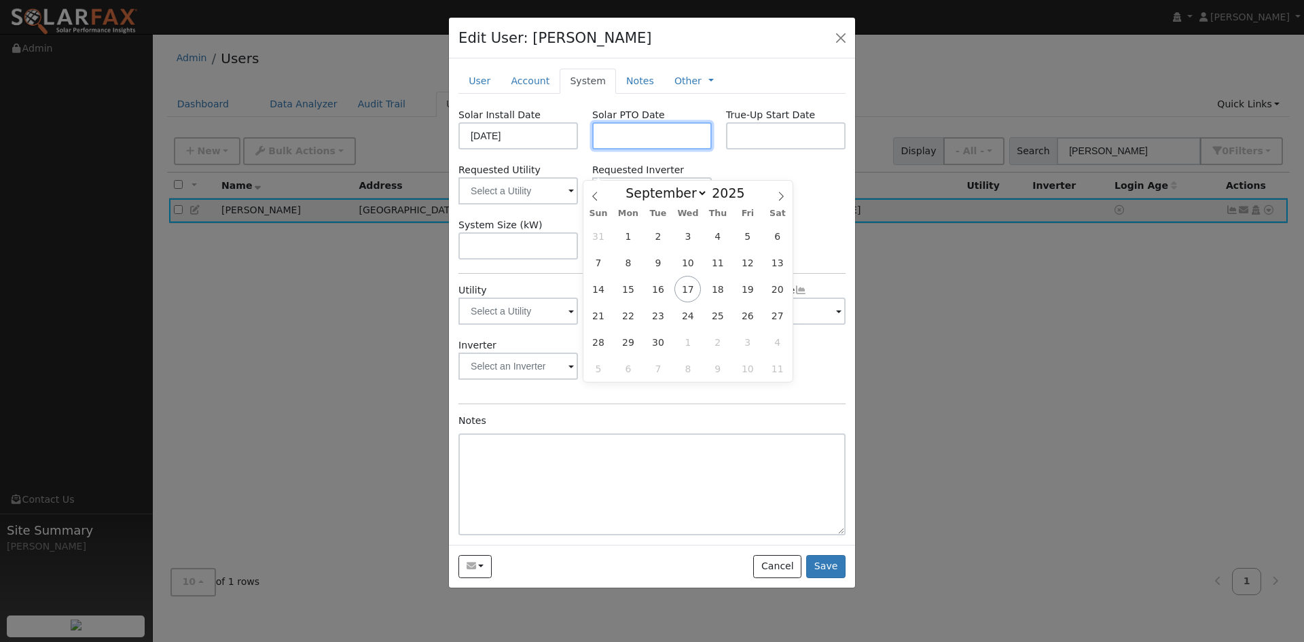
click at [643, 149] on input "text" at bounding box center [652, 135] width 120 height 27
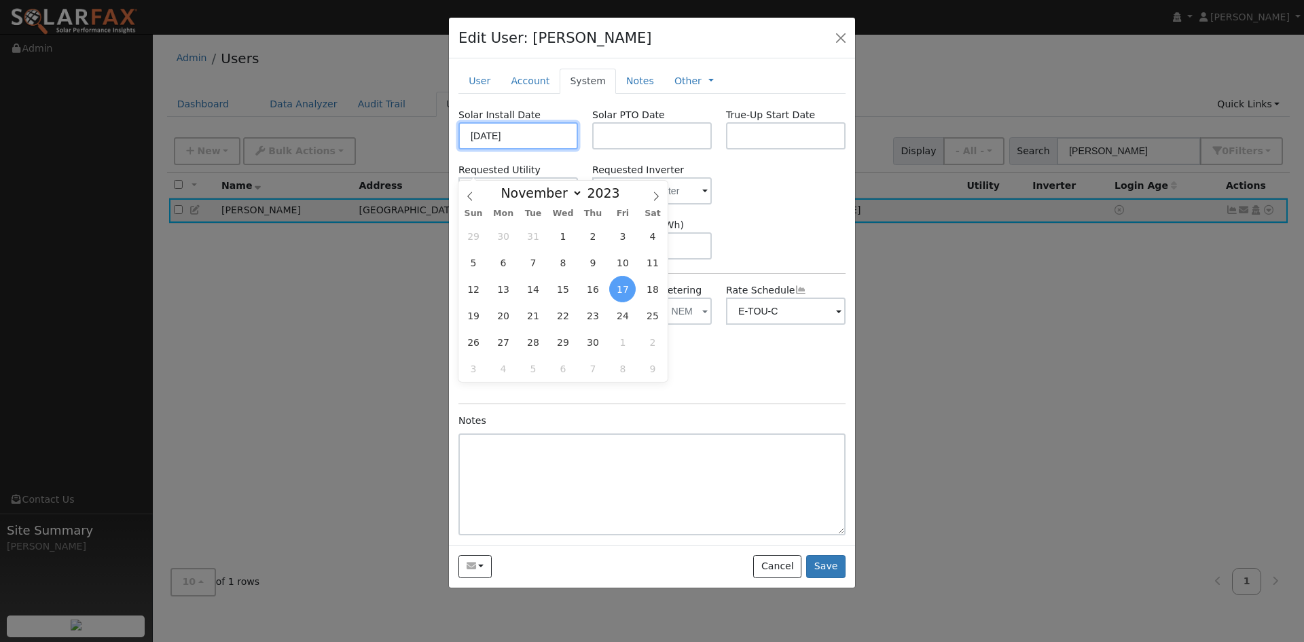
drag, startPoint x: 536, startPoint y: 158, endPoint x: 436, endPoint y: 158, distance: 99.9
click at [436, 158] on div "Edit User: [PERSON_NAME] Default Account Default Account [STREET_ADDRESS][PERSO…" at bounding box center [652, 321] width 1304 height 642
type input "[DATE]"
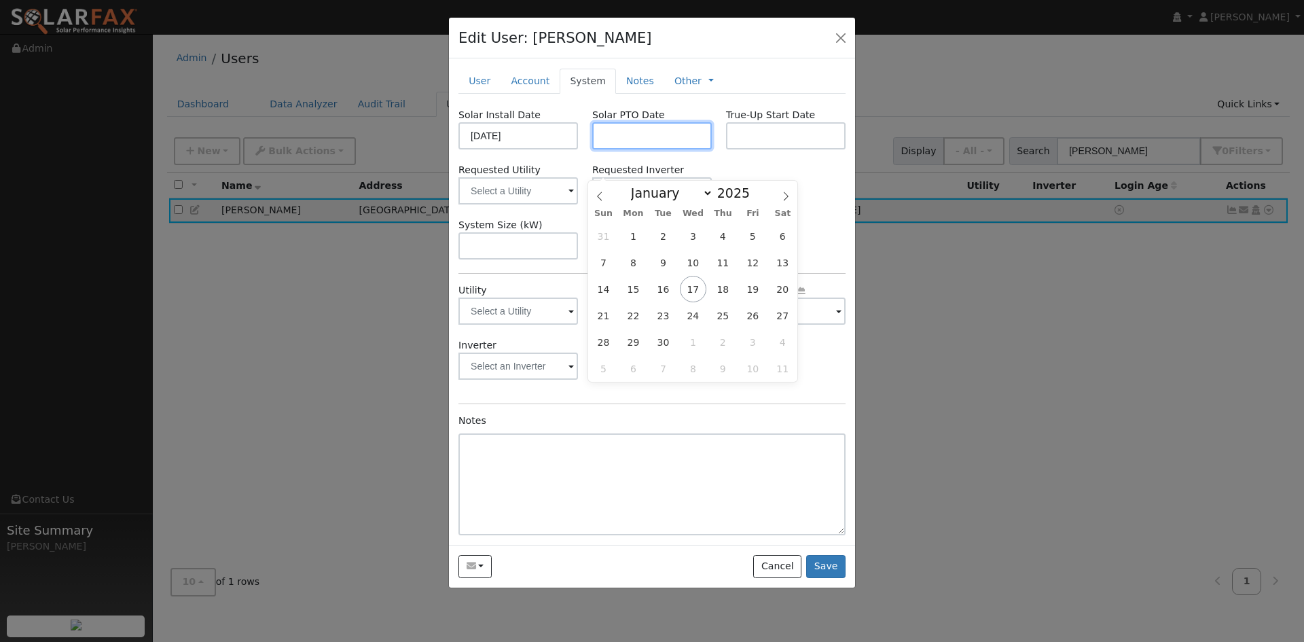
click at [692, 149] on input "text" at bounding box center [652, 135] width 120 height 27
type input "[DATE]"
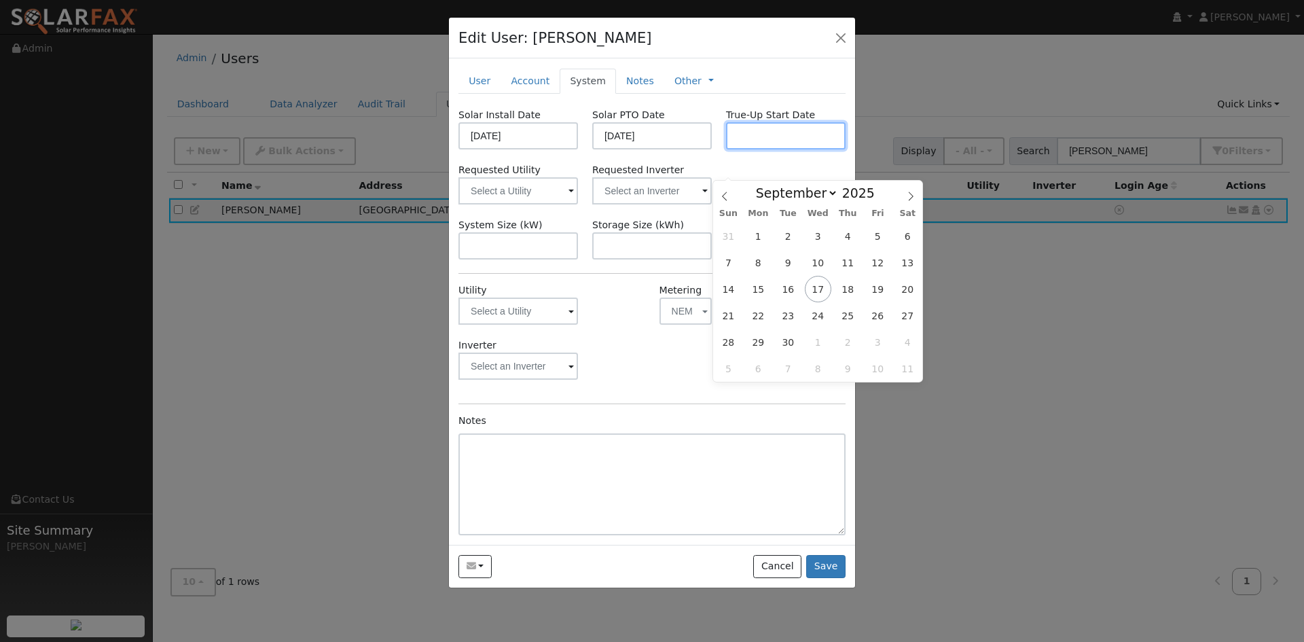
click at [768, 149] on input "text" at bounding box center [786, 135] width 120 height 27
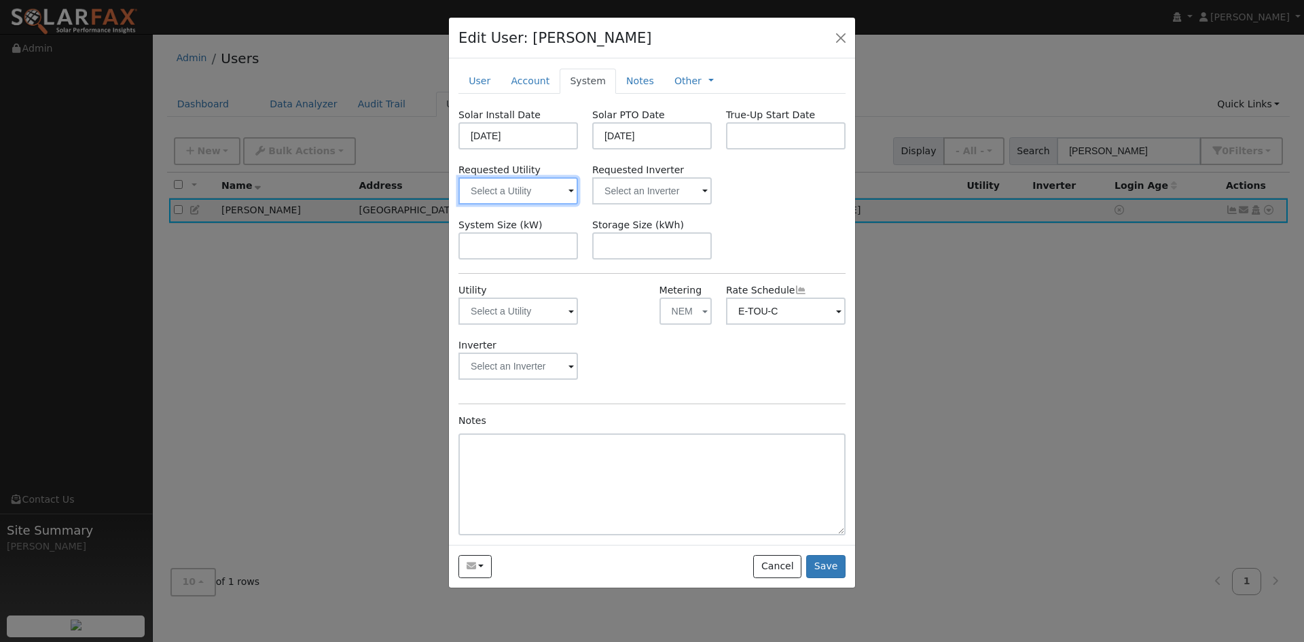
click at [533, 204] on input "text" at bounding box center [519, 190] width 120 height 27
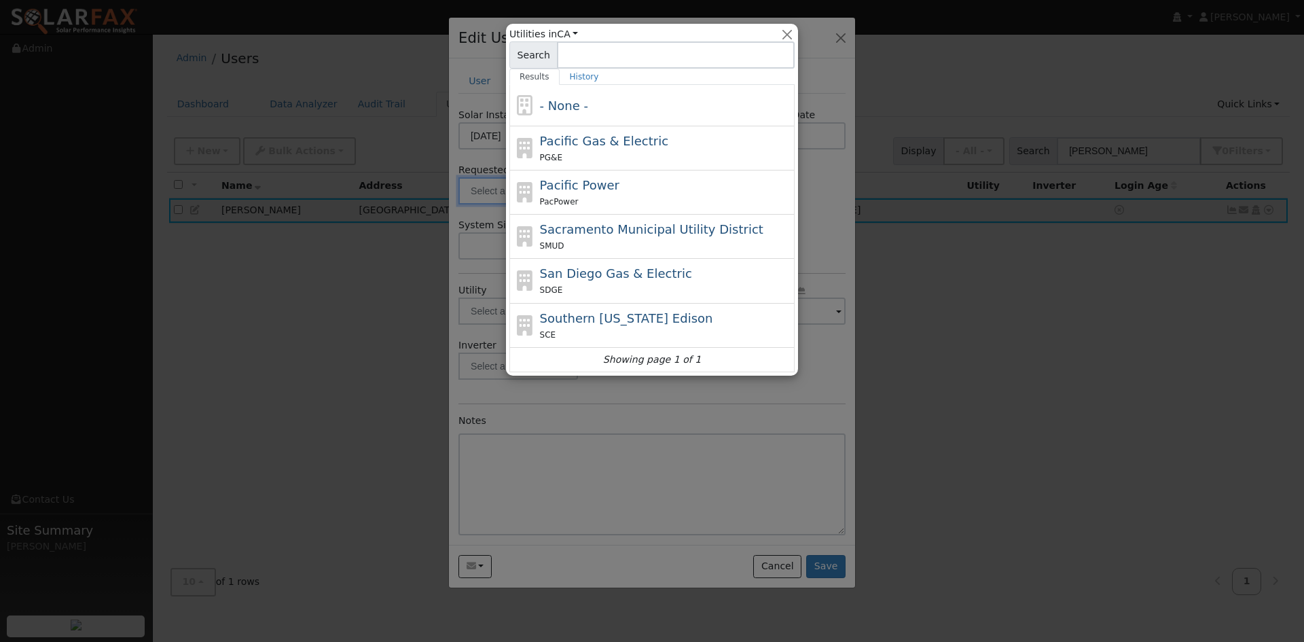
click at [594, 147] on span "Pacific Gas & Electric" at bounding box center [604, 141] width 128 height 14
type input "Pacific Gas & Electric"
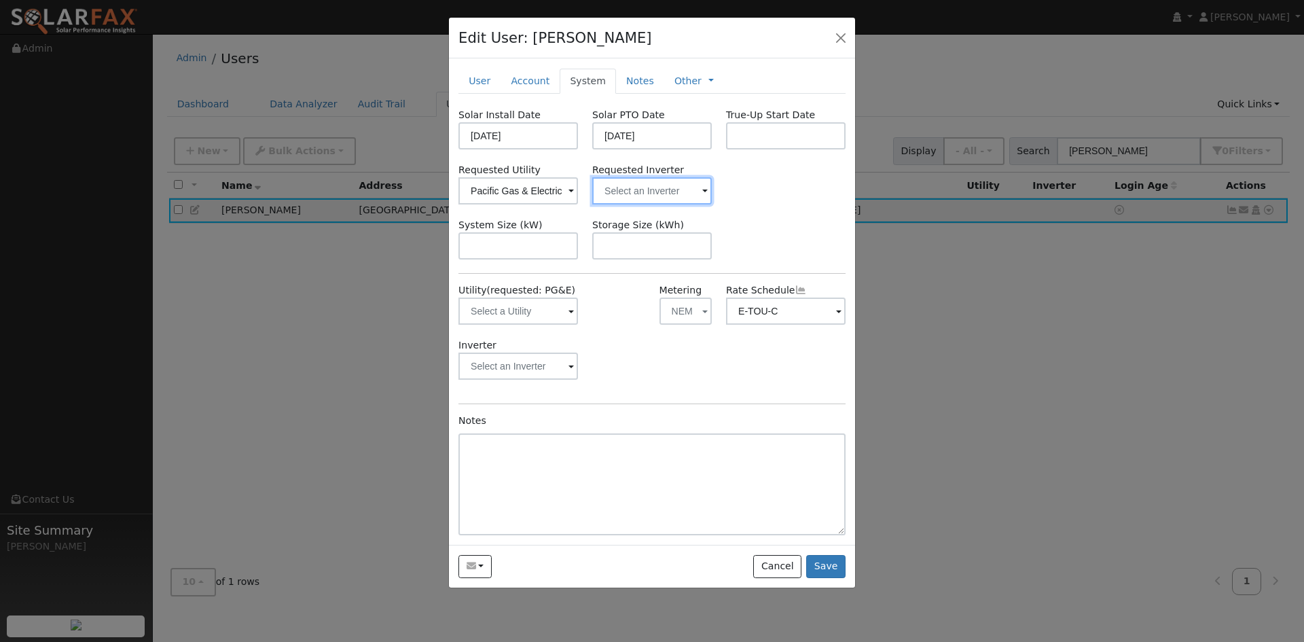
click at [639, 204] on input "text" at bounding box center [652, 190] width 120 height 27
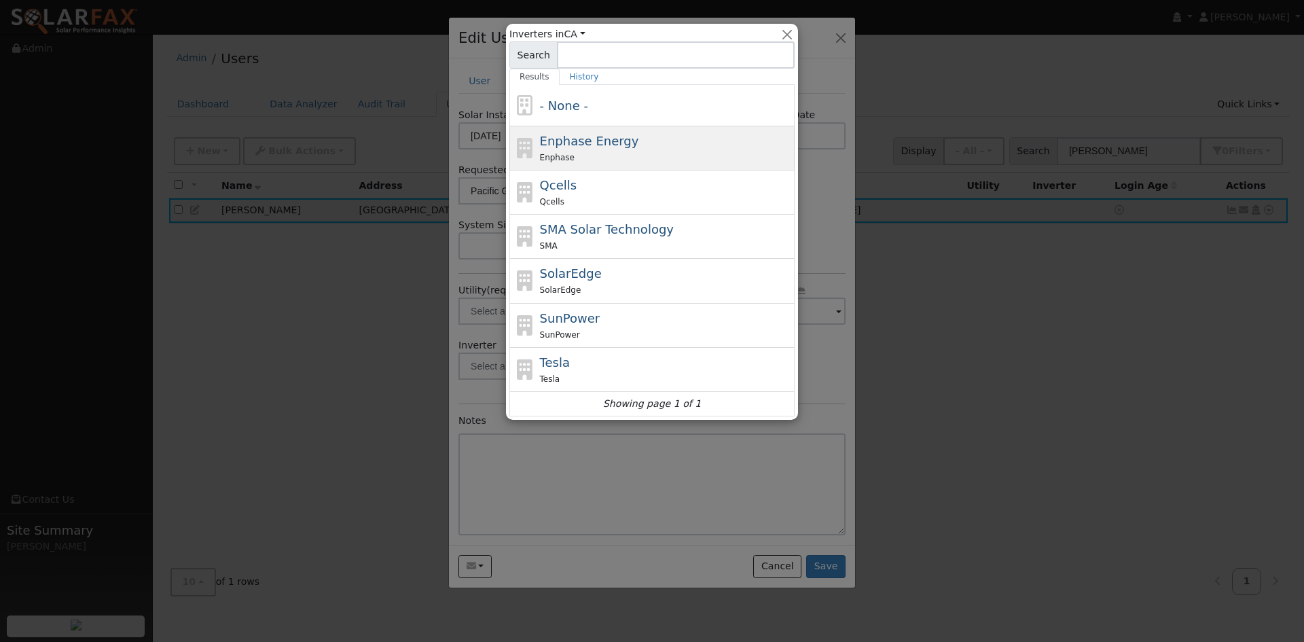
click at [623, 148] on span "Enphase Energy" at bounding box center [589, 141] width 99 height 14
type input "Enphase Energy"
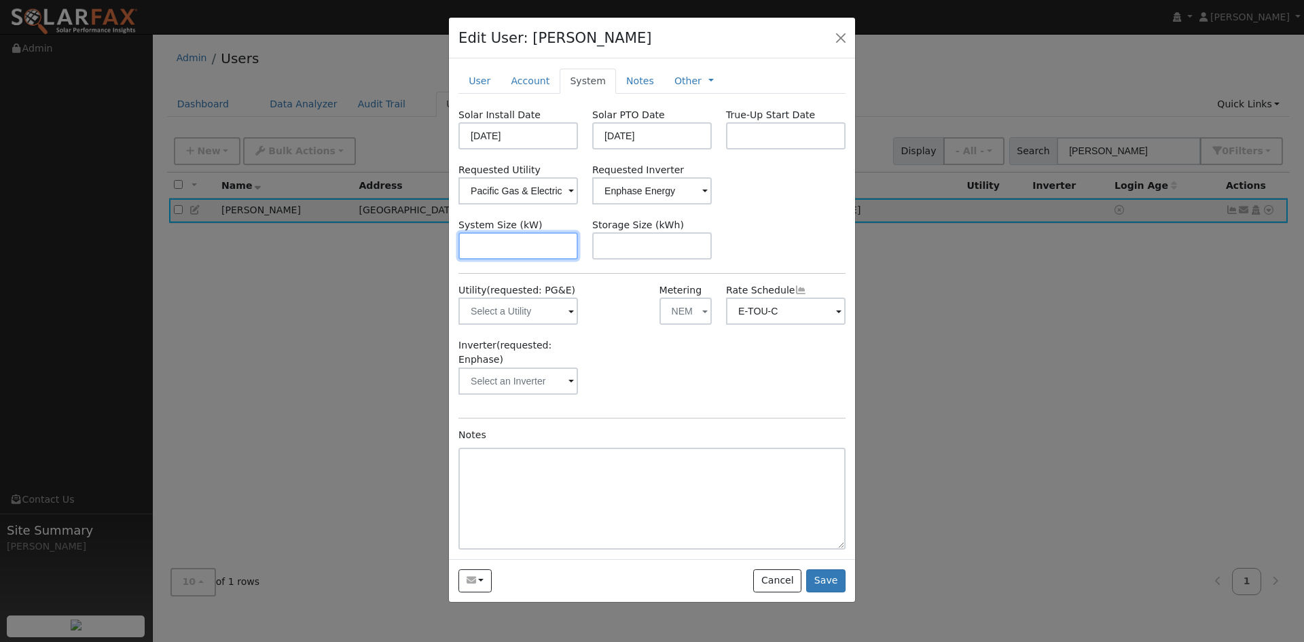
click at [547, 259] on input "text" at bounding box center [519, 245] width 120 height 27
type input "6.2"
click at [655, 232] on label "Storage Size (kWh)" at bounding box center [638, 225] width 92 height 14
click at [666, 259] on input "text" at bounding box center [652, 245] width 120 height 27
click at [763, 149] on input "text" at bounding box center [786, 135] width 120 height 27
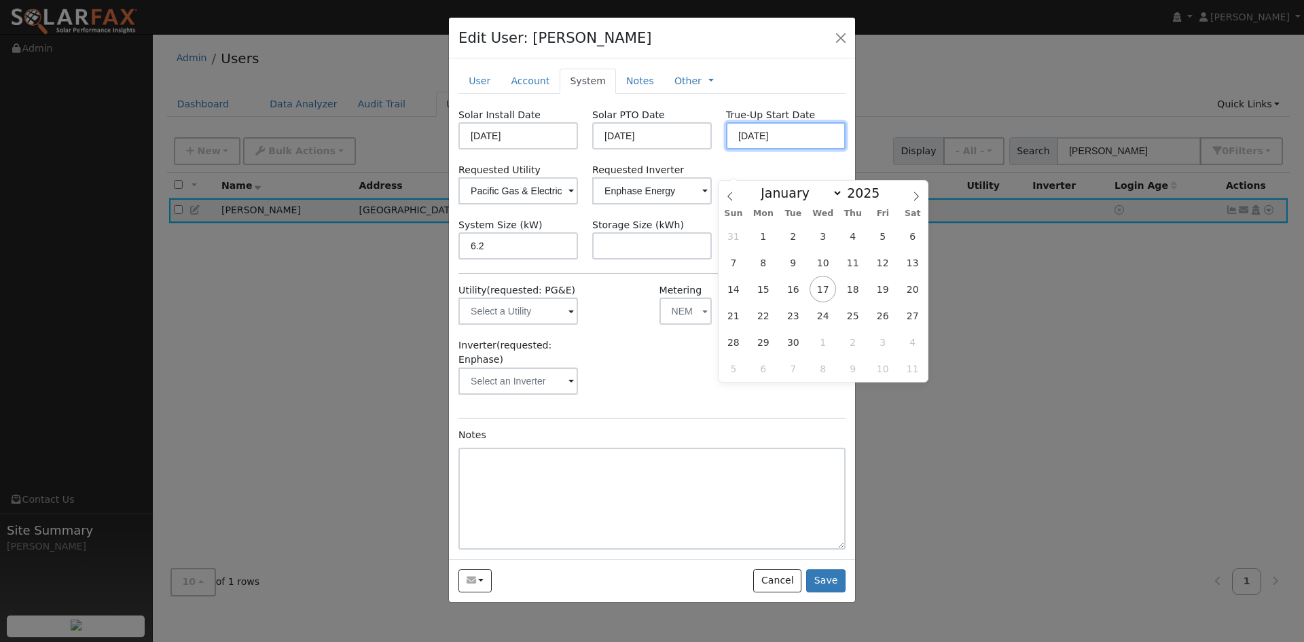
type input "[DATE]"
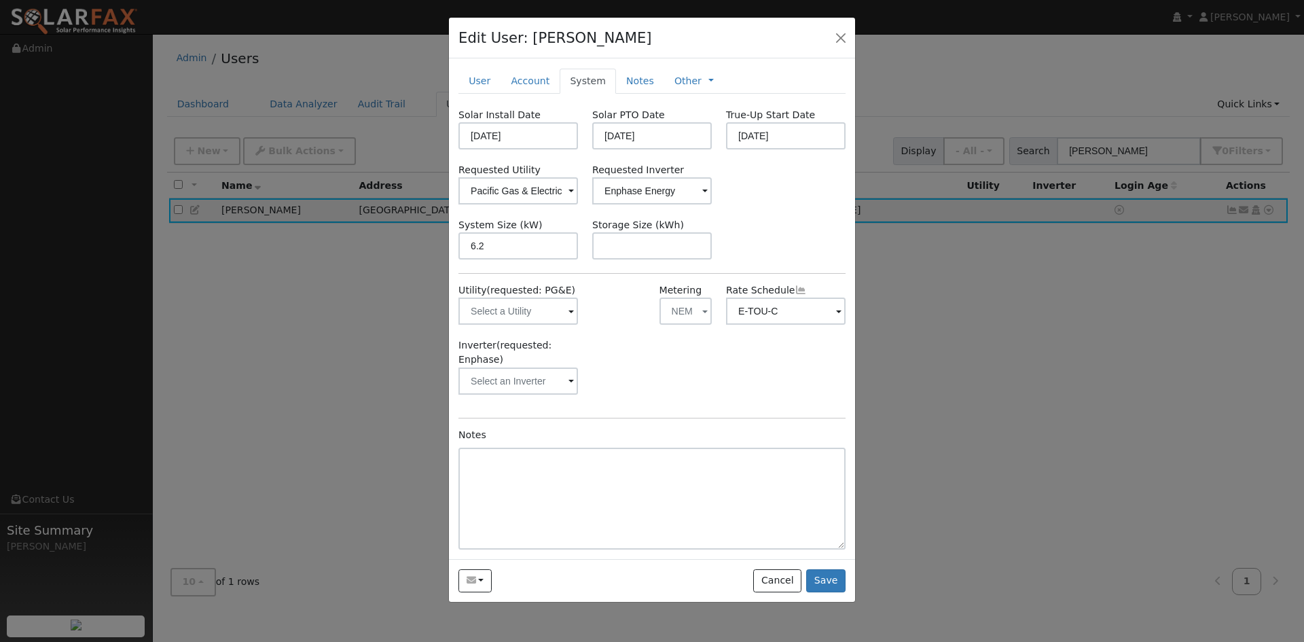
click at [710, 408] on div "Inverter (requested: Enphase)" at bounding box center [652, 372] width 401 height 69
drag, startPoint x: 817, startPoint y: 607, endPoint x: 774, endPoint y: 471, distance: 142.2
click at [798, 492] on div "Edit User: [PERSON_NAME] Default Account Default Account [STREET_ADDRESS][PERSO…" at bounding box center [652, 310] width 408 height 586
click at [558, 325] on input "text" at bounding box center [519, 311] width 120 height 27
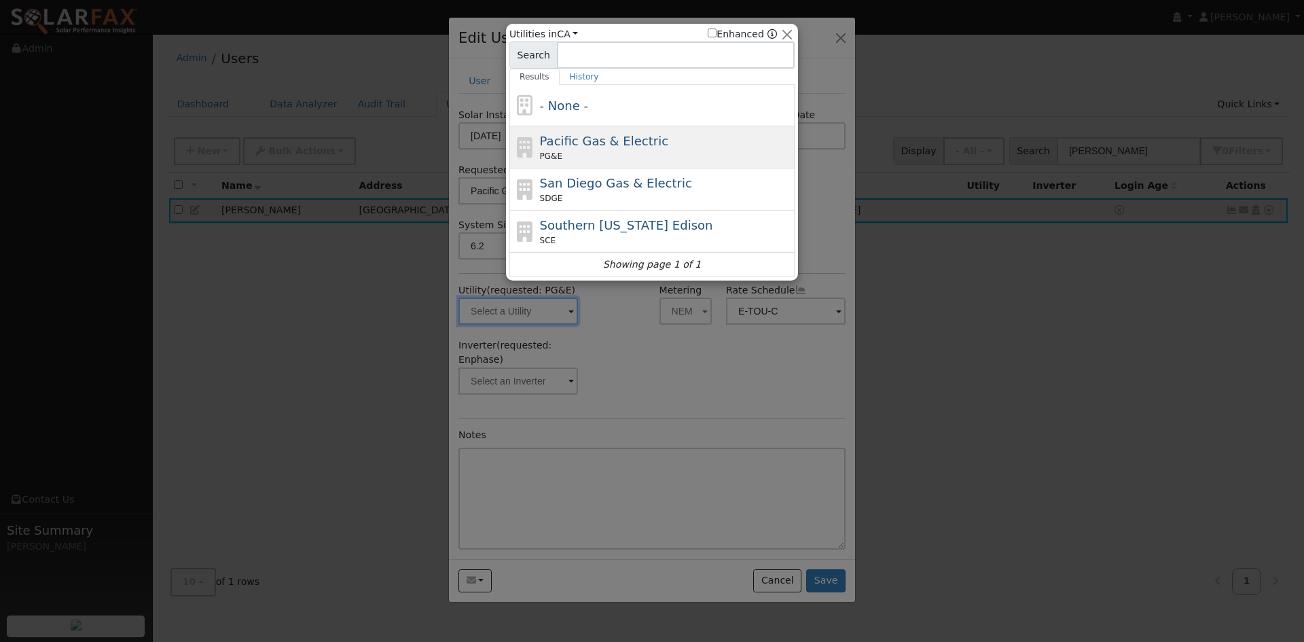
click at [602, 145] on span "Pacific Gas & Electric" at bounding box center [604, 141] width 128 height 14
type input "PG&E"
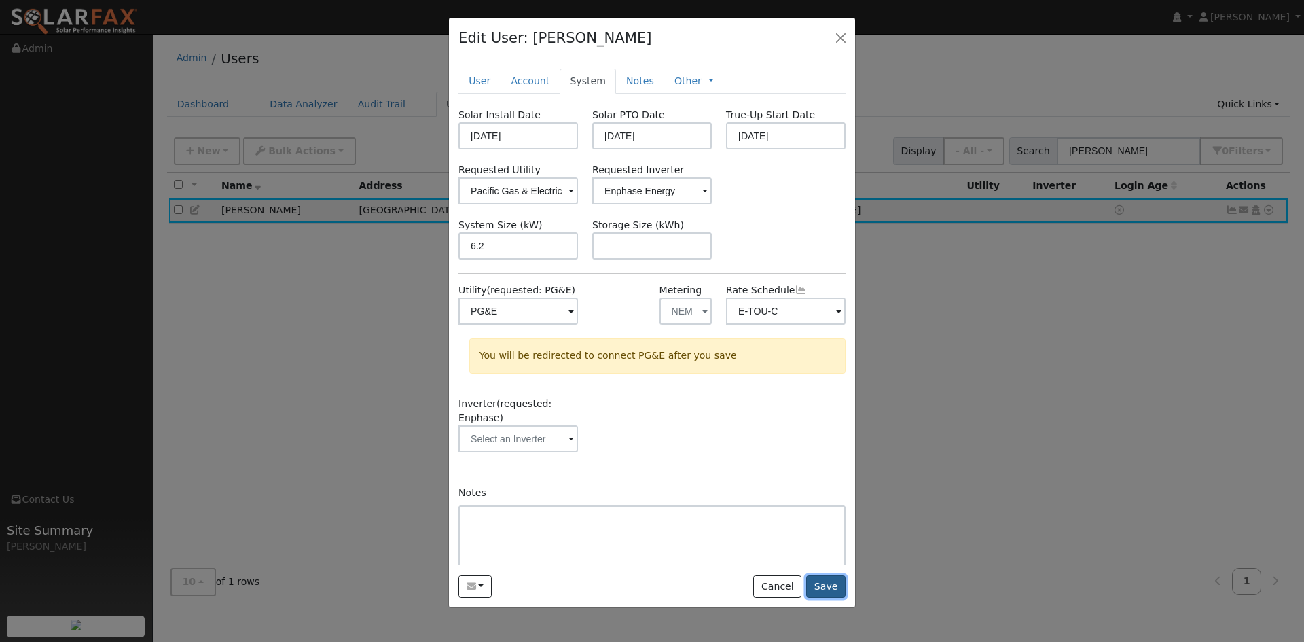
click at [830, 598] on button "Save" at bounding box center [825, 586] width 39 height 23
